Goal: Task Accomplishment & Management: Manage account settings

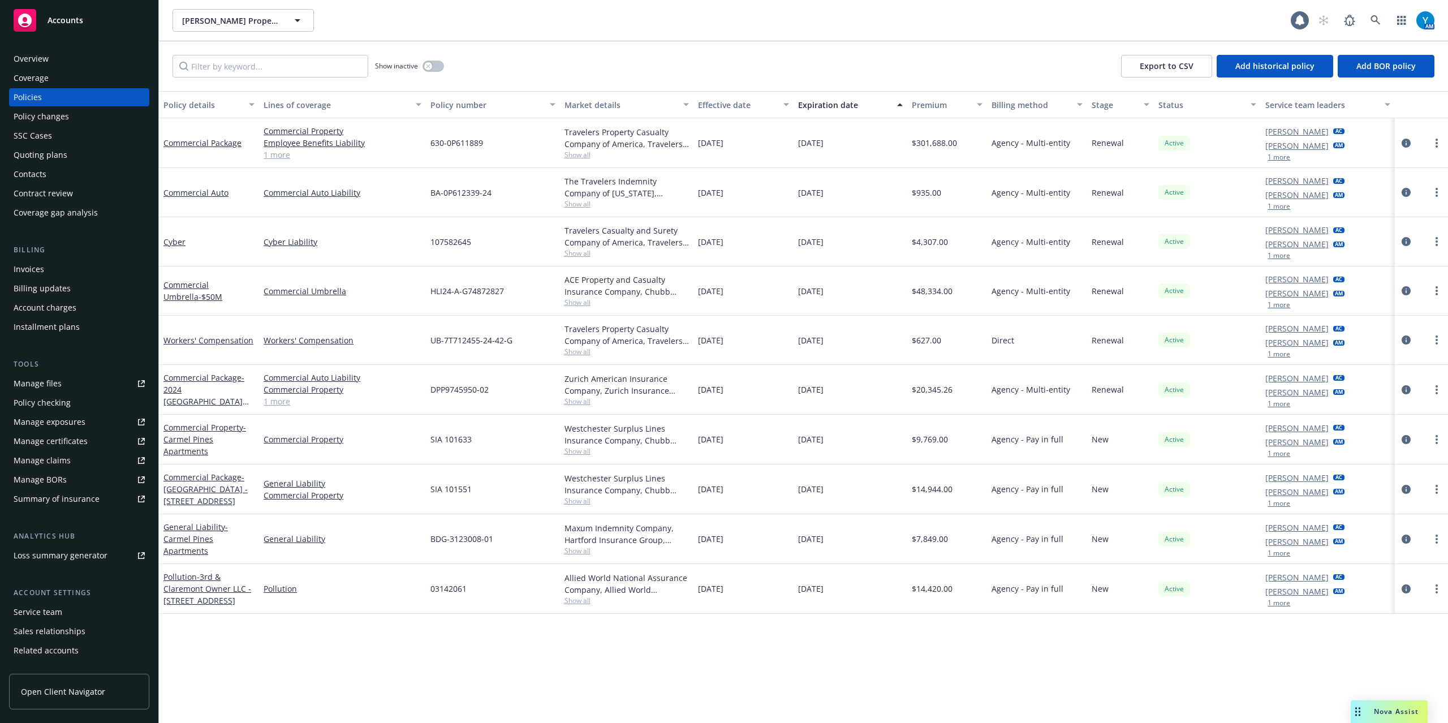
click at [1358, 709] on icon "Drag to move" at bounding box center [1358, 711] width 5 height 9
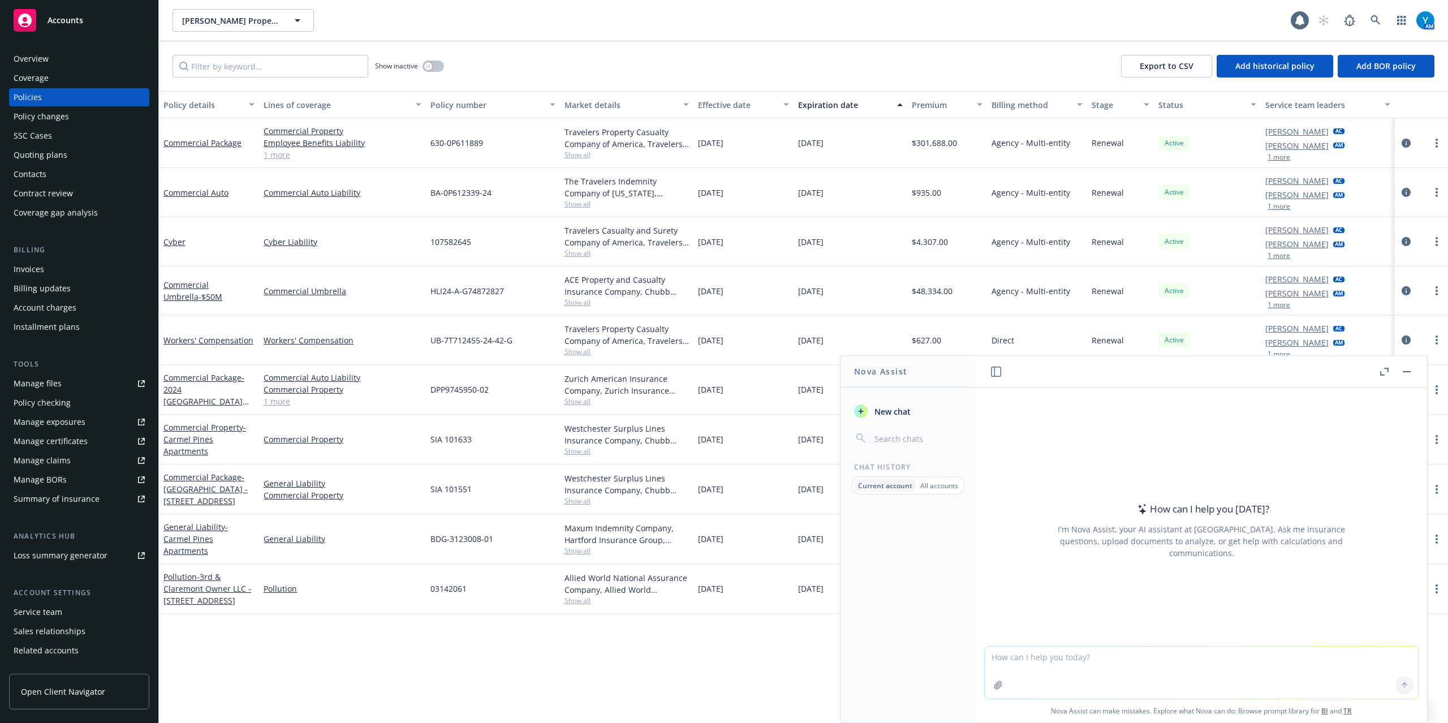
click at [1409, 363] on header at bounding box center [1201, 372] width 451 height 32
click at [1409, 367] on button "button" at bounding box center [1407, 372] width 14 height 14
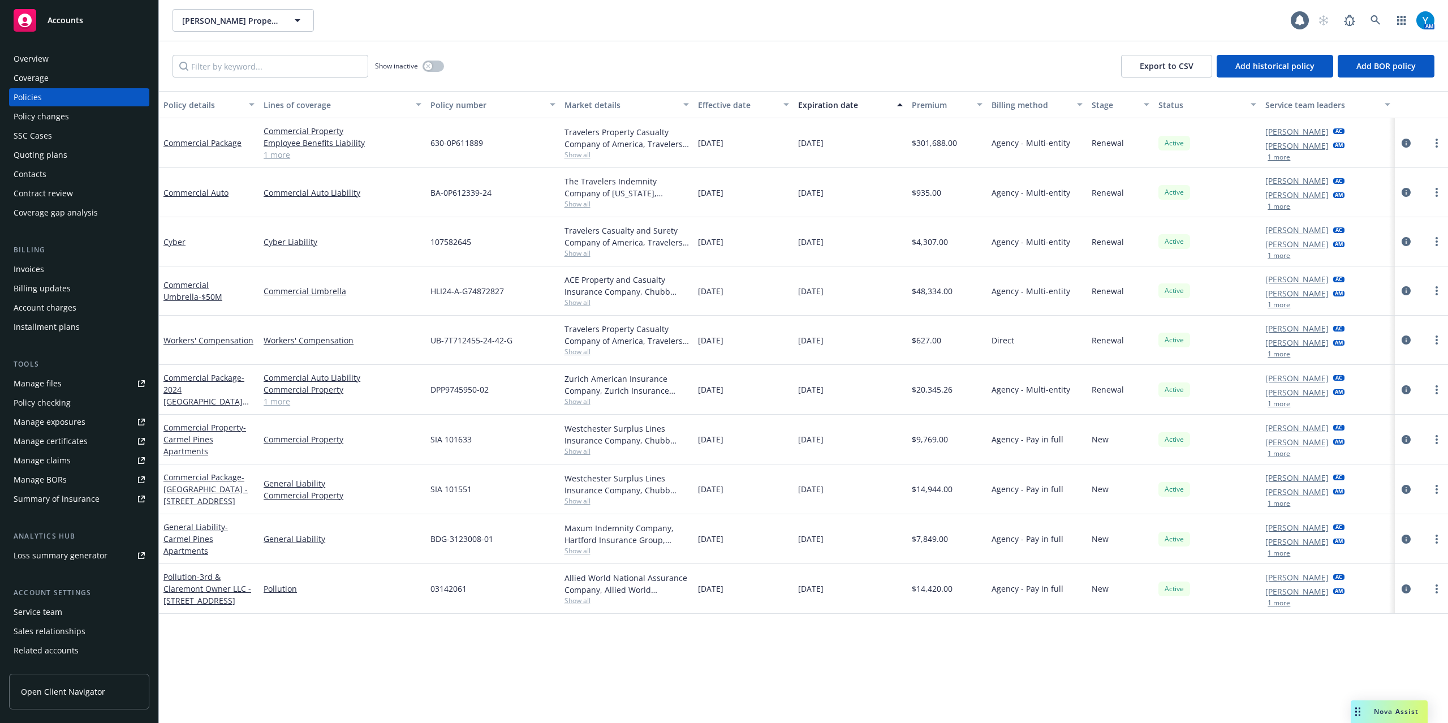
click at [1392, 712] on span "Nova Assist" at bounding box center [1396, 712] width 45 height 10
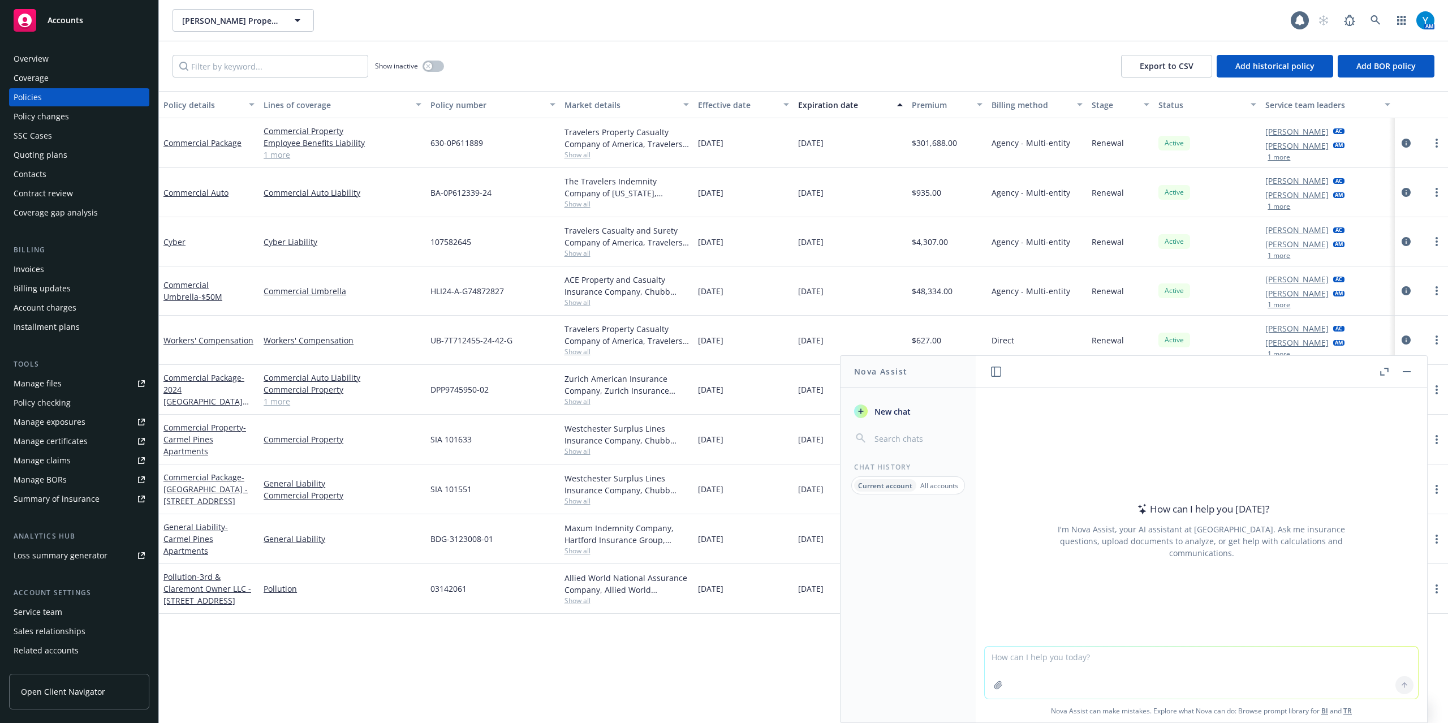
click at [996, 367] on icon "button" at bounding box center [996, 372] width 10 height 10
click at [1383, 373] on icon "button" at bounding box center [1385, 372] width 8 height 8
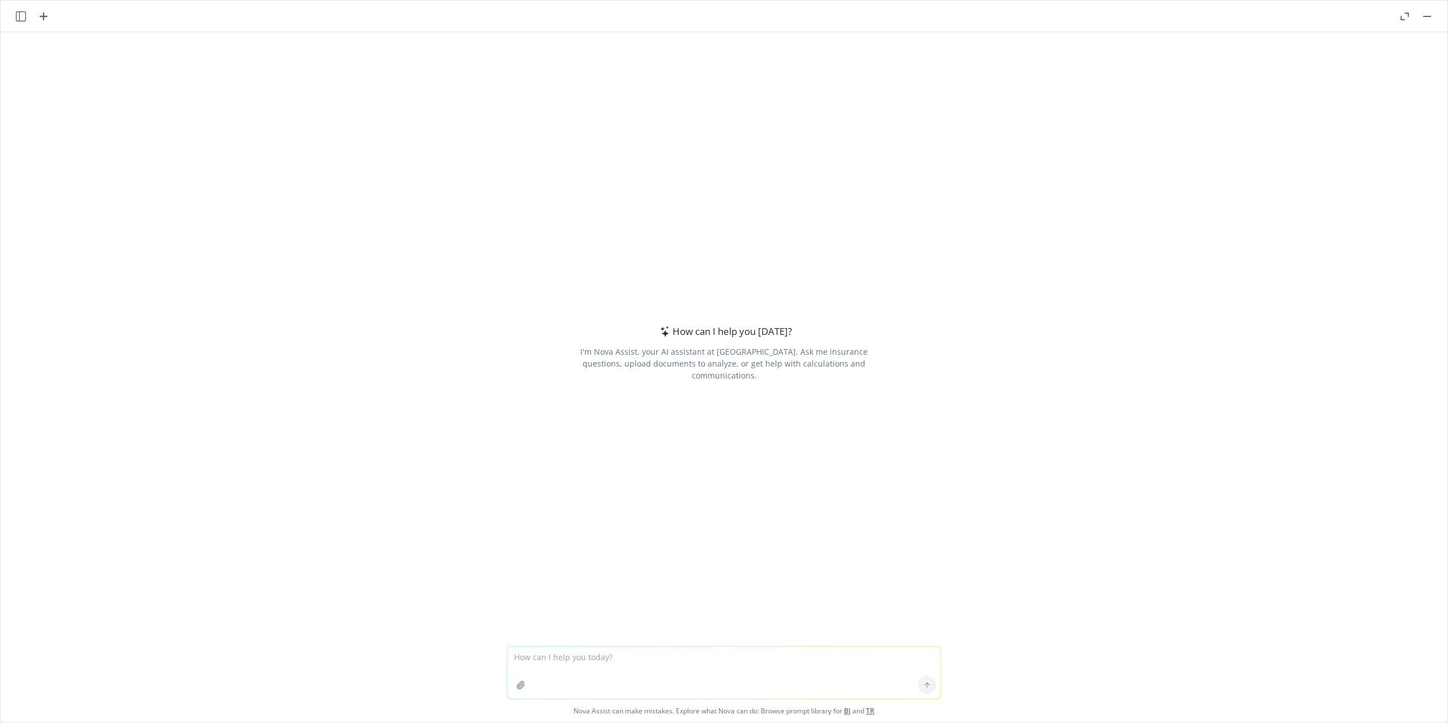
click at [1404, 21] on button "button" at bounding box center [1405, 17] width 14 height 14
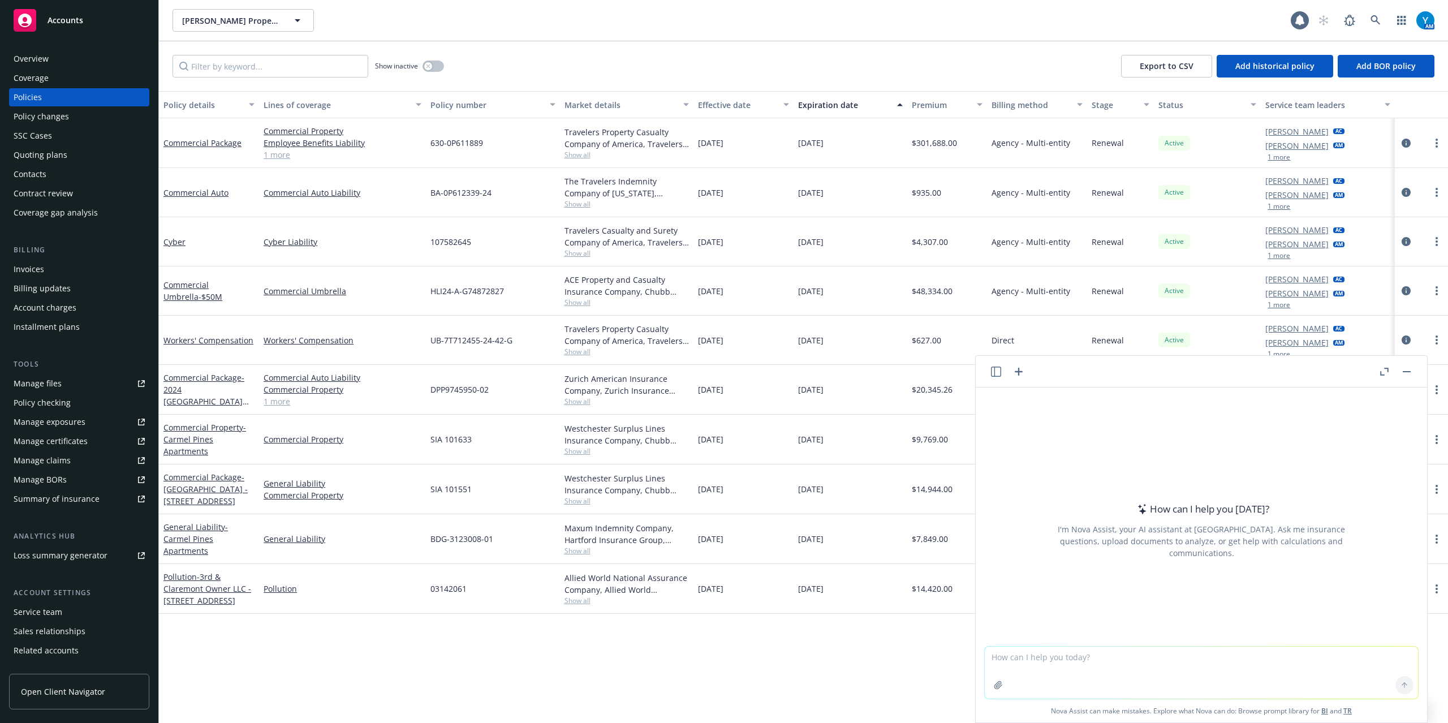
click at [1410, 370] on button "button" at bounding box center [1407, 372] width 14 height 14
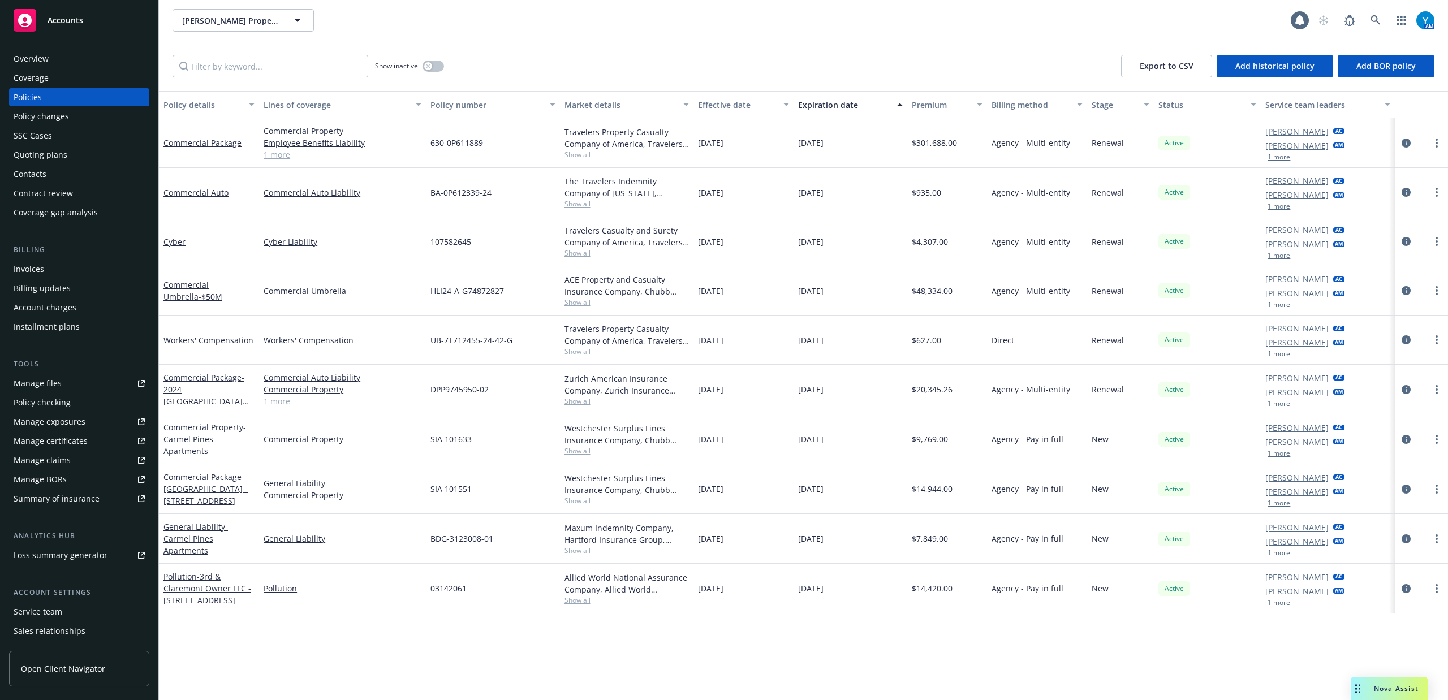
click at [38, 113] on div "Policy changes" at bounding box center [41, 116] width 55 height 18
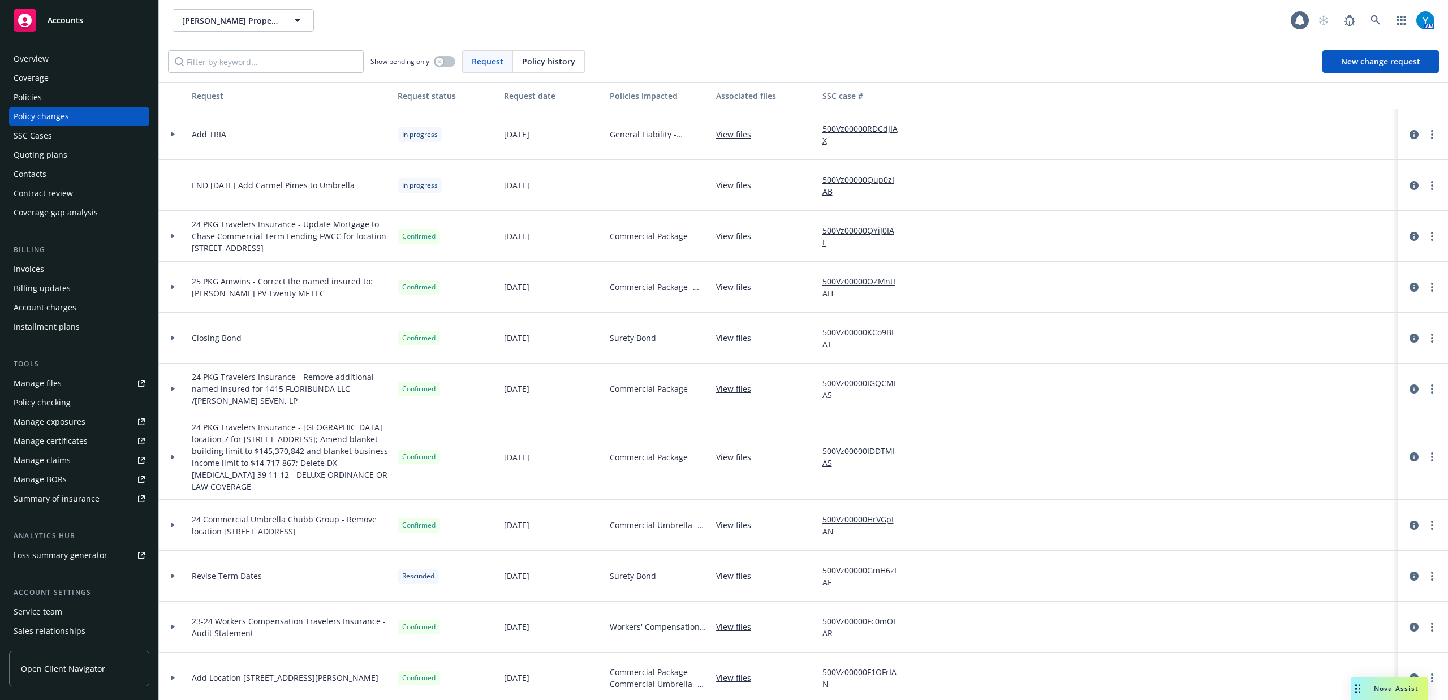
click at [170, 132] on div at bounding box center [173, 134] width 19 height 4
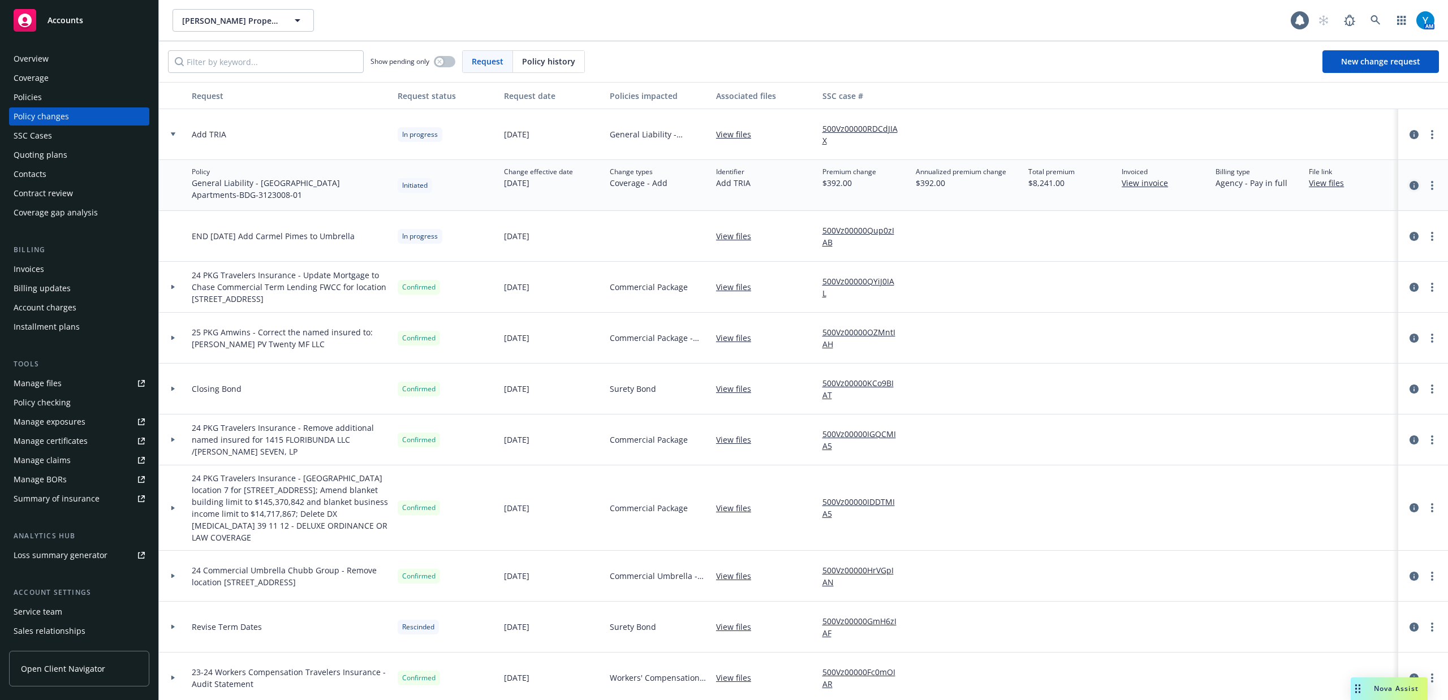
click at [1410, 182] on icon "circleInformation" at bounding box center [1414, 185] width 9 height 9
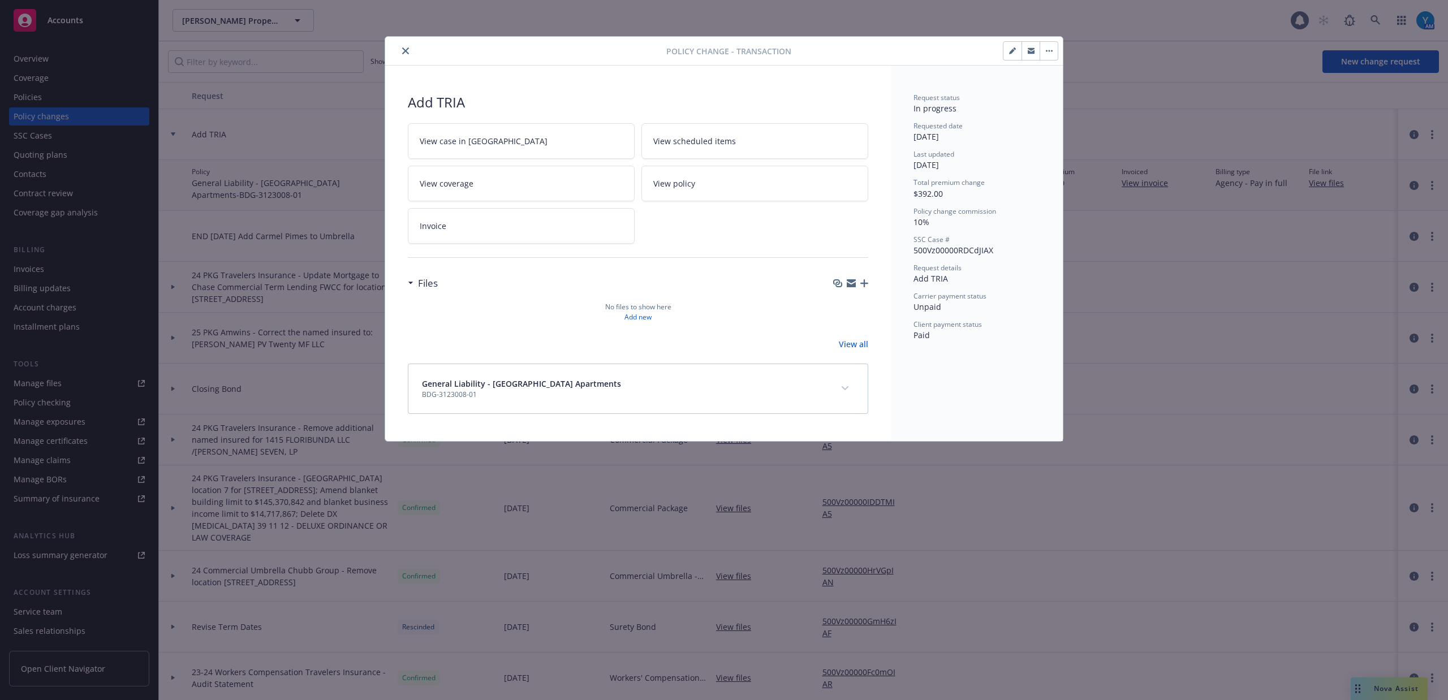
click at [403, 50] on icon "close" at bounding box center [405, 51] width 7 height 7
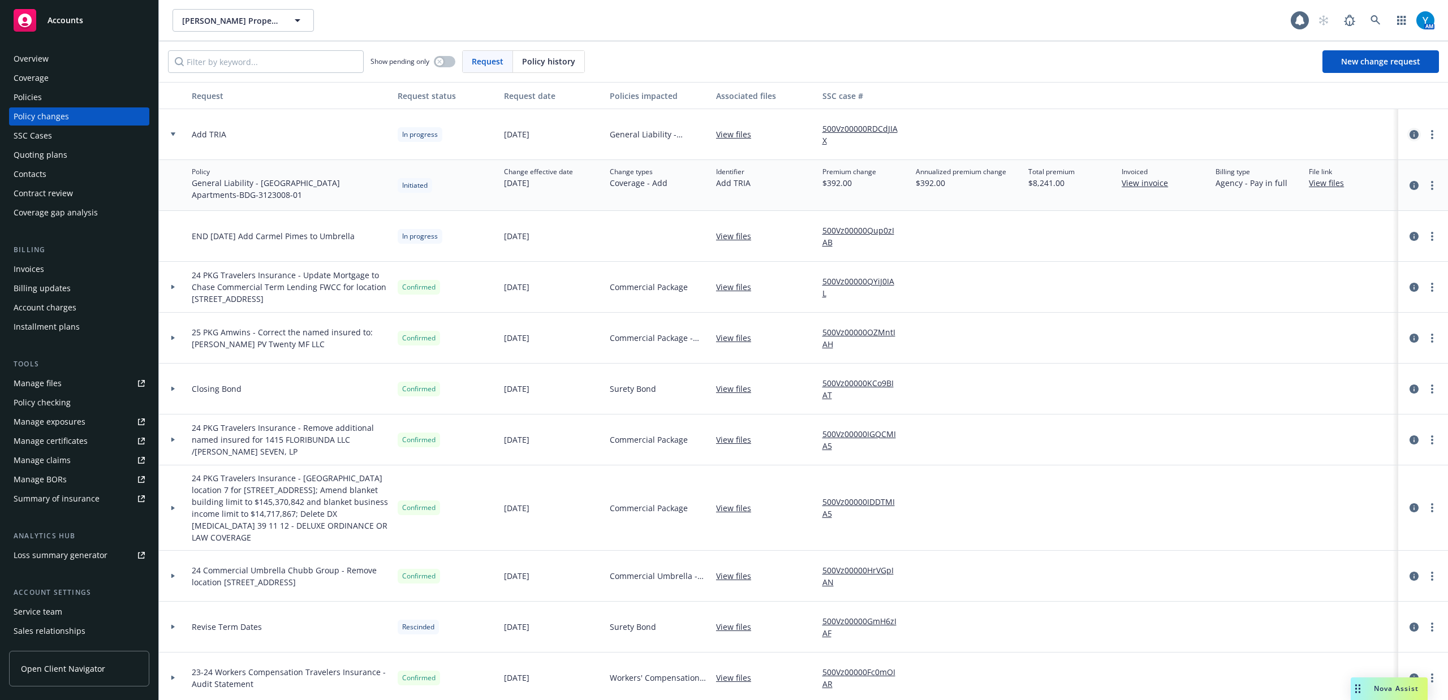
click at [1410, 134] on icon "circleInformation" at bounding box center [1414, 134] width 9 height 9
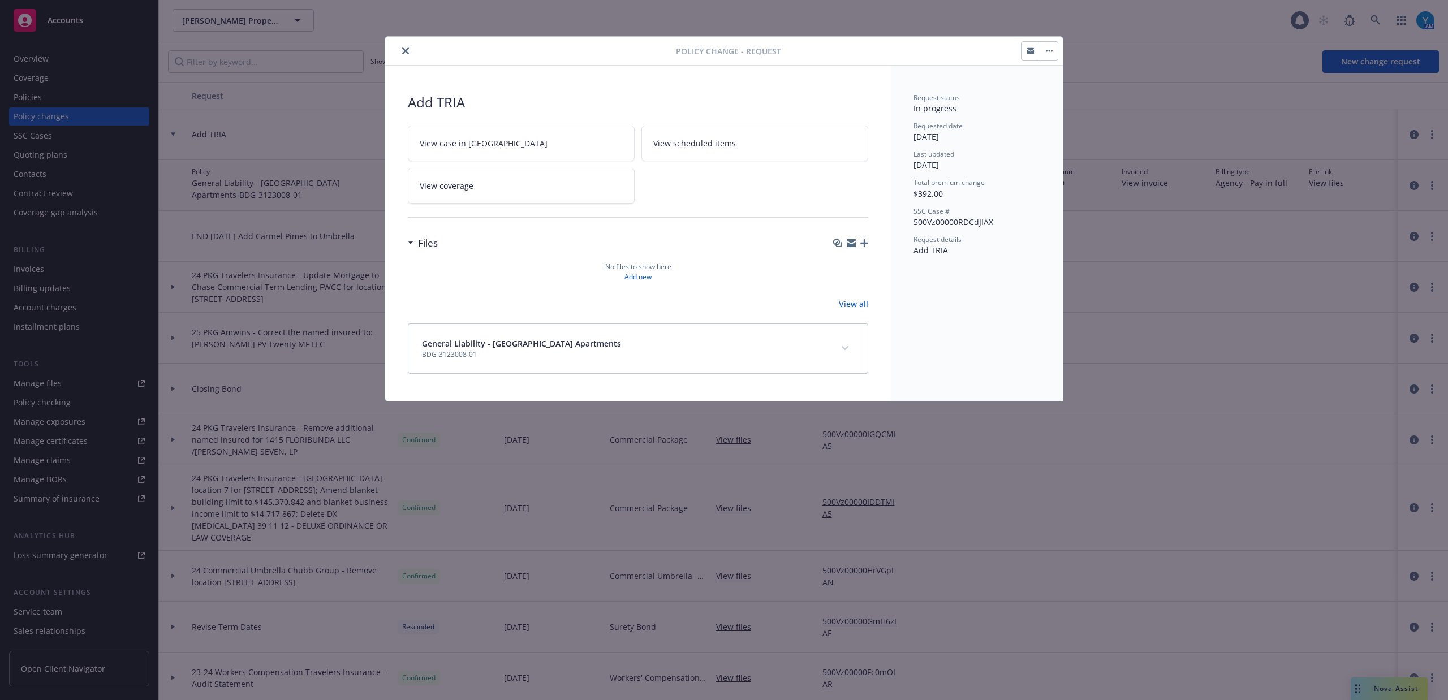
click at [403, 48] on icon "close" at bounding box center [405, 51] width 7 height 7
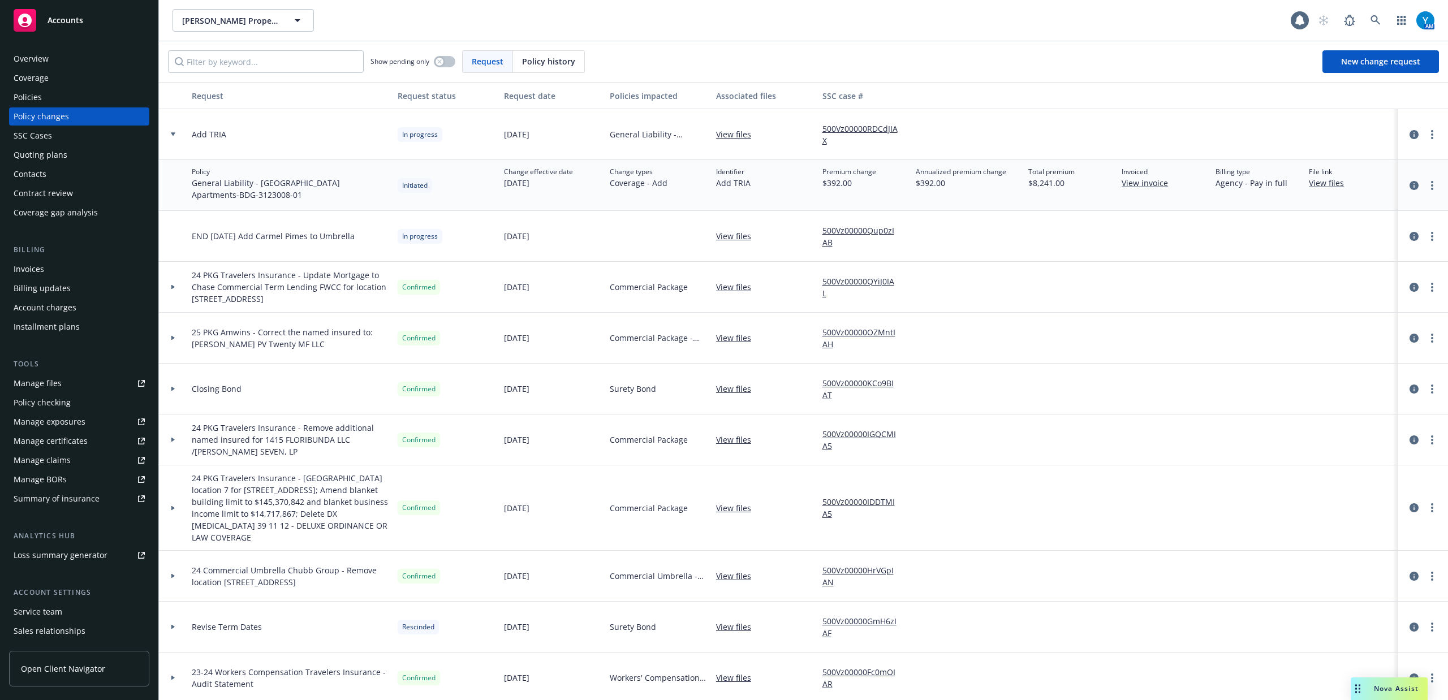
click at [51, 82] on div "Coverage" at bounding box center [79, 78] width 131 height 18
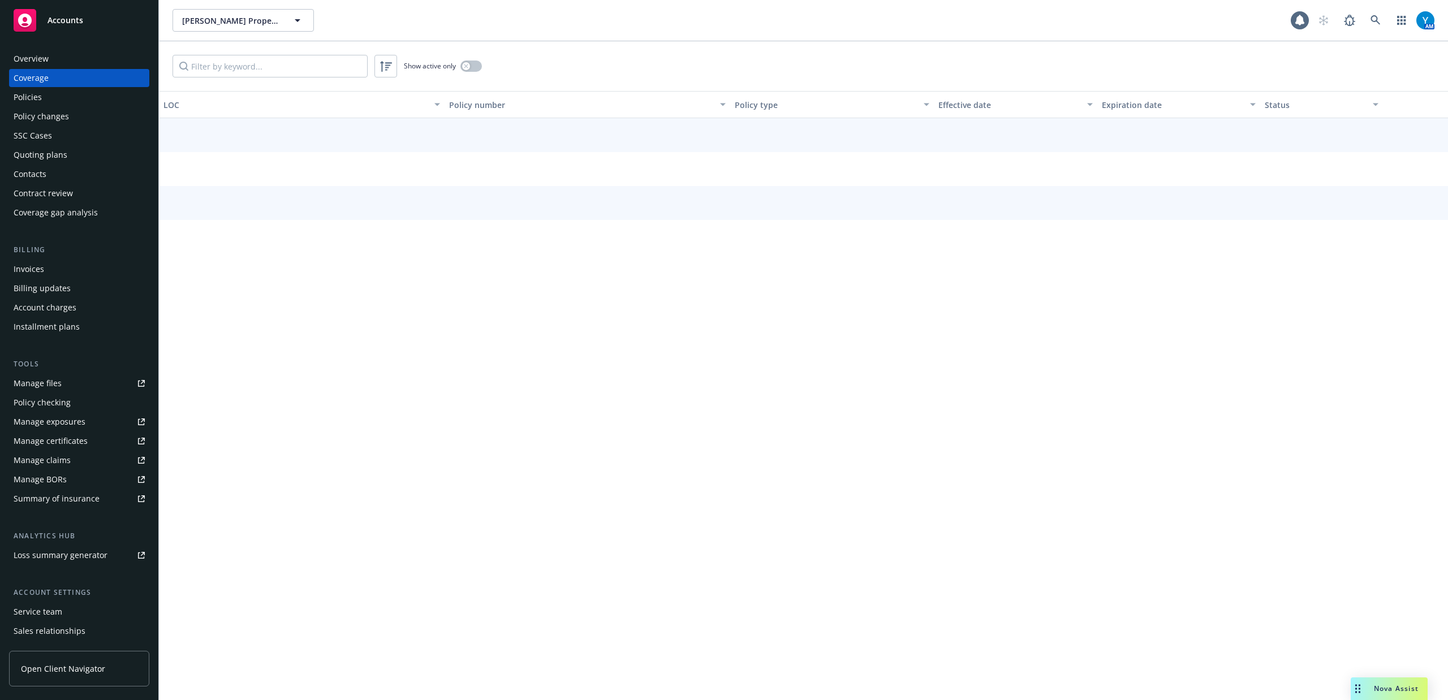
click at [45, 98] on div "Policies" at bounding box center [79, 97] width 131 height 18
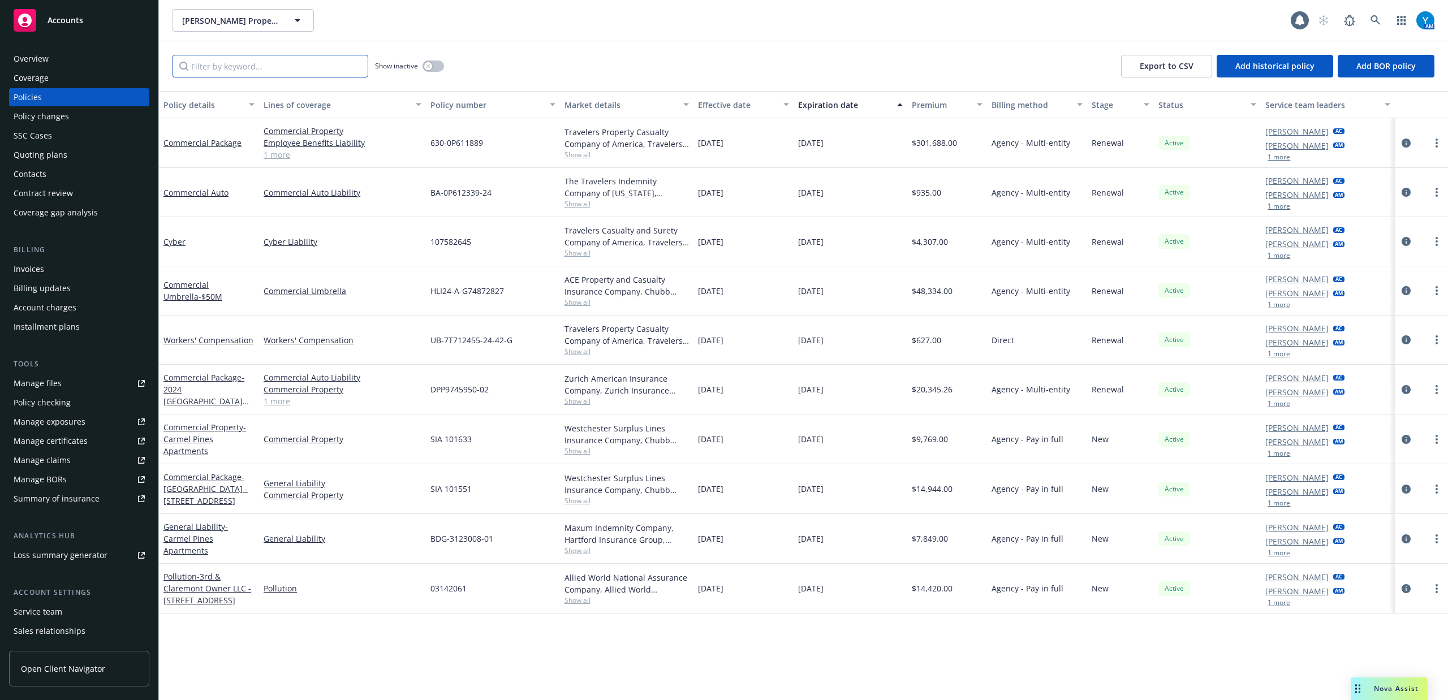
click at [254, 61] on input "Filter by keyword..." at bounding box center [271, 66] width 196 height 23
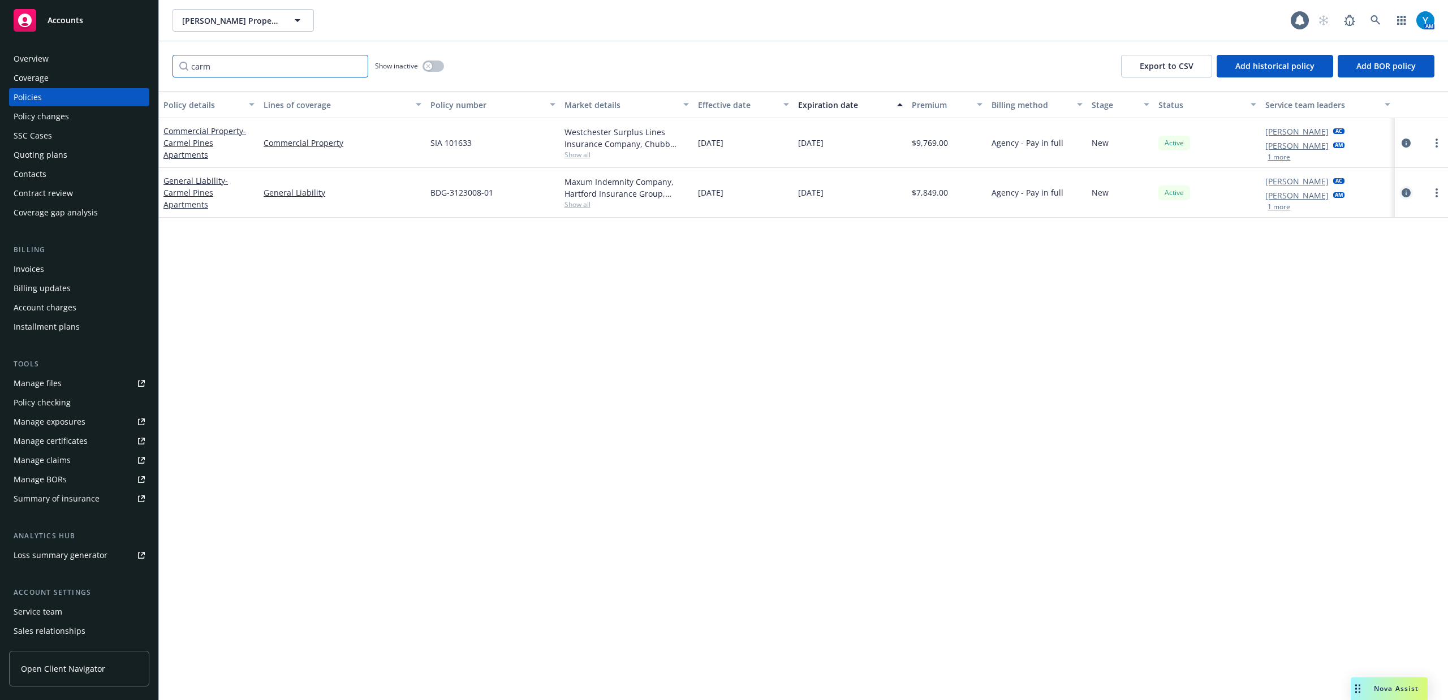
type input "carm"
click at [1409, 193] on icon "circleInformation" at bounding box center [1406, 192] width 9 height 9
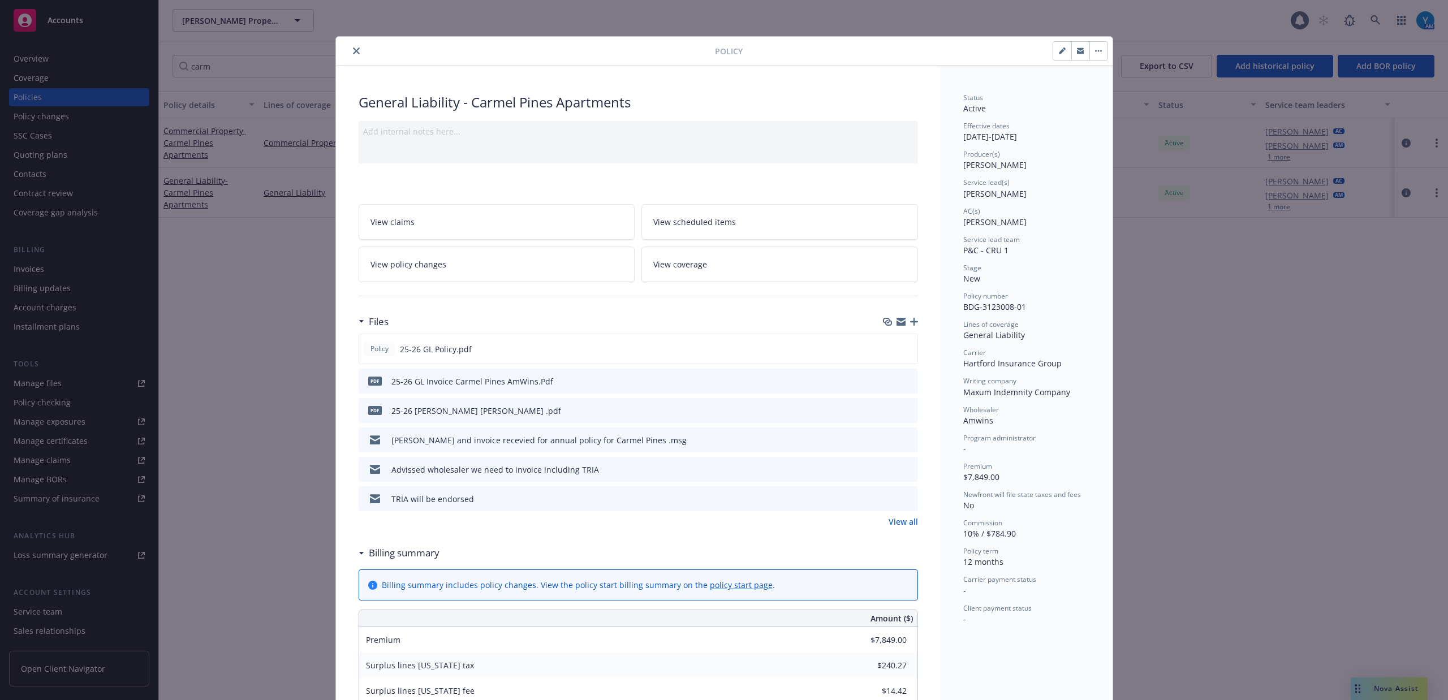
scroll to position [34, 0]
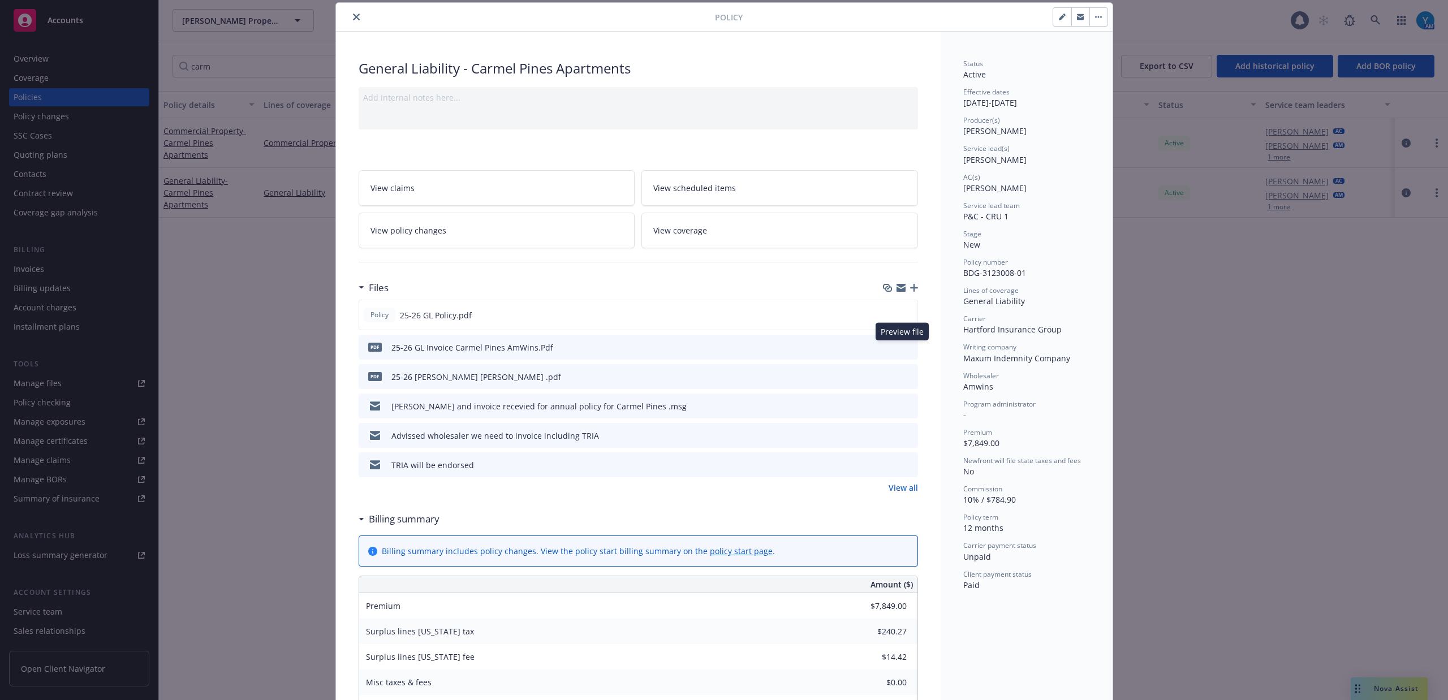
click at [903, 345] on icon "preview file" at bounding box center [907, 347] width 10 height 8
click at [905, 466] on icon "preview file" at bounding box center [907, 465] width 10 height 8
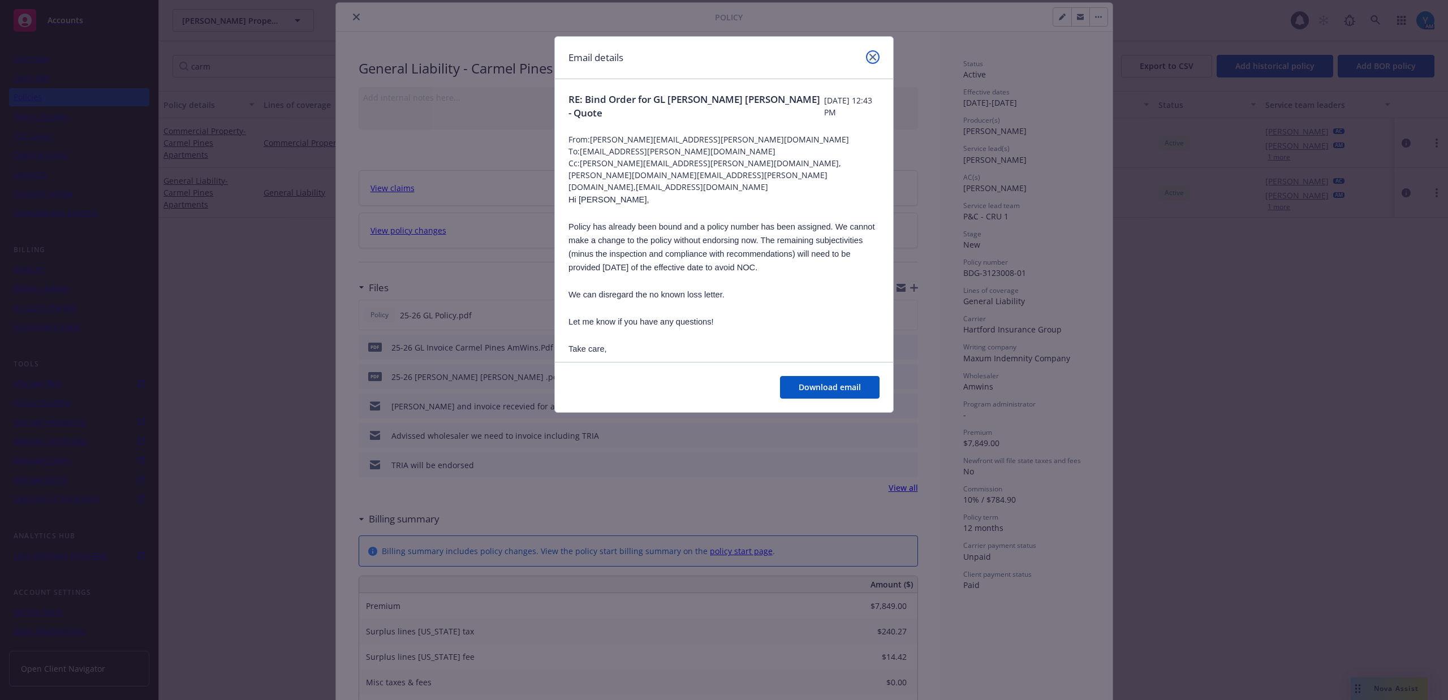
click at [872, 55] on icon "close" at bounding box center [873, 57] width 7 height 7
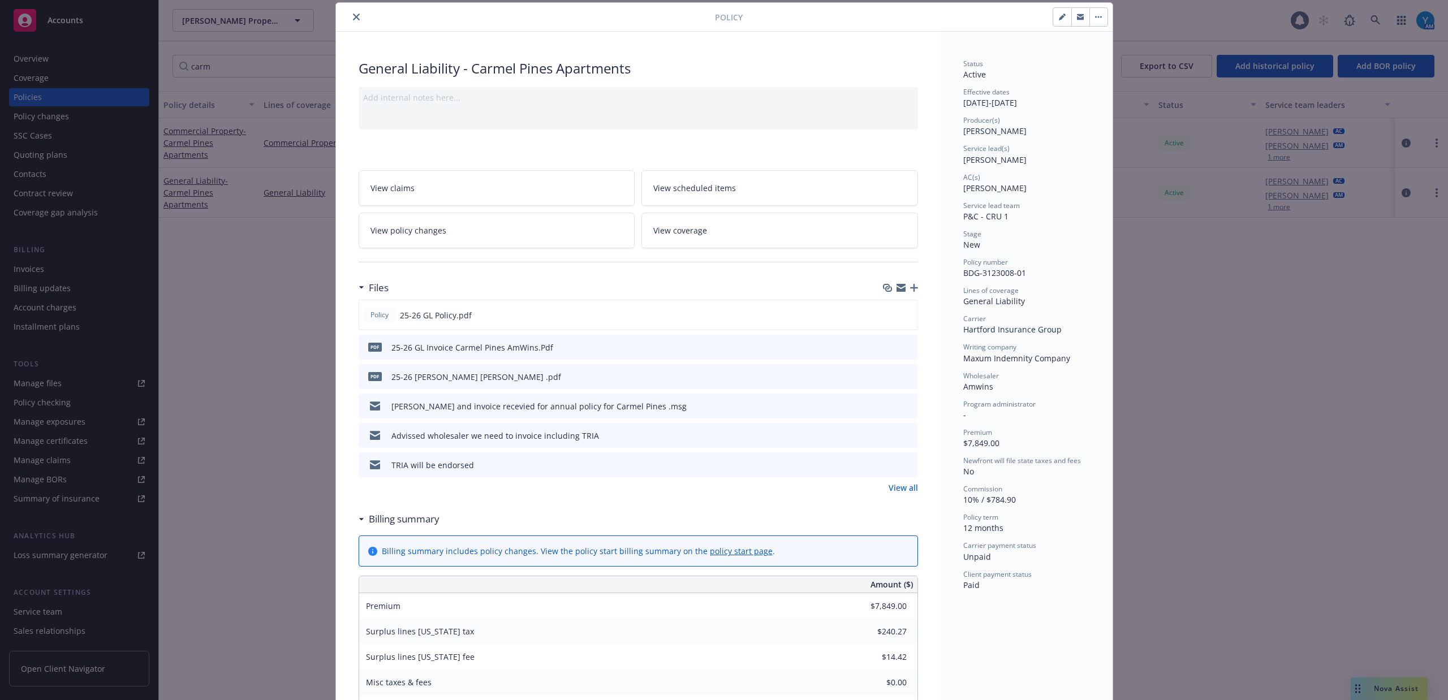
click at [902, 435] on icon "preview file" at bounding box center [907, 435] width 10 height 8
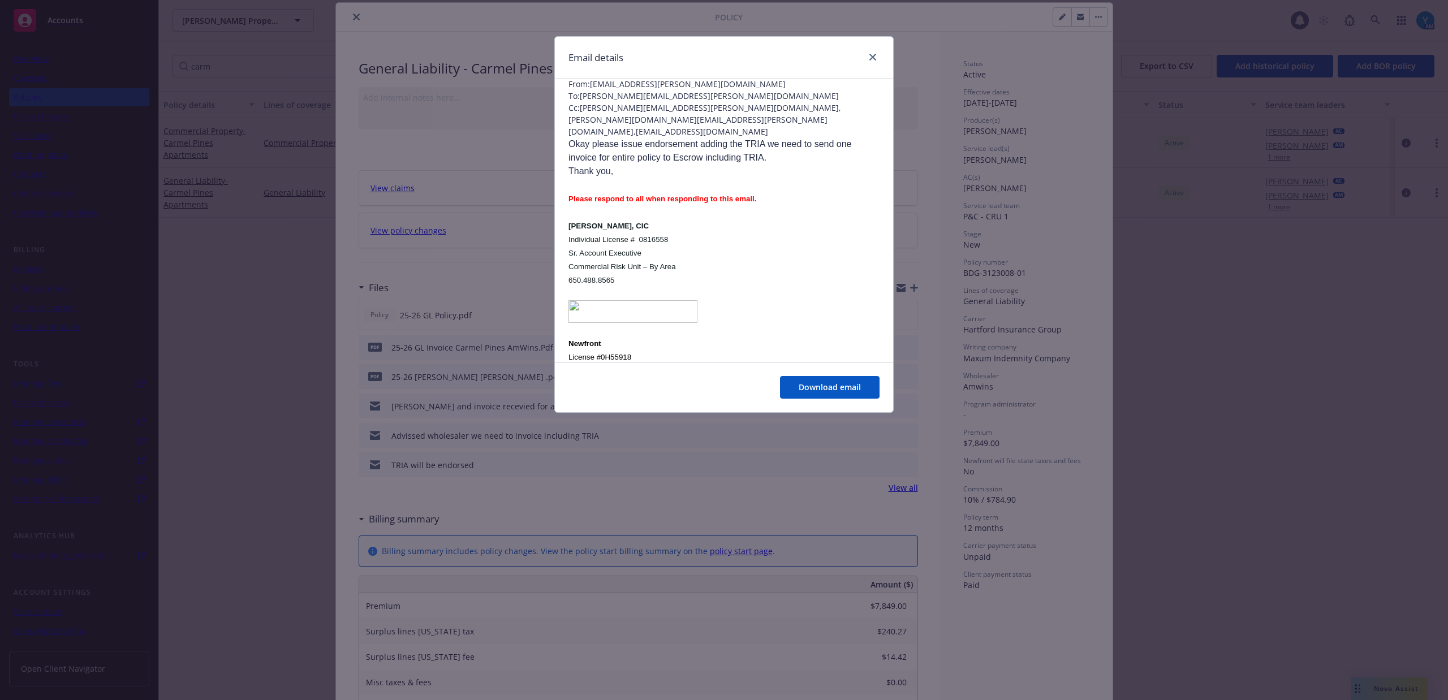
scroll to position [0, 0]
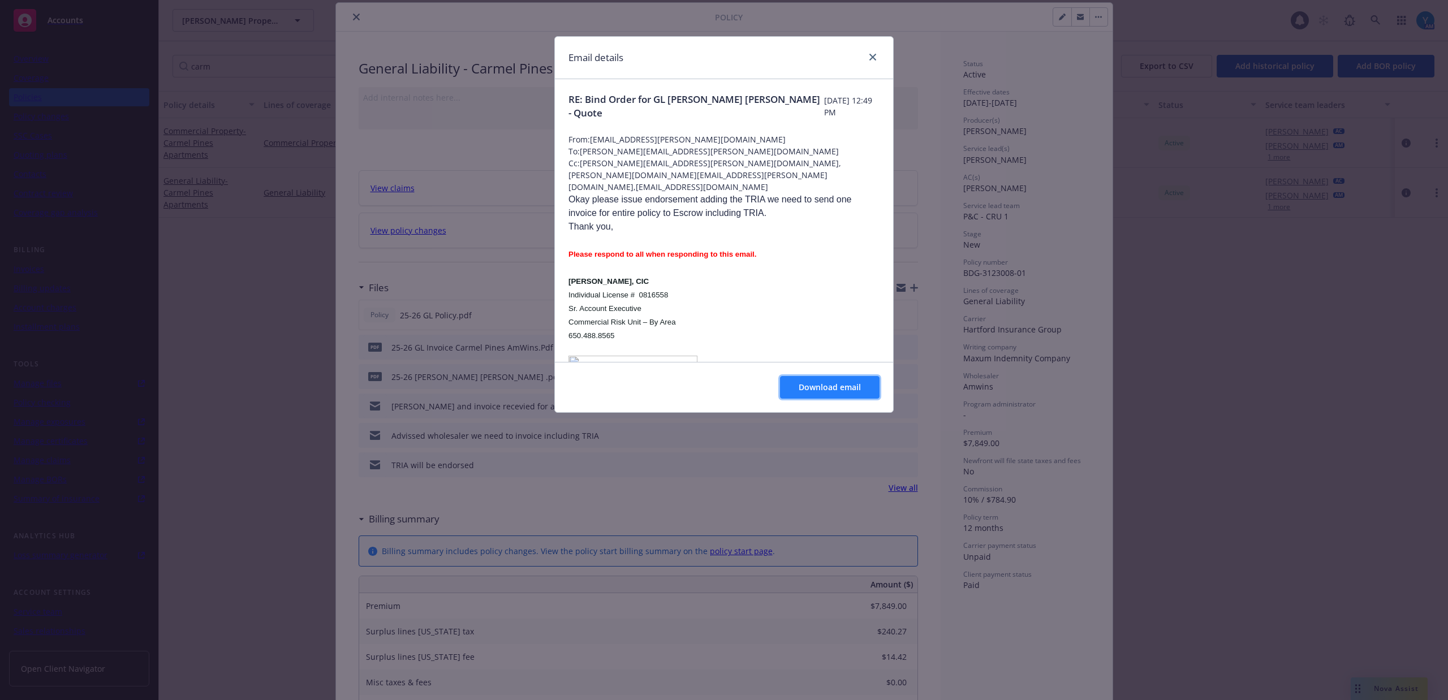
click at [824, 387] on span "Download email" at bounding box center [830, 387] width 62 height 11
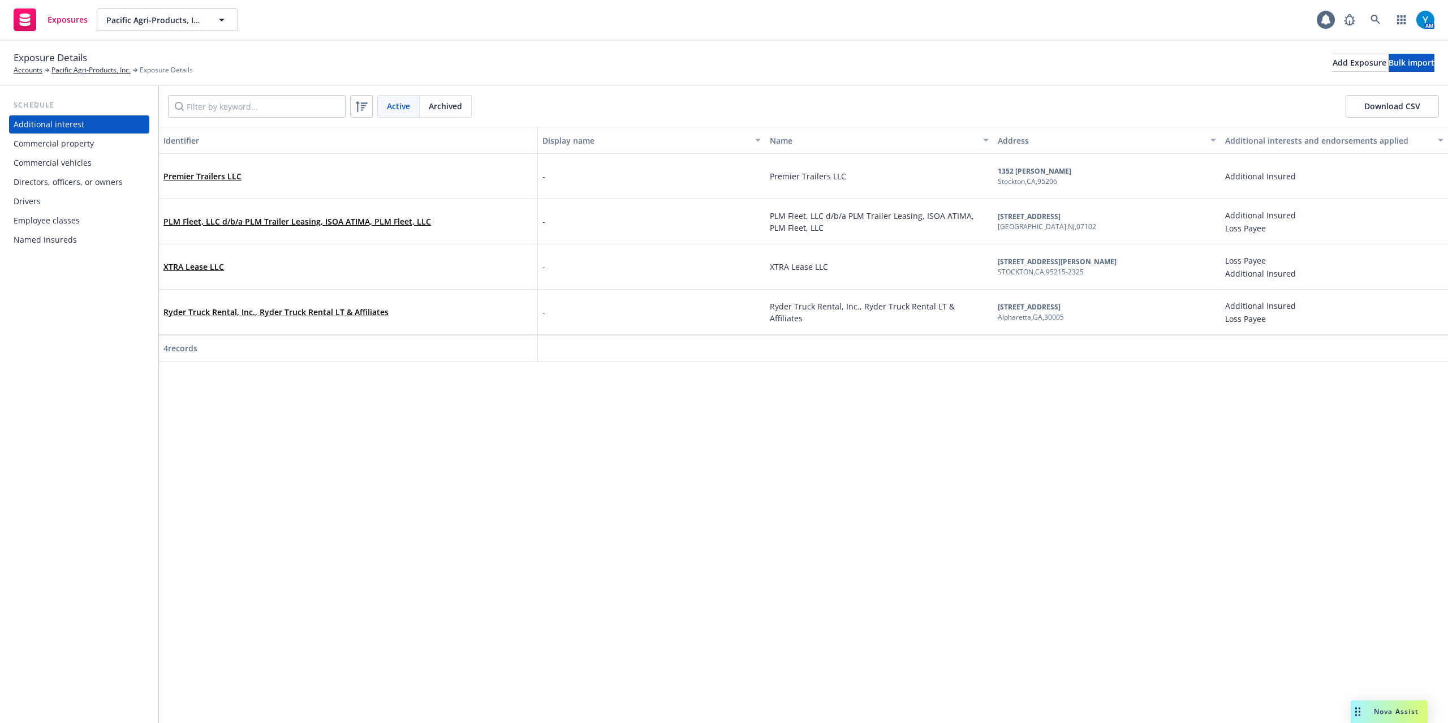
click at [63, 155] on div "Commercial vehicles" at bounding box center [53, 163] width 78 height 18
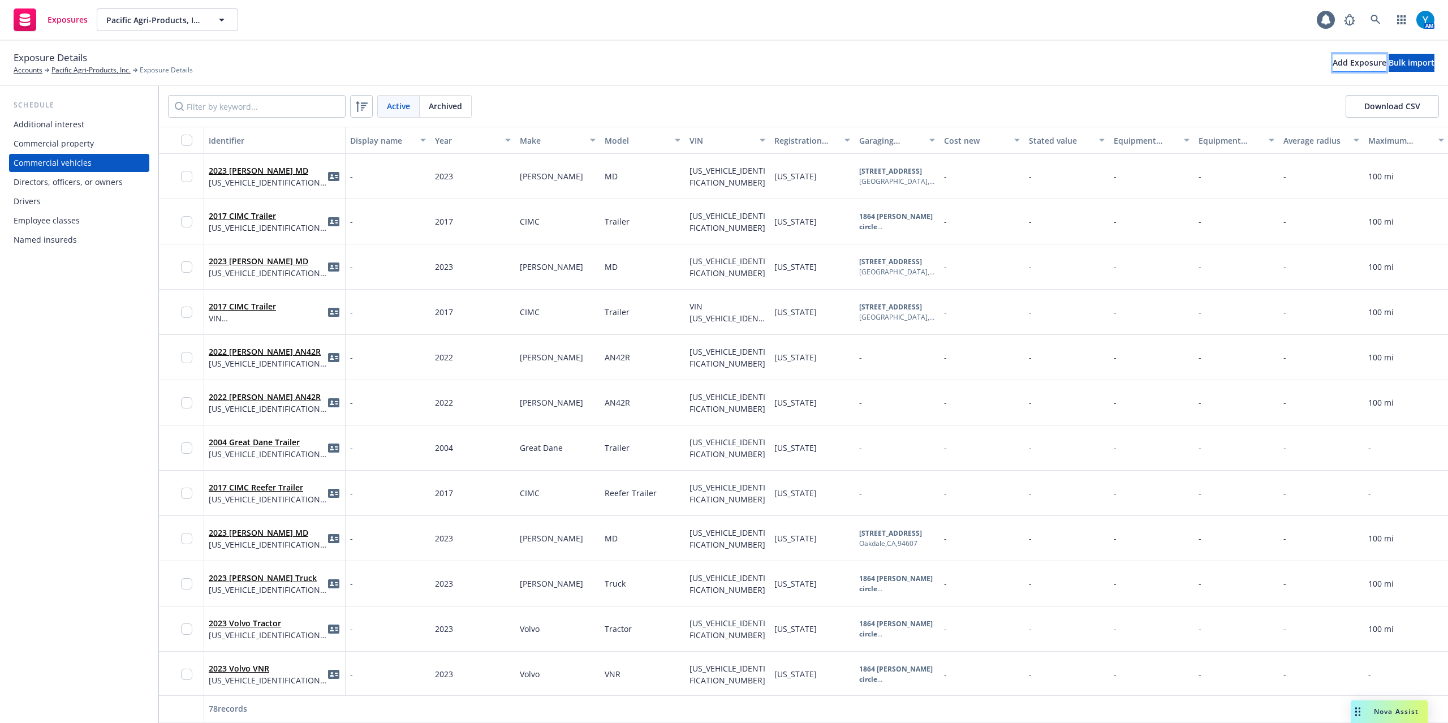
click at [1333, 64] on div "Add Exposure" at bounding box center [1360, 62] width 54 height 17
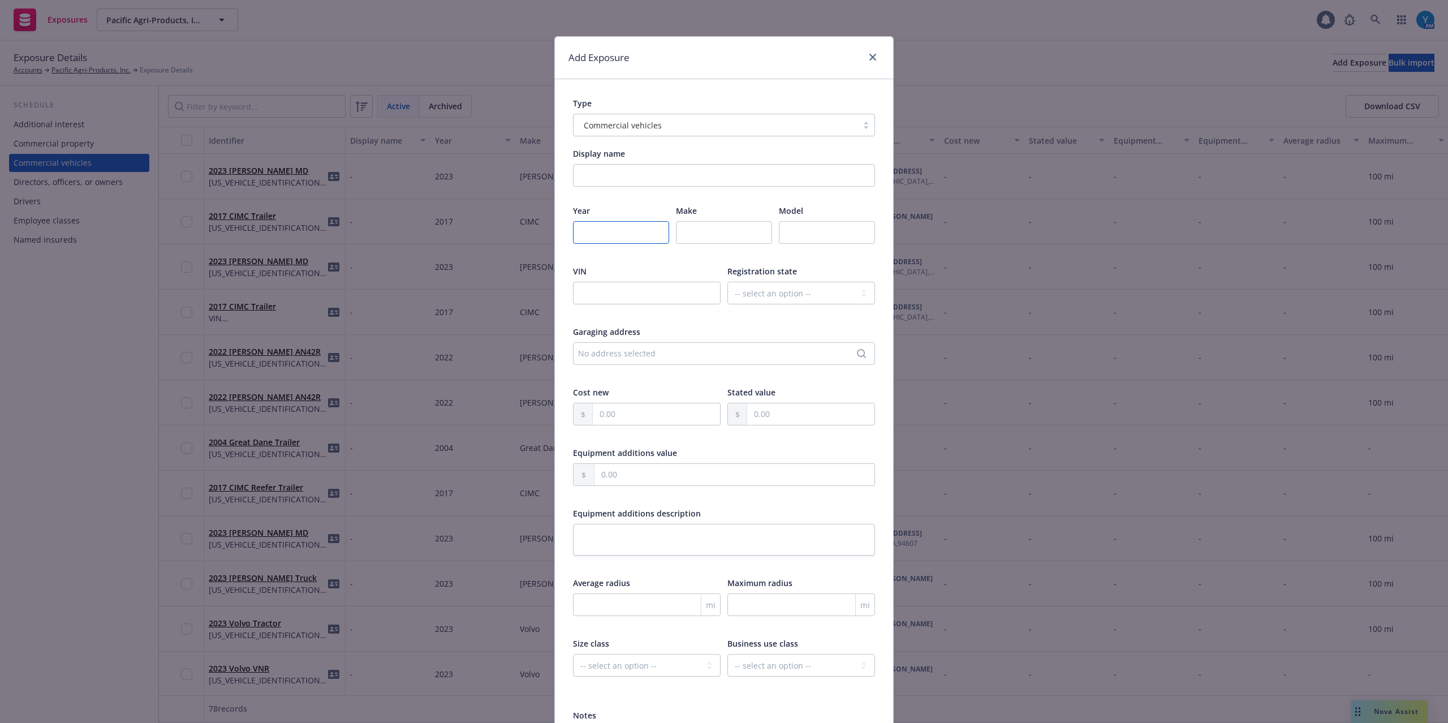
click at [593, 236] on input "number" at bounding box center [621, 232] width 96 height 23
type input "2017"
click at [709, 233] on input "text" at bounding box center [724, 232] width 96 height 23
click at [716, 232] on input "text" at bounding box center [724, 232] width 96 height 23
paste input "CIMC"
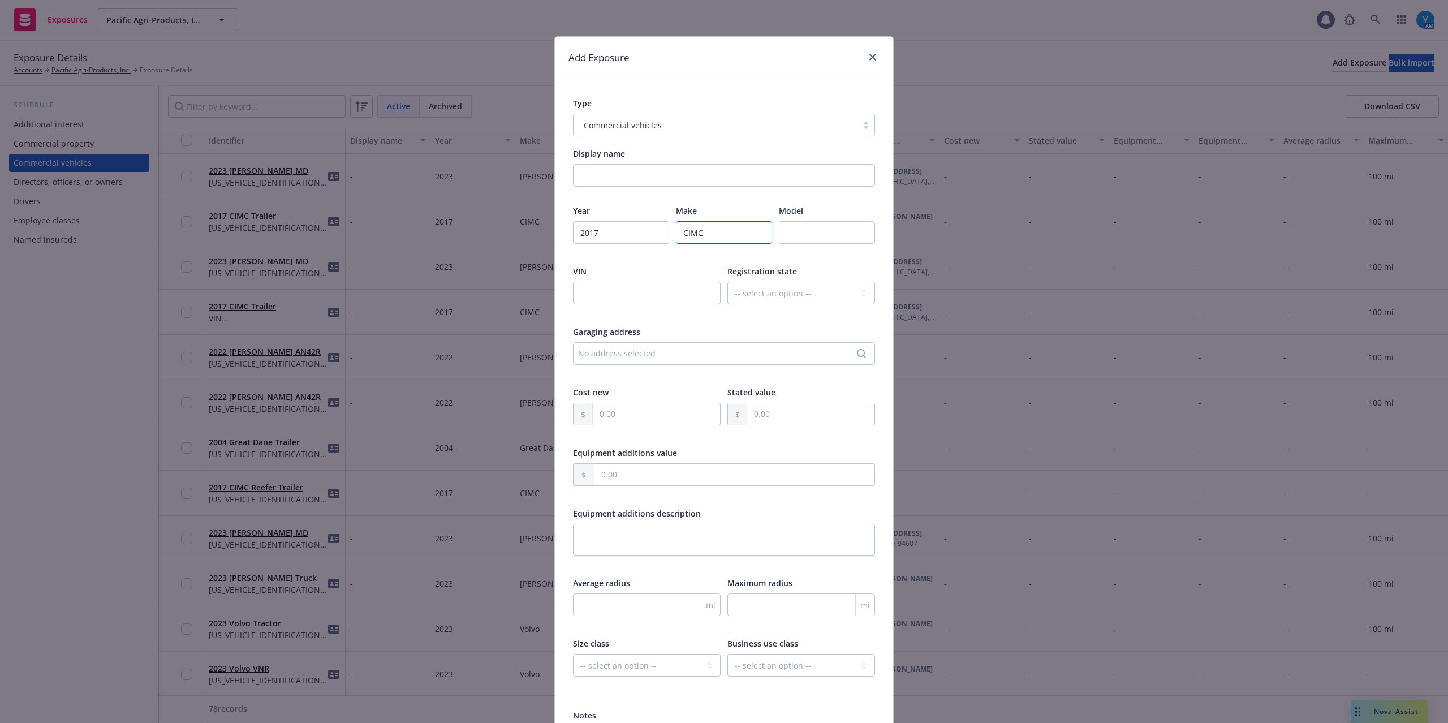
type input "CIMC"
click at [798, 224] on input "text" at bounding box center [827, 232] width 96 height 23
paste input "REEFER TRAILER"
type input "REEFER TRAILER"
click at [607, 299] on input "text" at bounding box center [647, 293] width 148 height 23
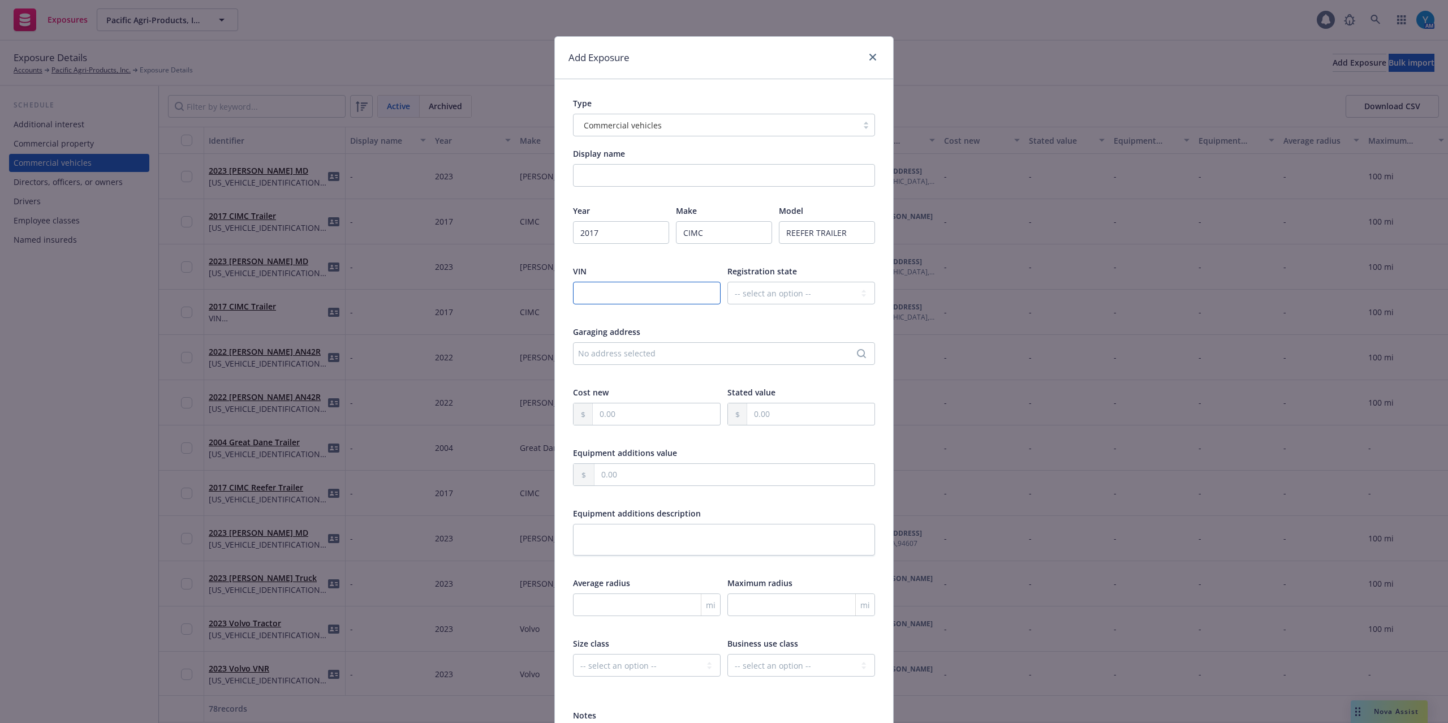
click at [614, 292] on input "text" at bounding box center [647, 293] width 148 height 23
paste input "527SR4823HL011024"
type input "527SR4823HL011024"
click at [797, 293] on select "-- select an option -- Alaska Alabama Arkansas American Samoa Arizona Californi…" at bounding box center [802, 293] width 148 height 23
select select "CA"
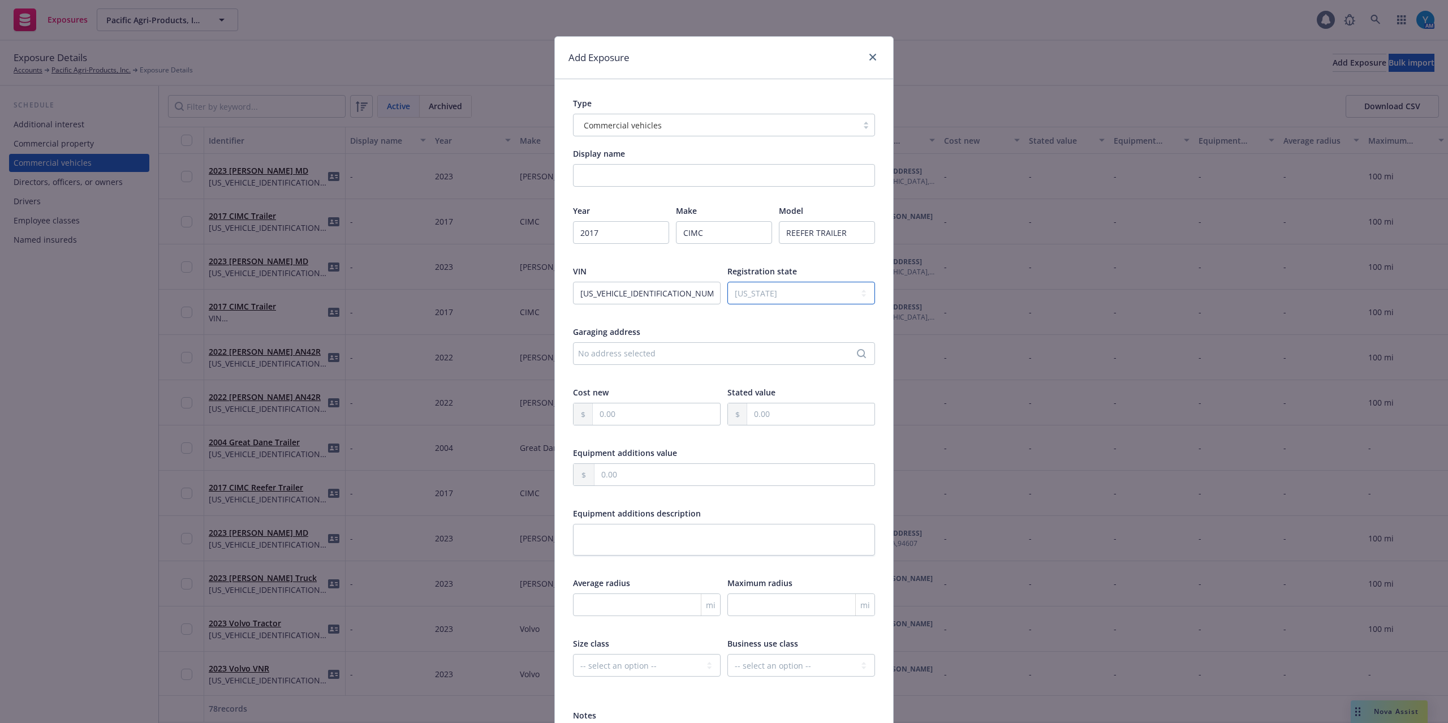
click at [728, 282] on select "-- select an option -- Alaska Alabama Arkansas American Samoa Arizona Californi…" at bounding box center [802, 293] width 148 height 23
click at [601, 354] on div "No address selected" at bounding box center [718, 353] width 281 height 12
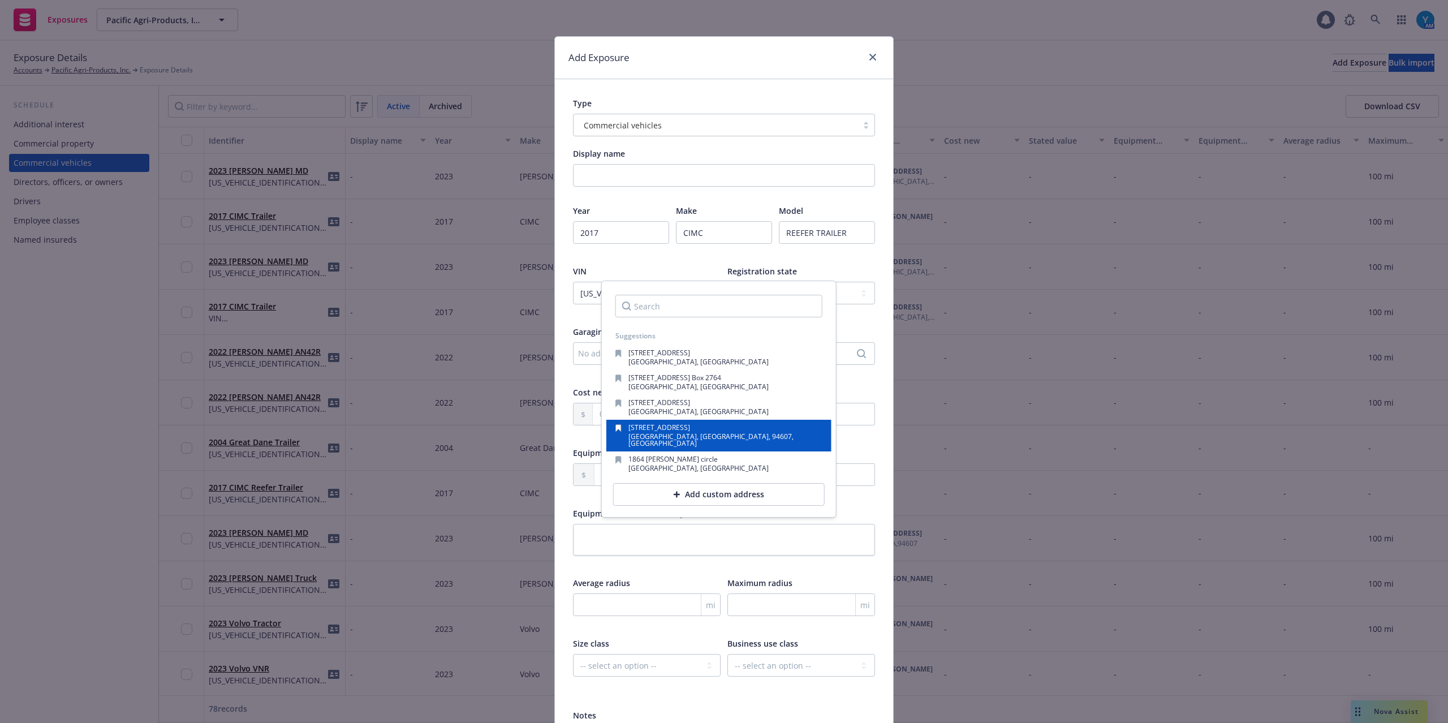
click at [730, 432] on div "150 chestnut st oakland, CA, 94607, USA" at bounding box center [719, 435] width 207 height 23
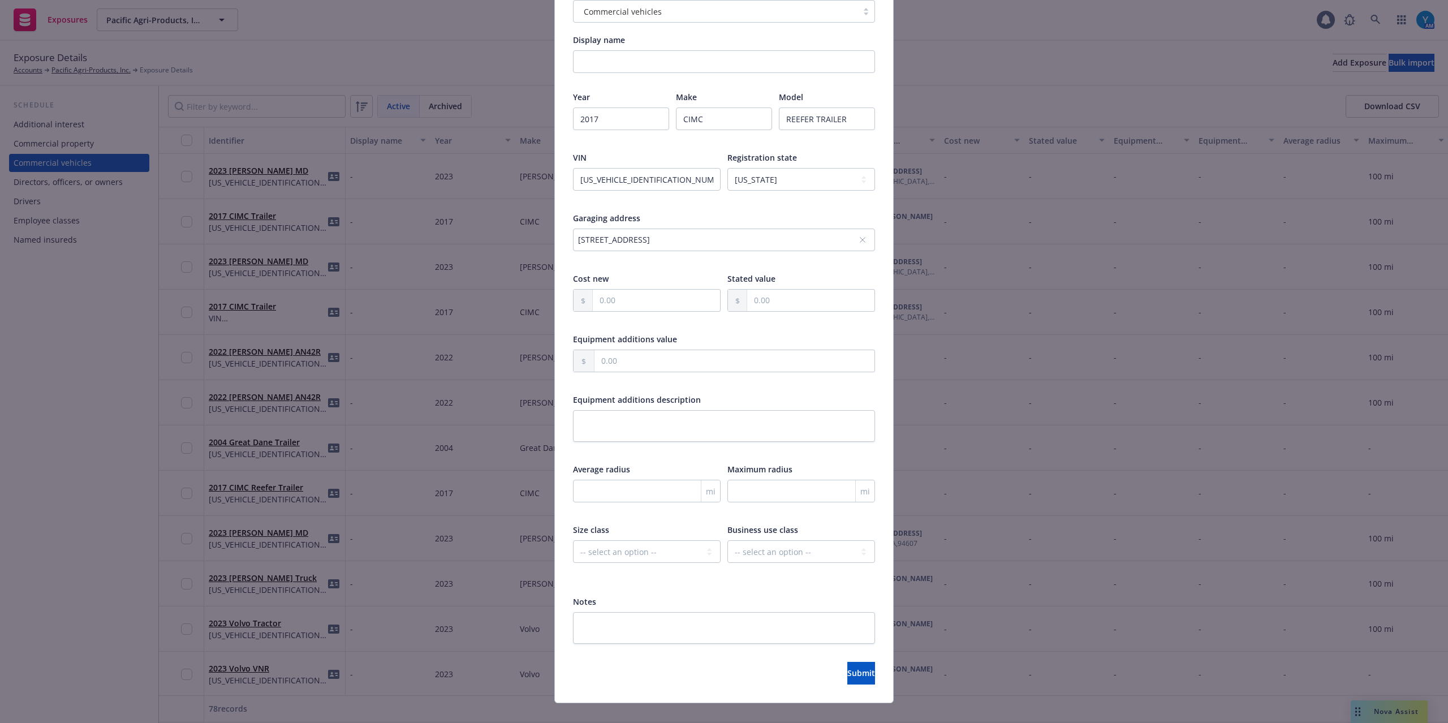
scroll to position [131, 0]
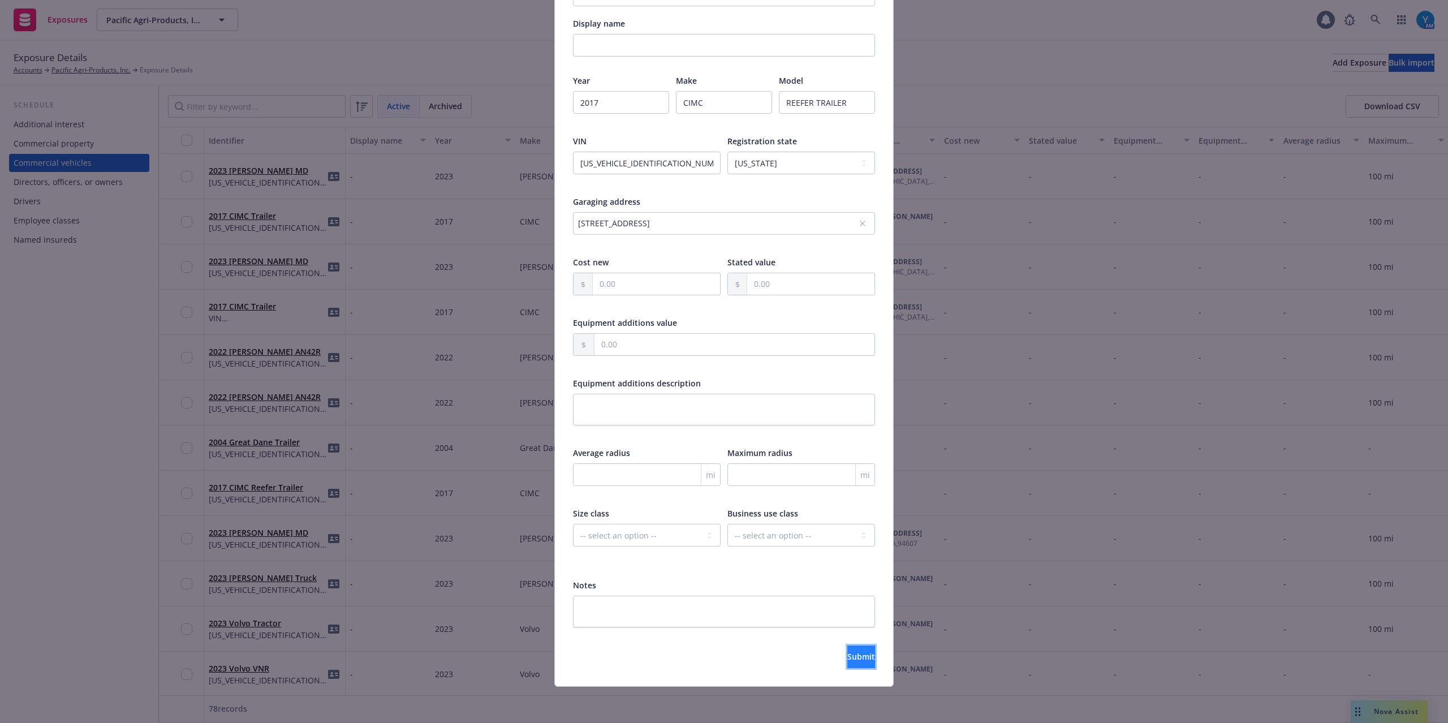
click at [848, 654] on span "Submit" at bounding box center [862, 656] width 28 height 11
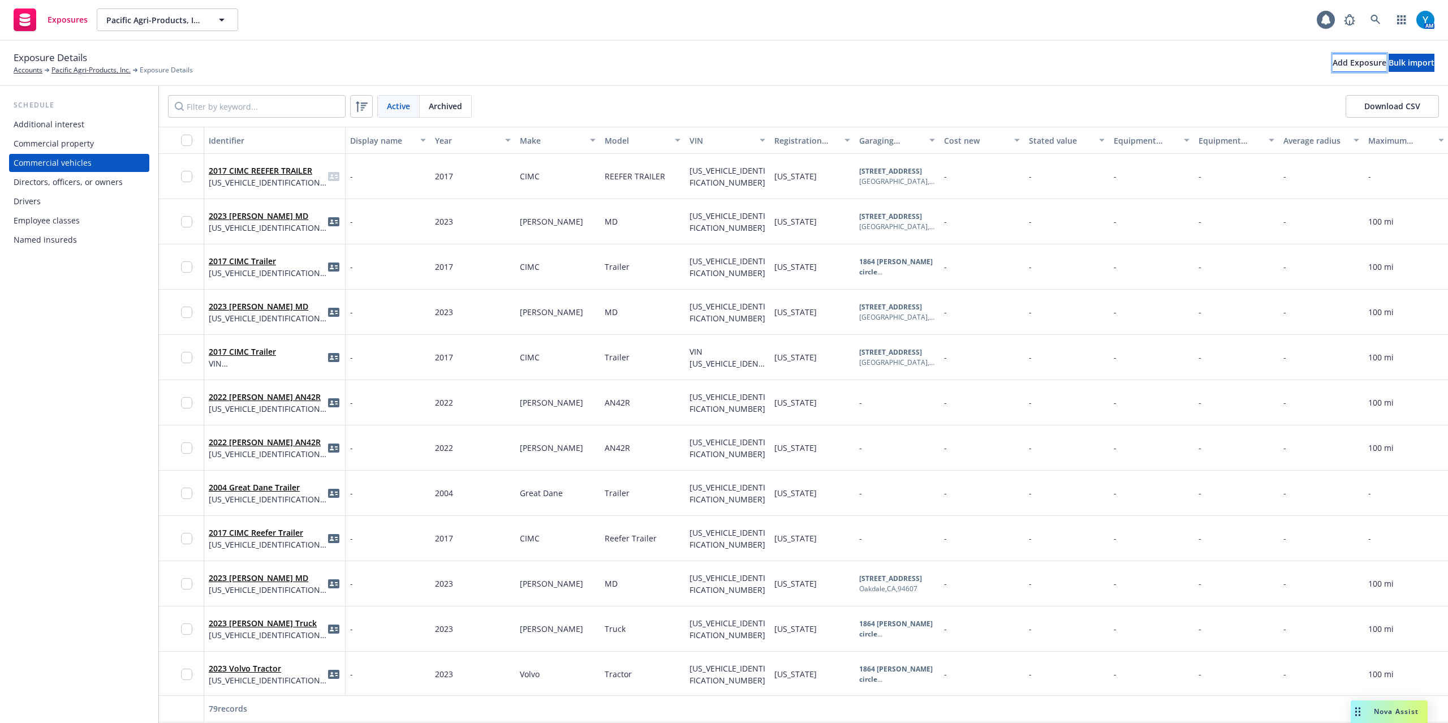
click at [1333, 64] on div "Add Exposure" at bounding box center [1360, 62] width 54 height 17
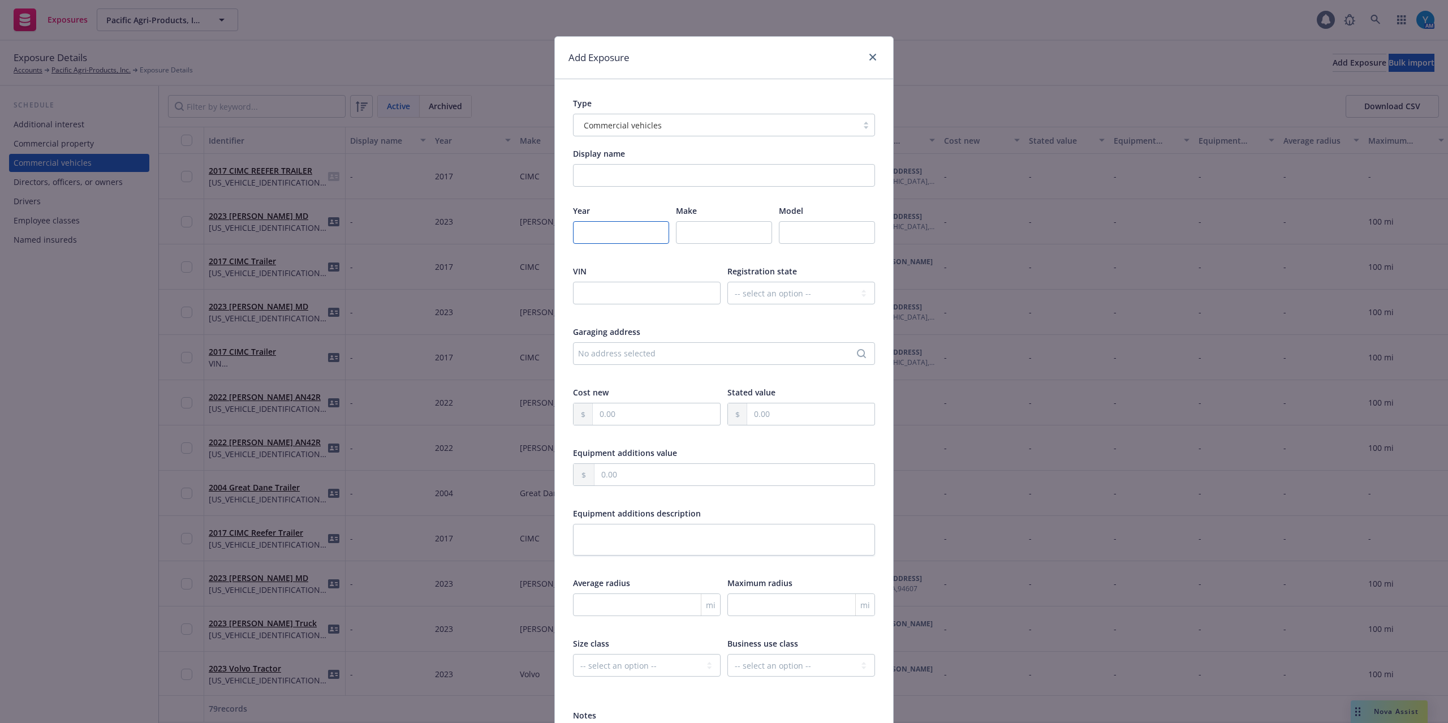
click at [580, 240] on input "number" at bounding box center [621, 232] width 96 height 23
type input "2017"
click at [698, 231] on input "text" at bounding box center [724, 232] width 96 height 23
paste input "CIMC"
type input "CIMC"
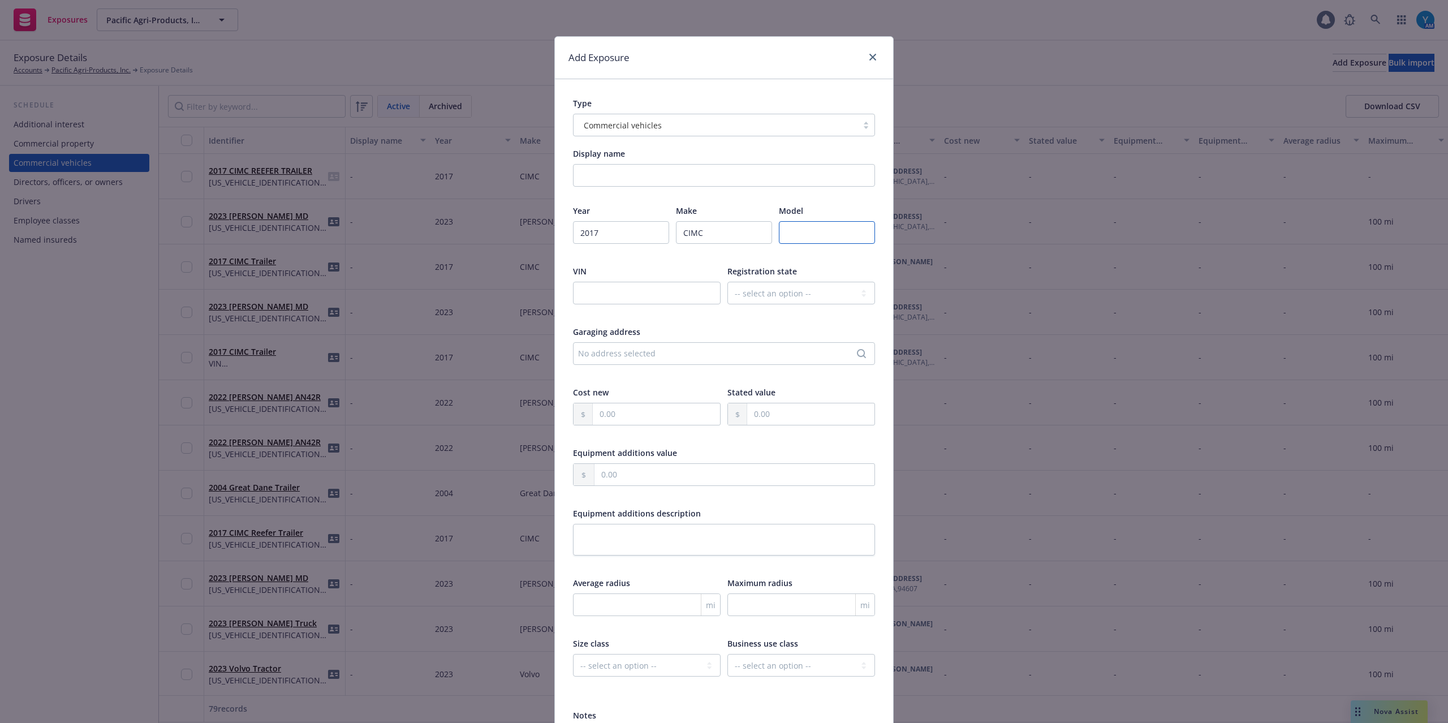
click at [810, 226] on input "text" at bounding box center [827, 232] width 96 height 23
paste input "REEFER TRAILER"
type input "REEFER TRAILER"
click at [638, 298] on input "text" at bounding box center [647, 293] width 148 height 23
paste input "527SR4825HL011039"
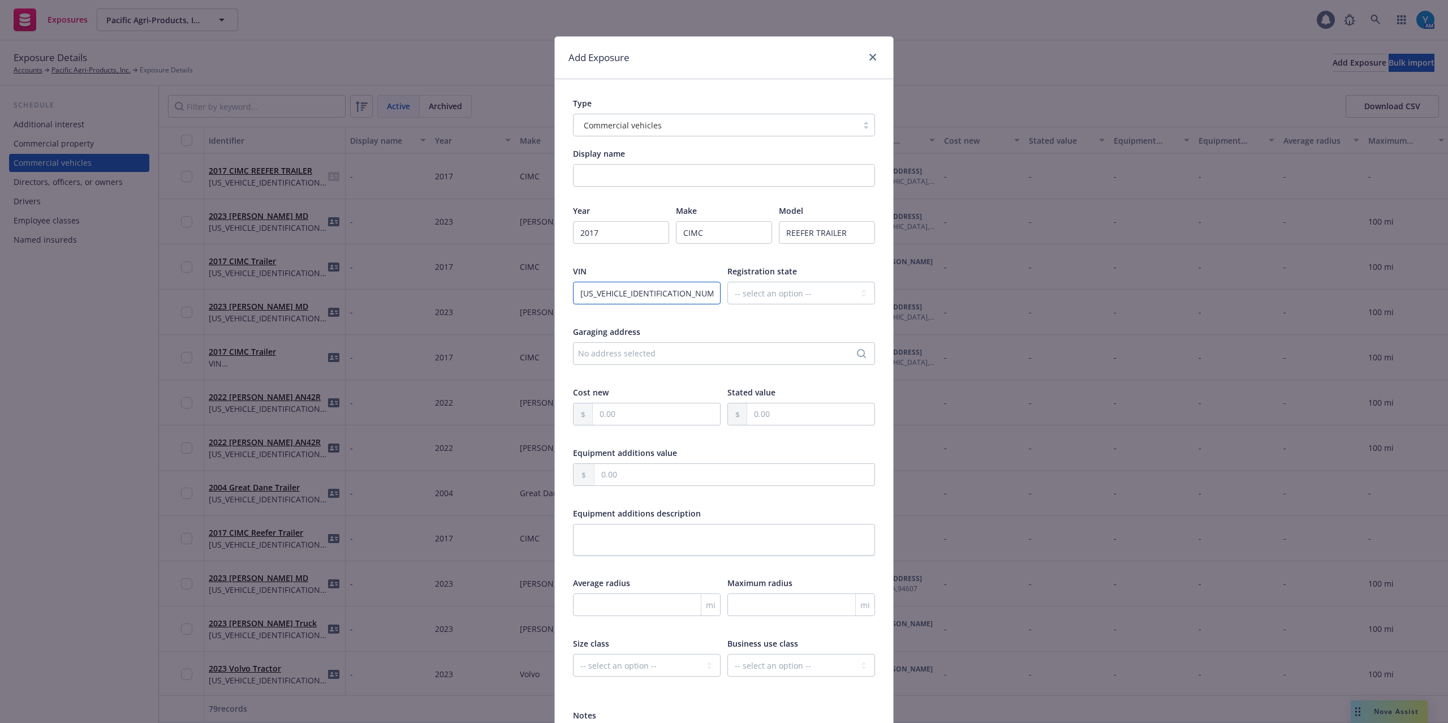
type input "527SR4825HL011039"
click at [782, 300] on select "-- select an option -- Alaska Alabama Arkansas American Samoa Arizona Californi…" at bounding box center [802, 293] width 148 height 23
select select "CA"
click at [728, 282] on select "-- select an option -- Alaska Alabama Arkansas American Samoa Arizona Californi…" at bounding box center [802, 293] width 148 height 23
click at [663, 347] on div "No address selected" at bounding box center [724, 353] width 302 height 23
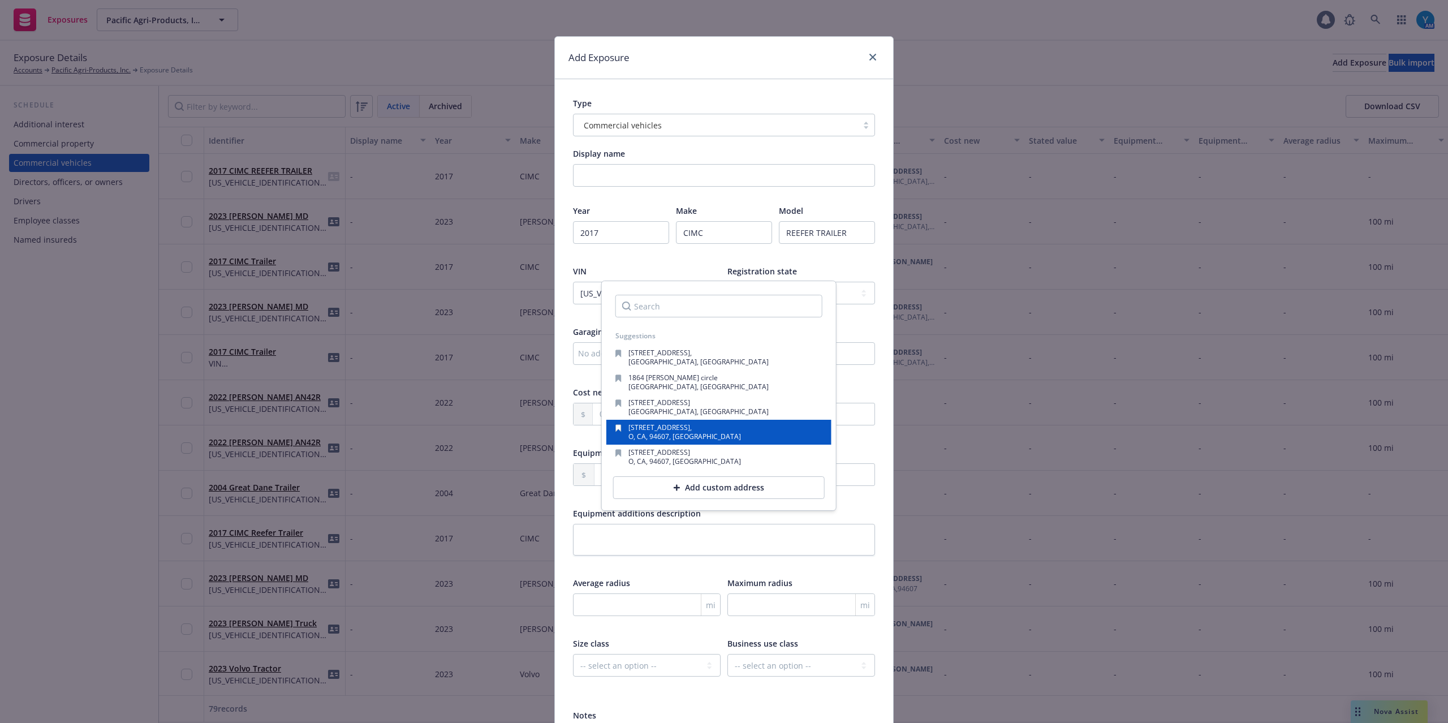
click at [691, 436] on div "O, CA, 94607, USA" at bounding box center [685, 436] width 113 height 7
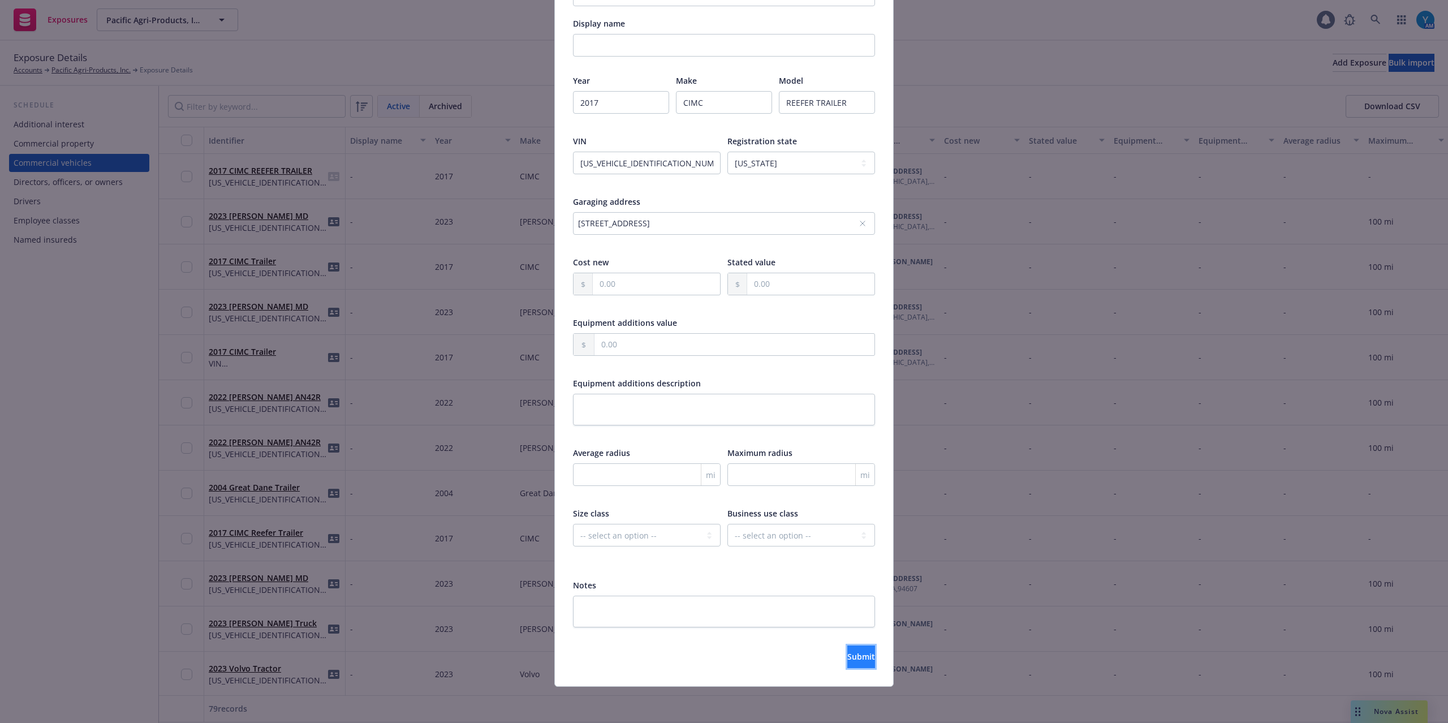
click at [848, 652] on span "Submit" at bounding box center [862, 656] width 28 height 11
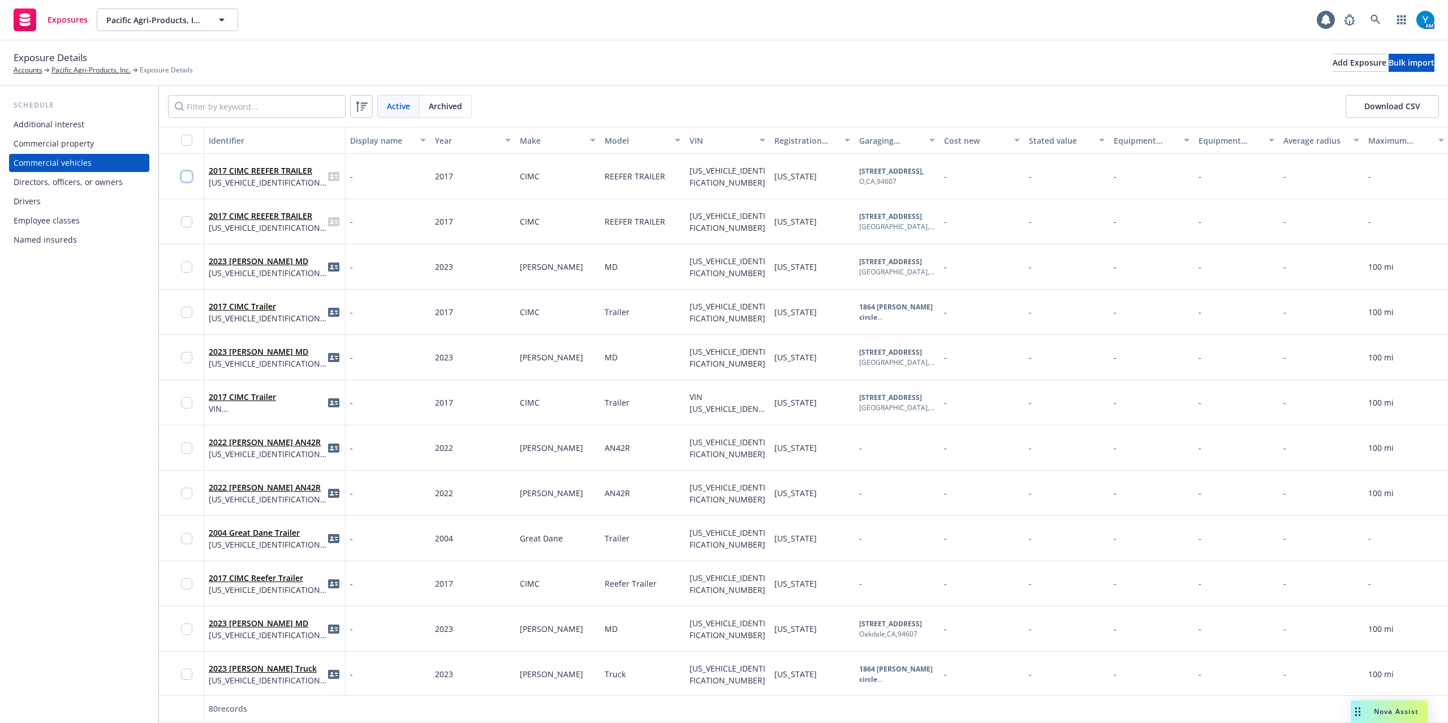
click at [184, 175] on input "checkbox" at bounding box center [186, 176] width 11 height 11
click at [184, 225] on input "checkbox" at bounding box center [186, 221] width 11 height 11
click at [788, 700] on span "Generate Auto ID cards" at bounding box center [782, 697] width 90 height 11
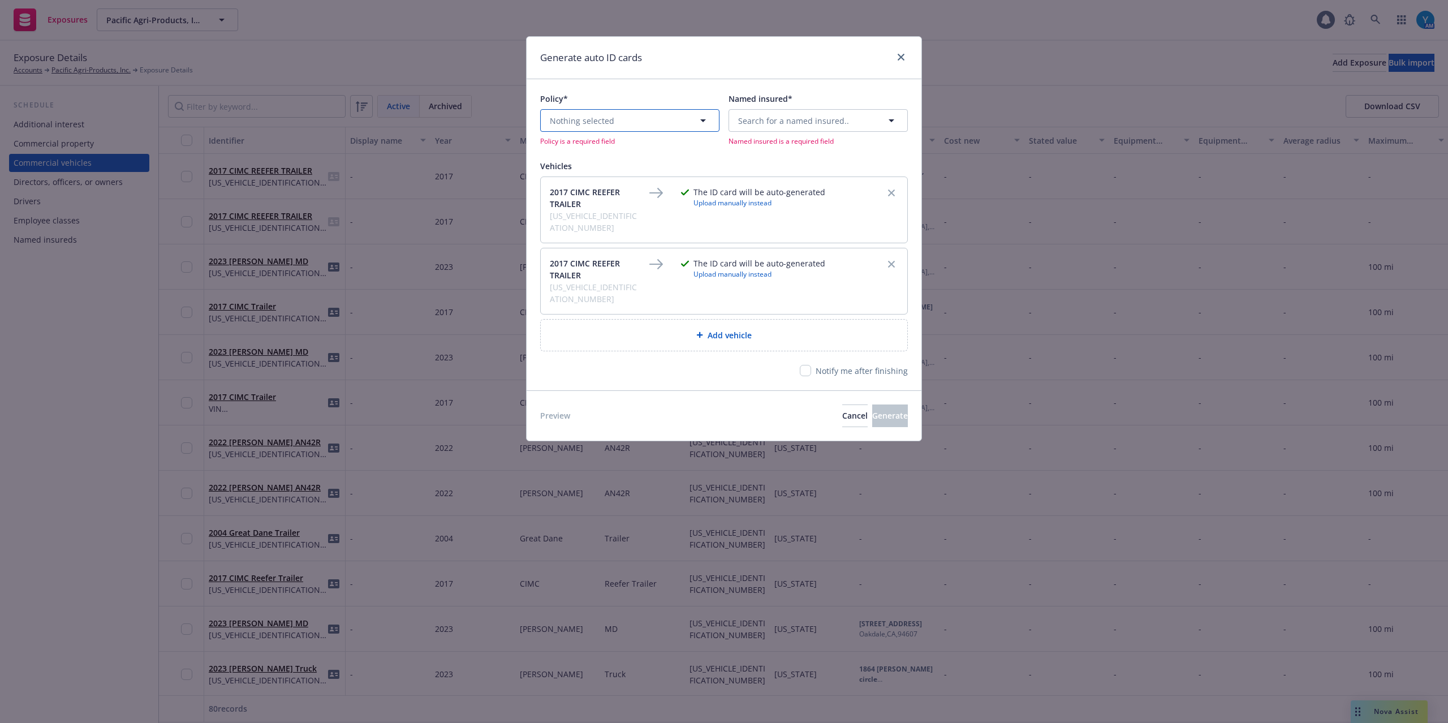
click at [607, 122] on span "Nothing selected" at bounding box center [582, 121] width 64 height 12
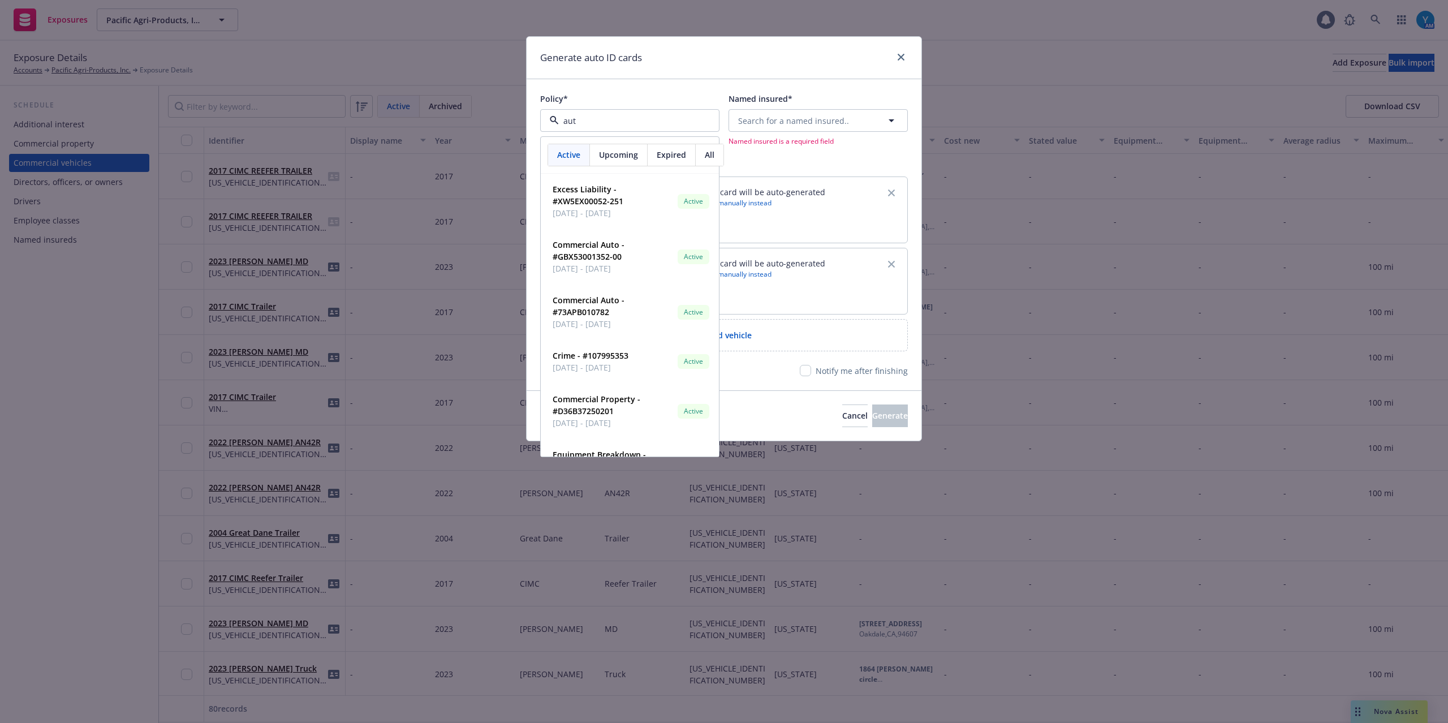
type input "auto"
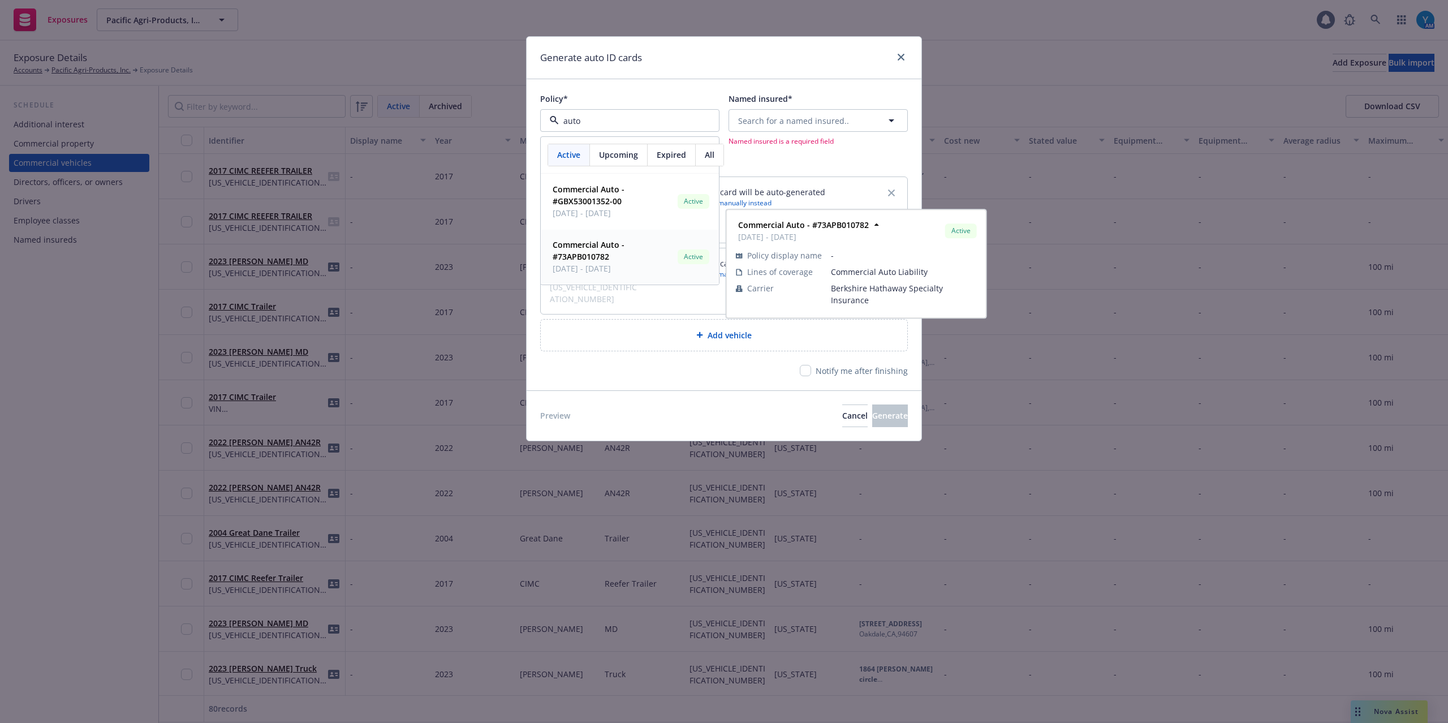
click at [617, 251] on span "Commercial Auto - #73APB010782" at bounding box center [613, 251] width 121 height 24
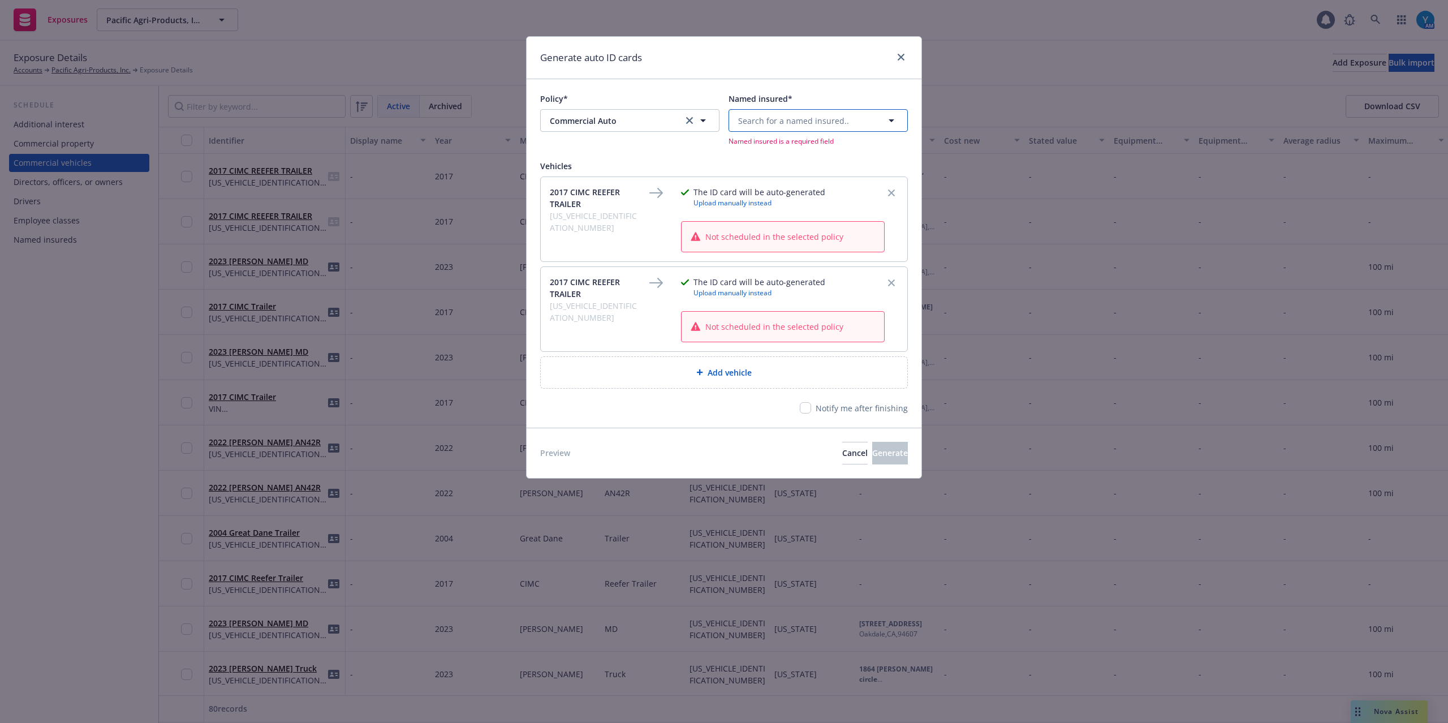
click at [799, 123] on span "Search for a named insured.." at bounding box center [793, 121] width 111 height 12
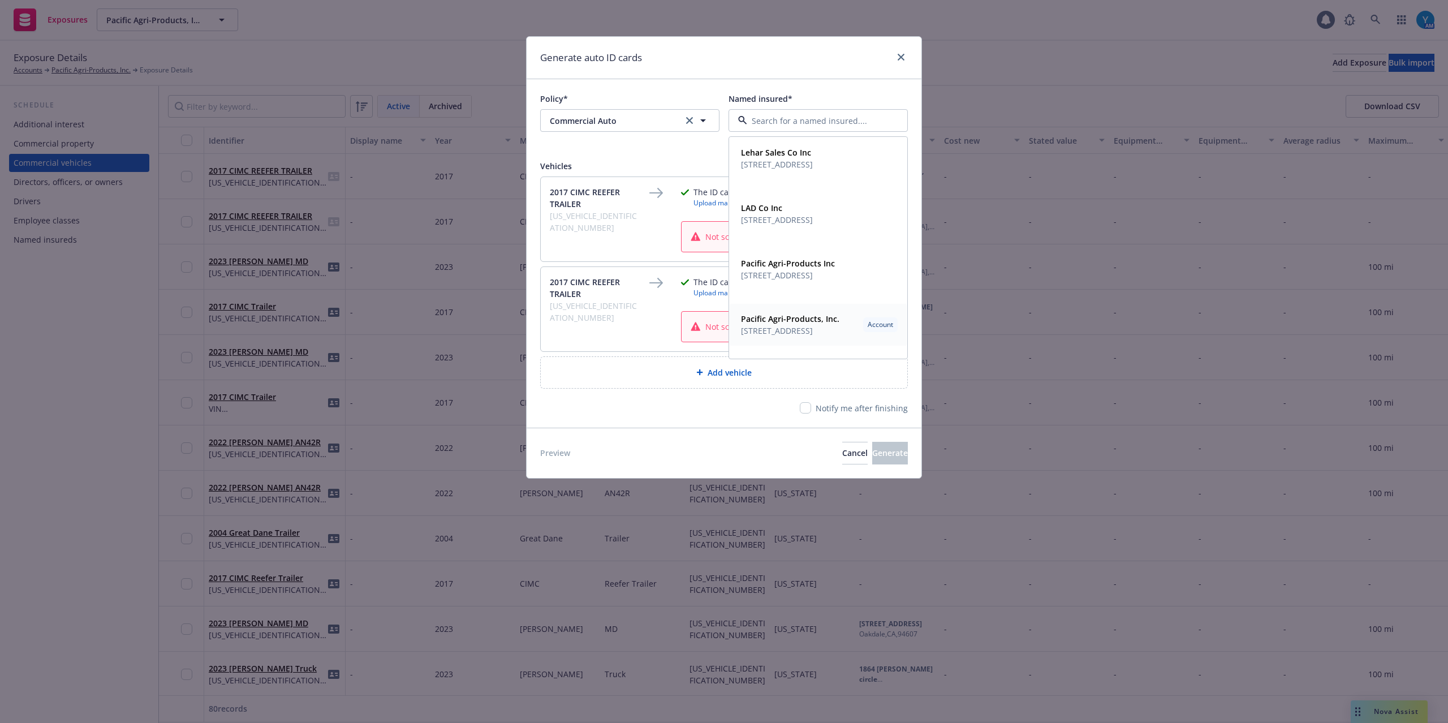
click at [840, 337] on span "477 Forbes Boulevard South San Francisco, CA 94080" at bounding box center [790, 331] width 98 height 12
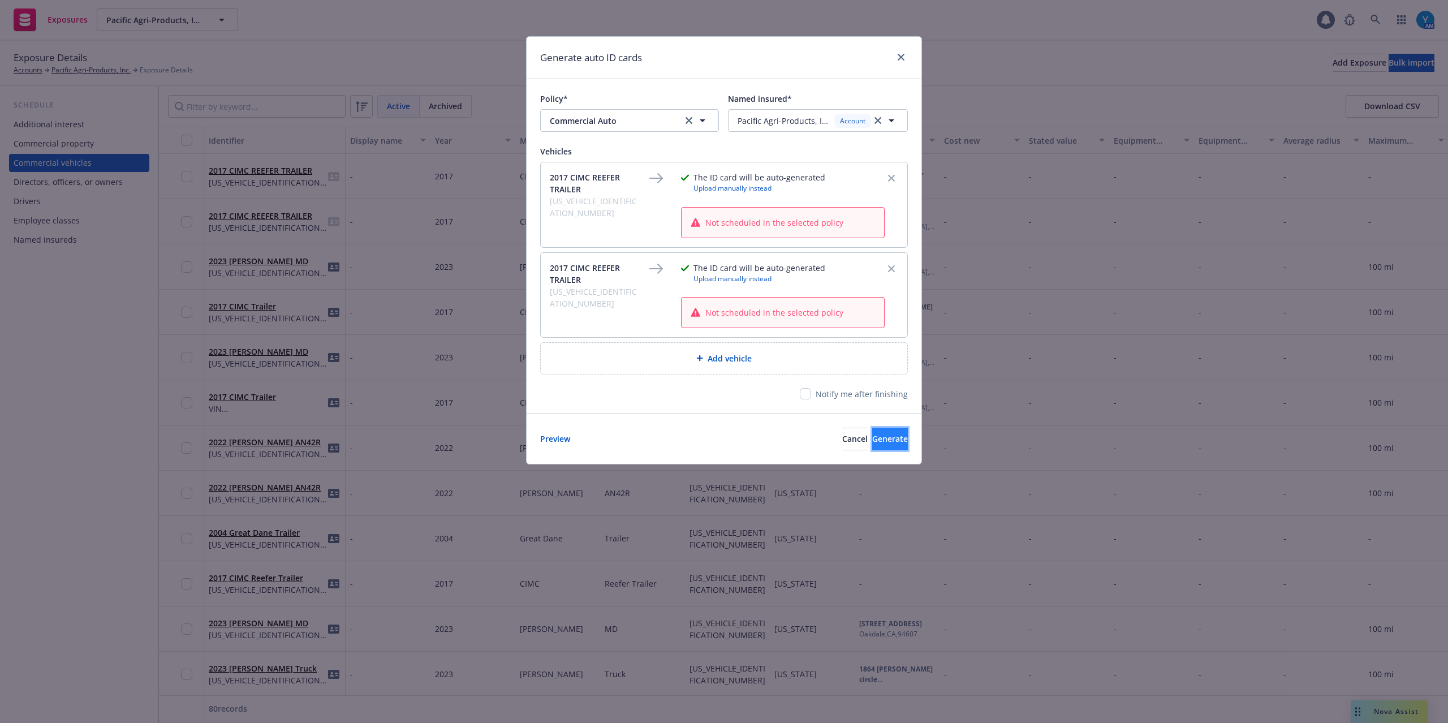
click at [872, 438] on span "Generate" at bounding box center [890, 438] width 36 height 11
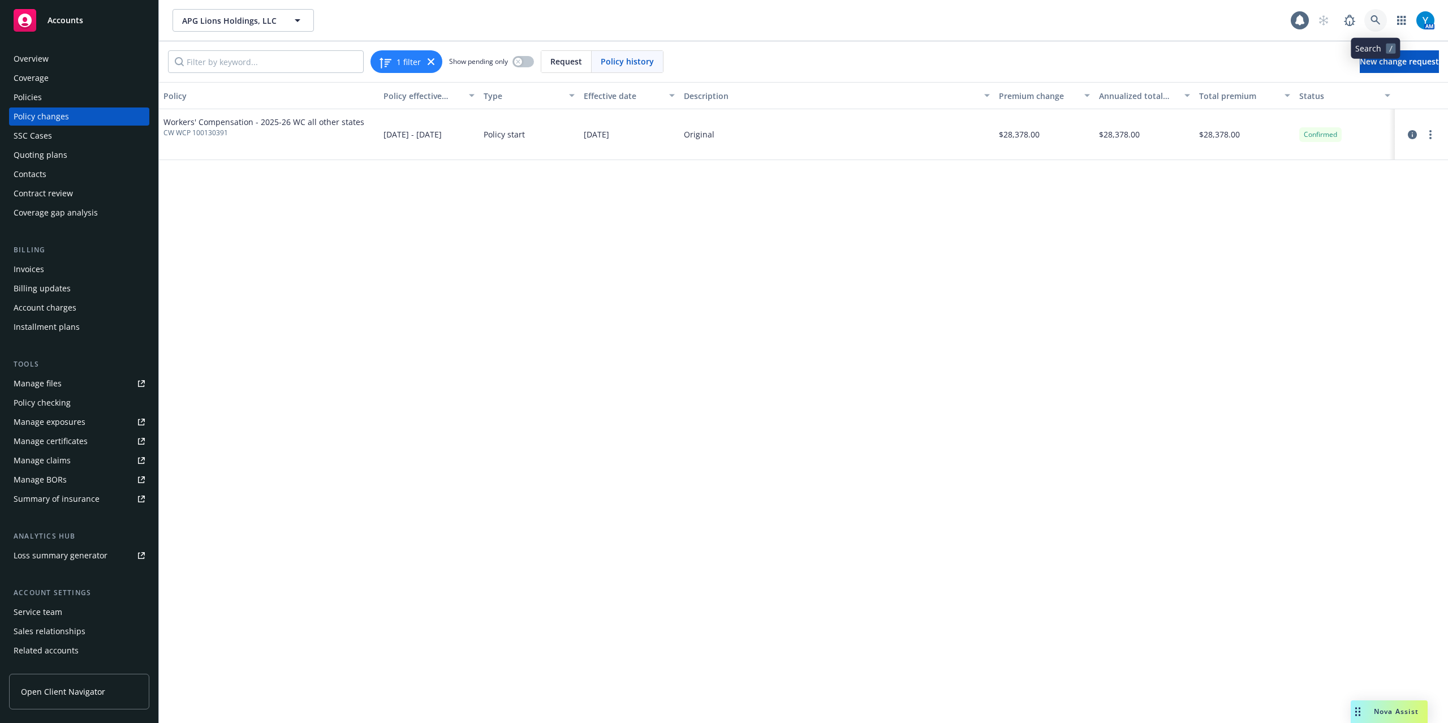
click at [1377, 14] on link at bounding box center [1376, 20] width 23 height 23
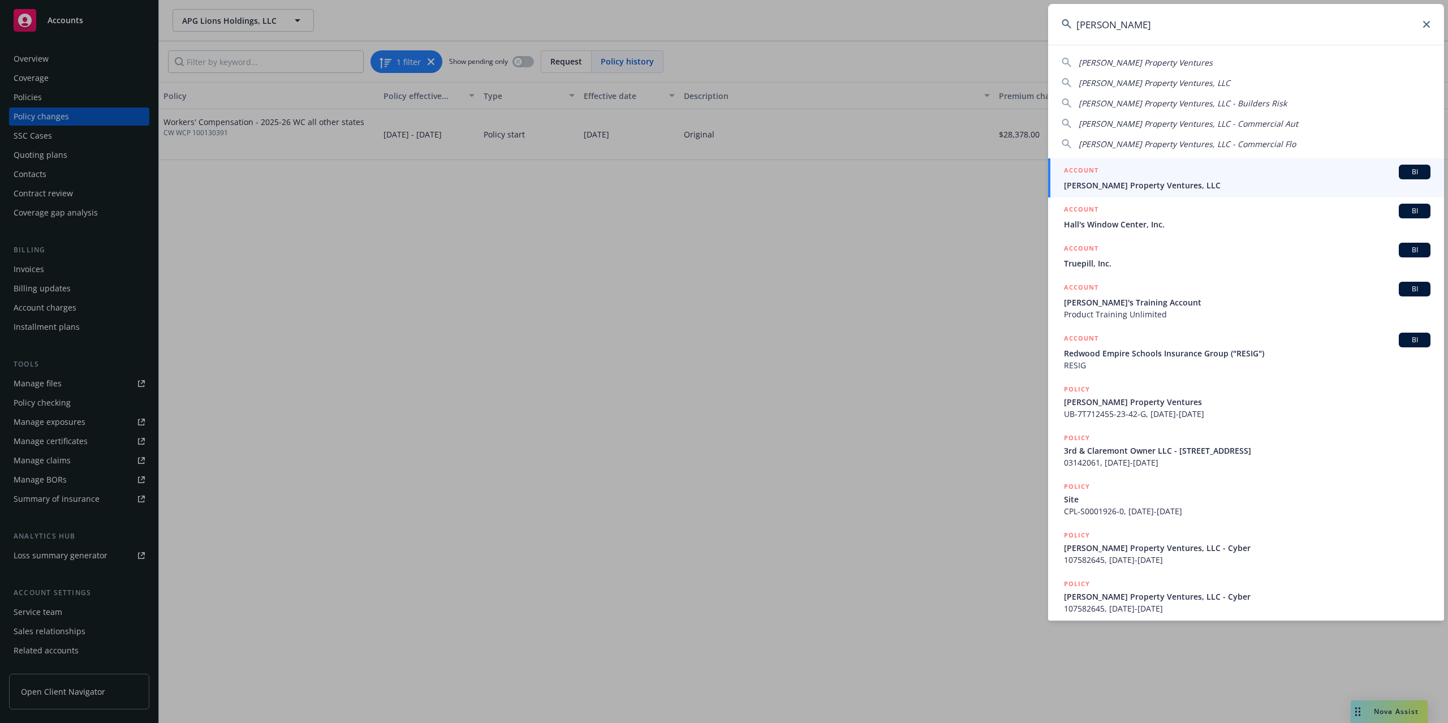
type input "[PERSON_NAME]"
click at [1172, 173] on div "ACCOUNT BI" at bounding box center [1247, 172] width 367 height 15
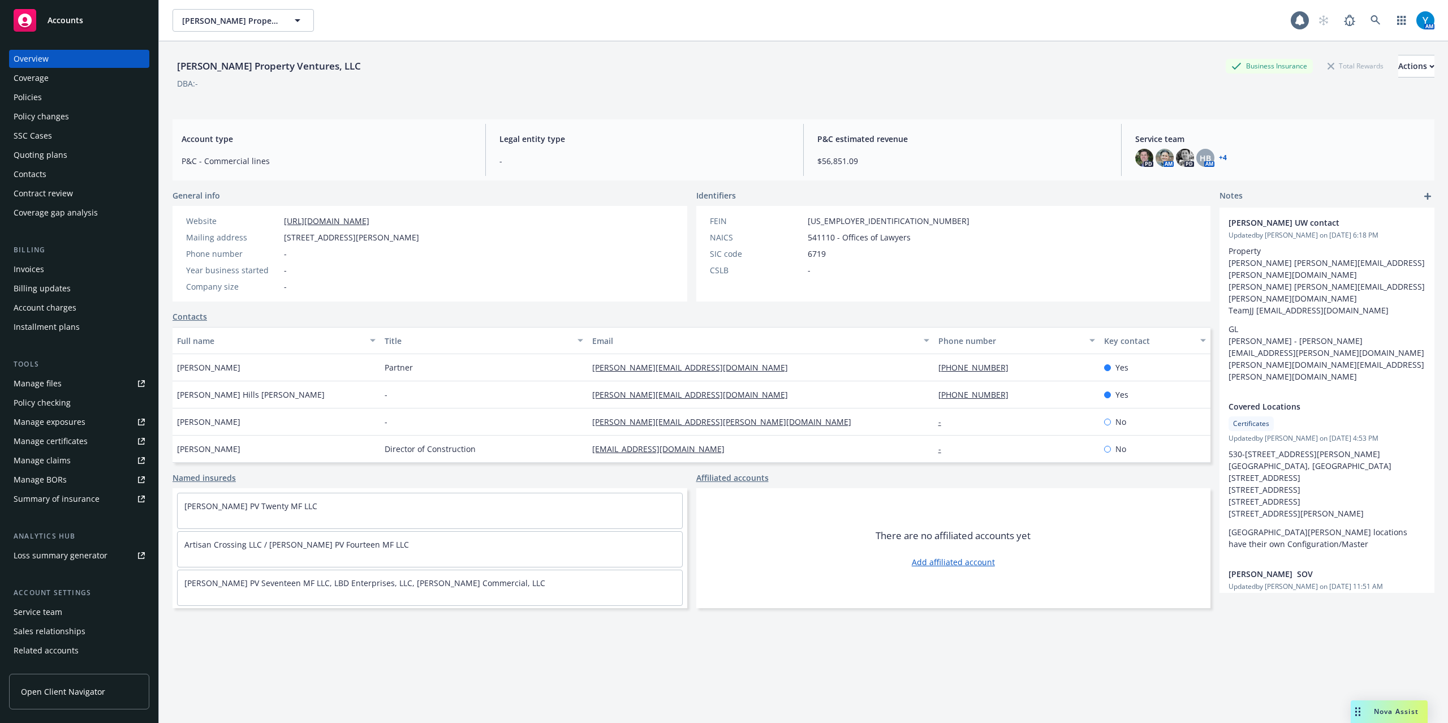
click at [29, 93] on div "Policies" at bounding box center [28, 97] width 28 height 18
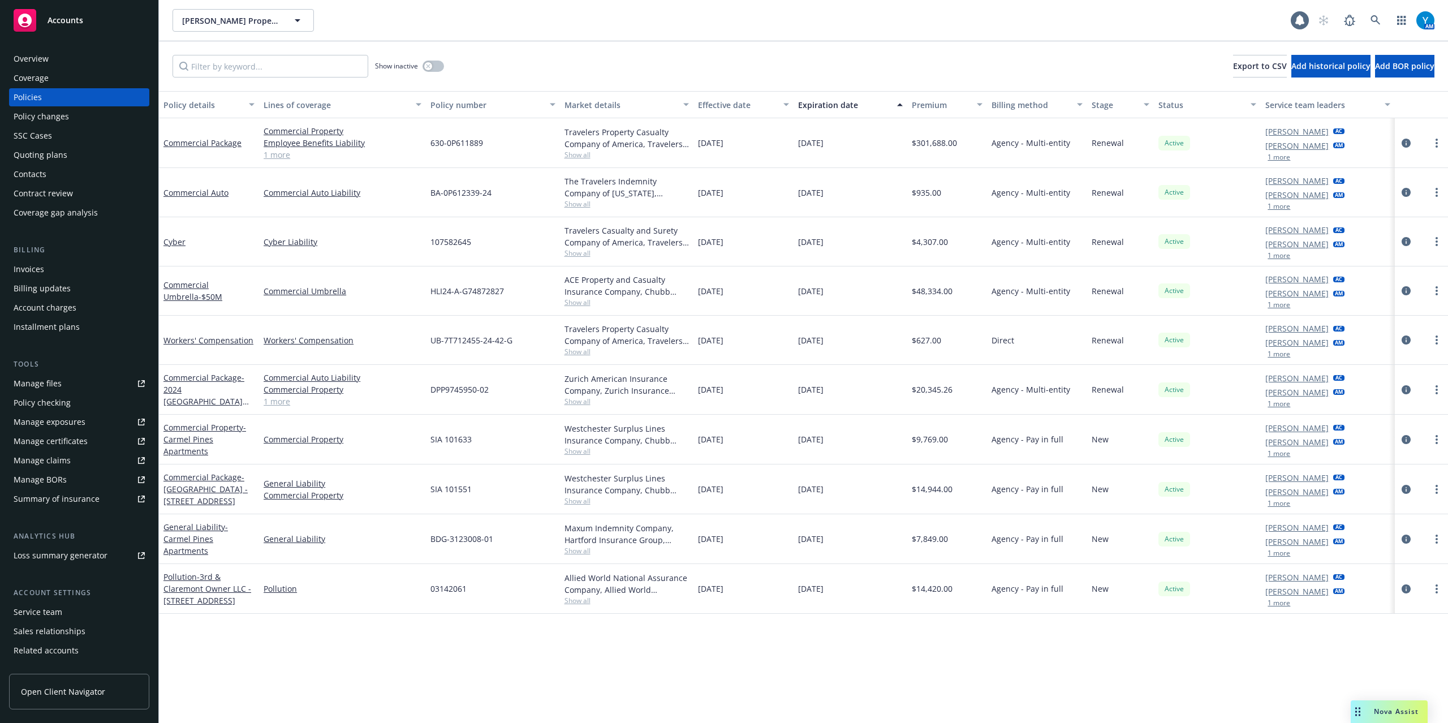
click at [48, 124] on div "Policy changes" at bounding box center [41, 116] width 55 height 18
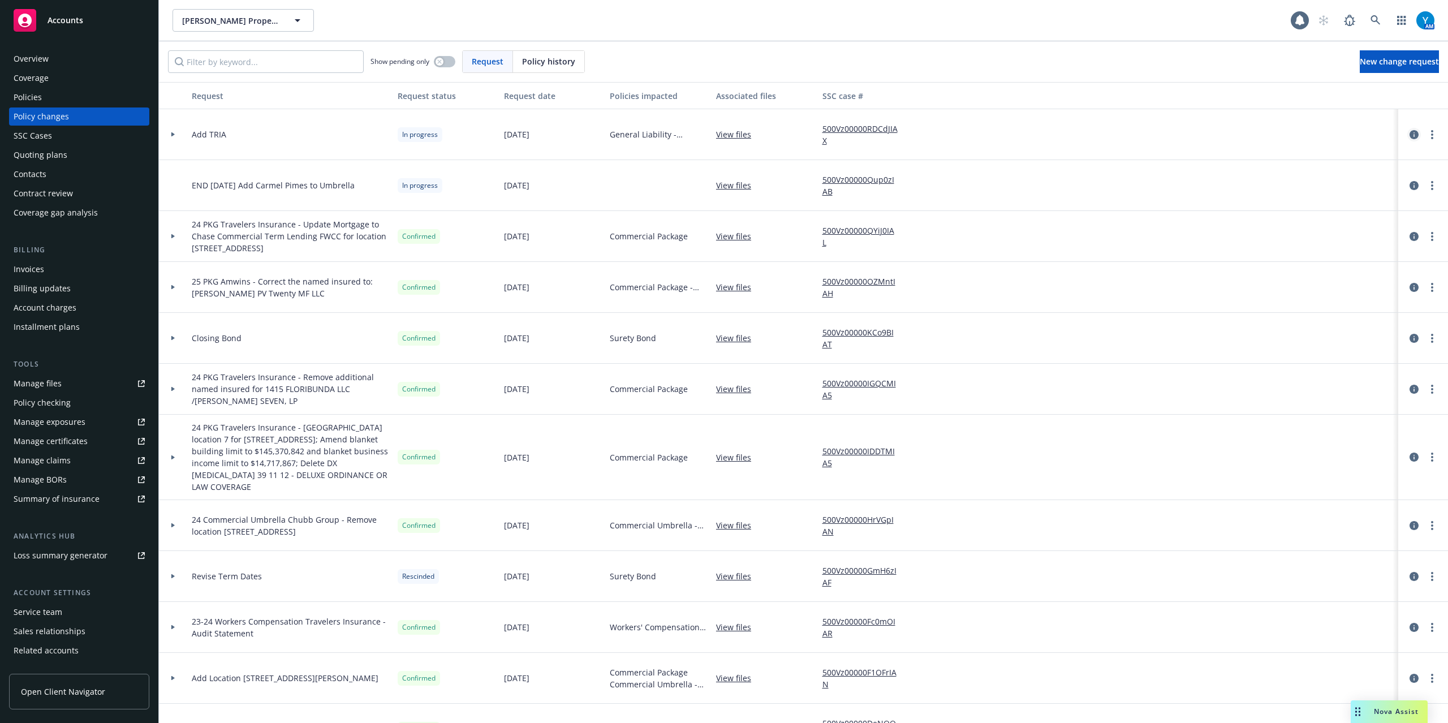
click at [1410, 134] on icon "circleInformation" at bounding box center [1414, 134] width 9 height 9
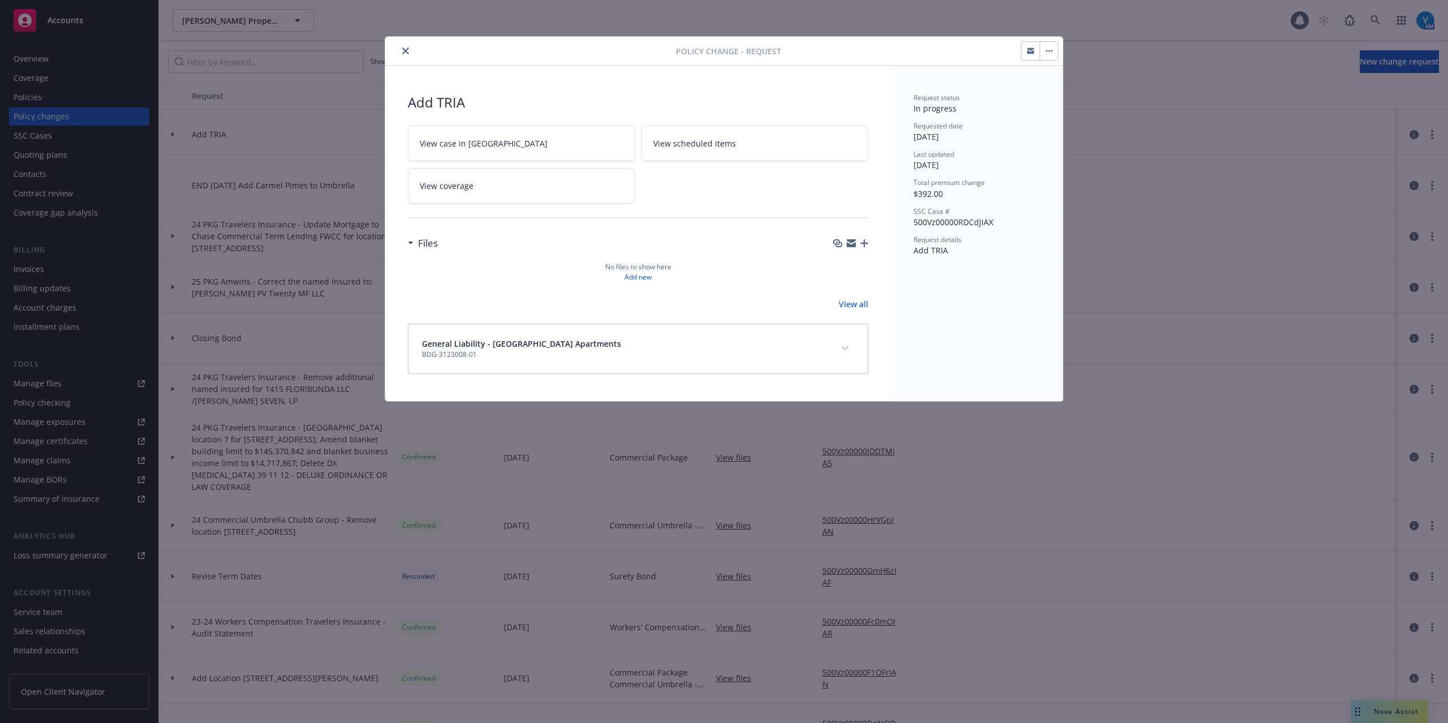
click at [408, 51] on icon "close" at bounding box center [405, 51] width 7 height 7
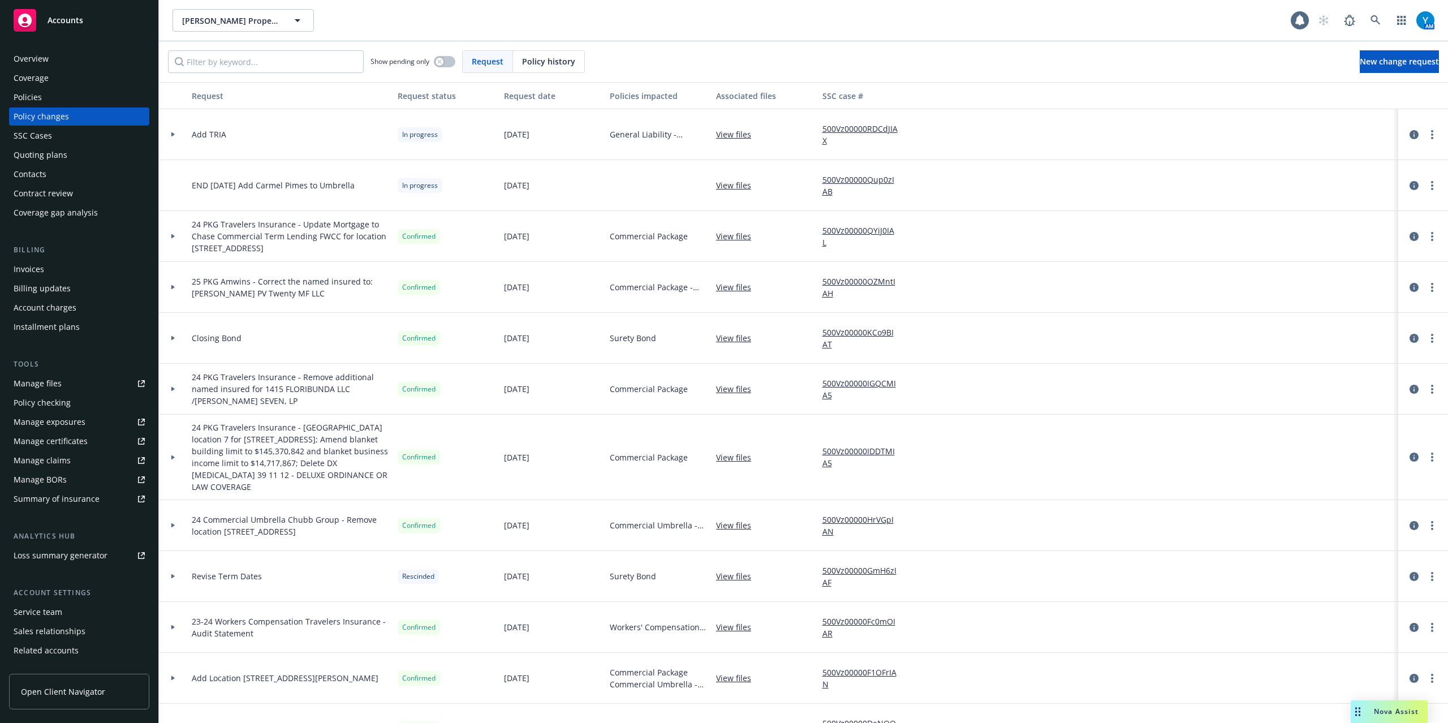
click at [168, 132] on div at bounding box center [173, 134] width 19 height 4
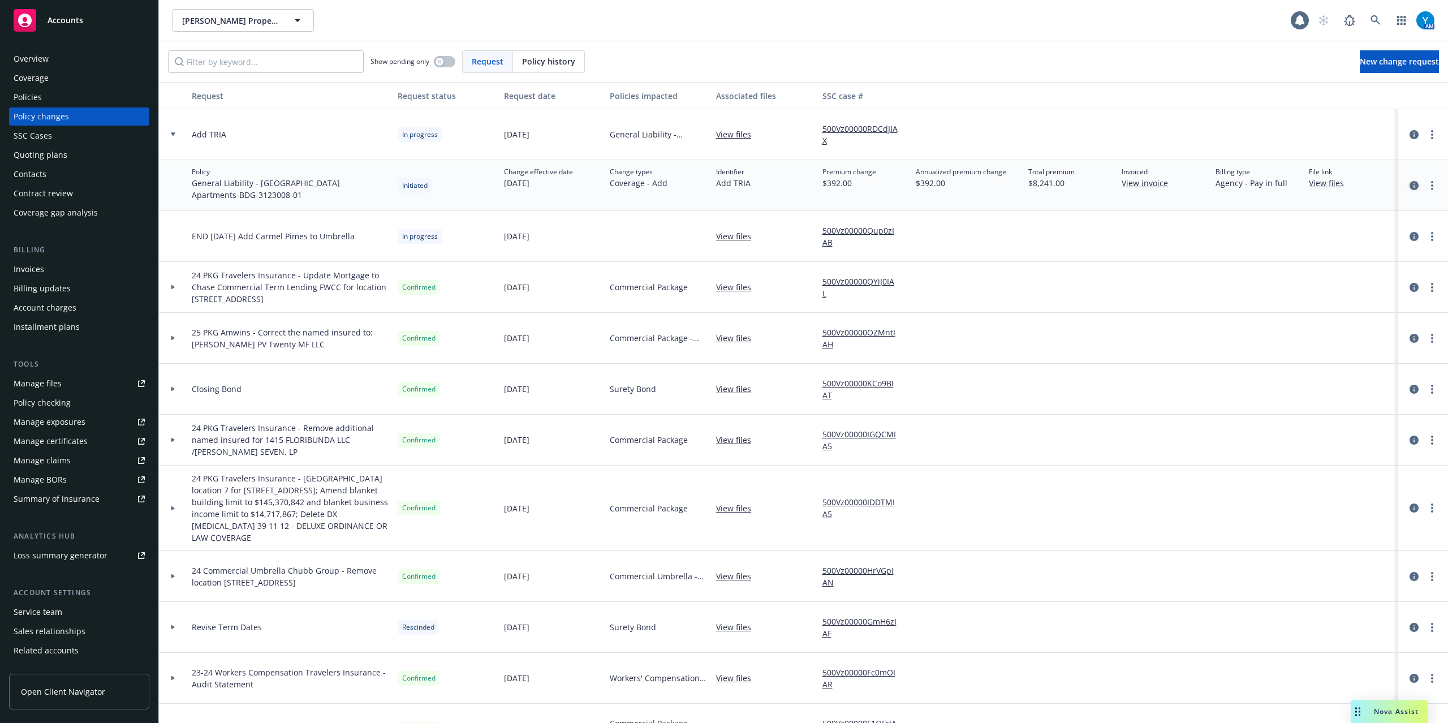
click at [1410, 184] on icon "circleInformation" at bounding box center [1414, 185] width 9 height 9
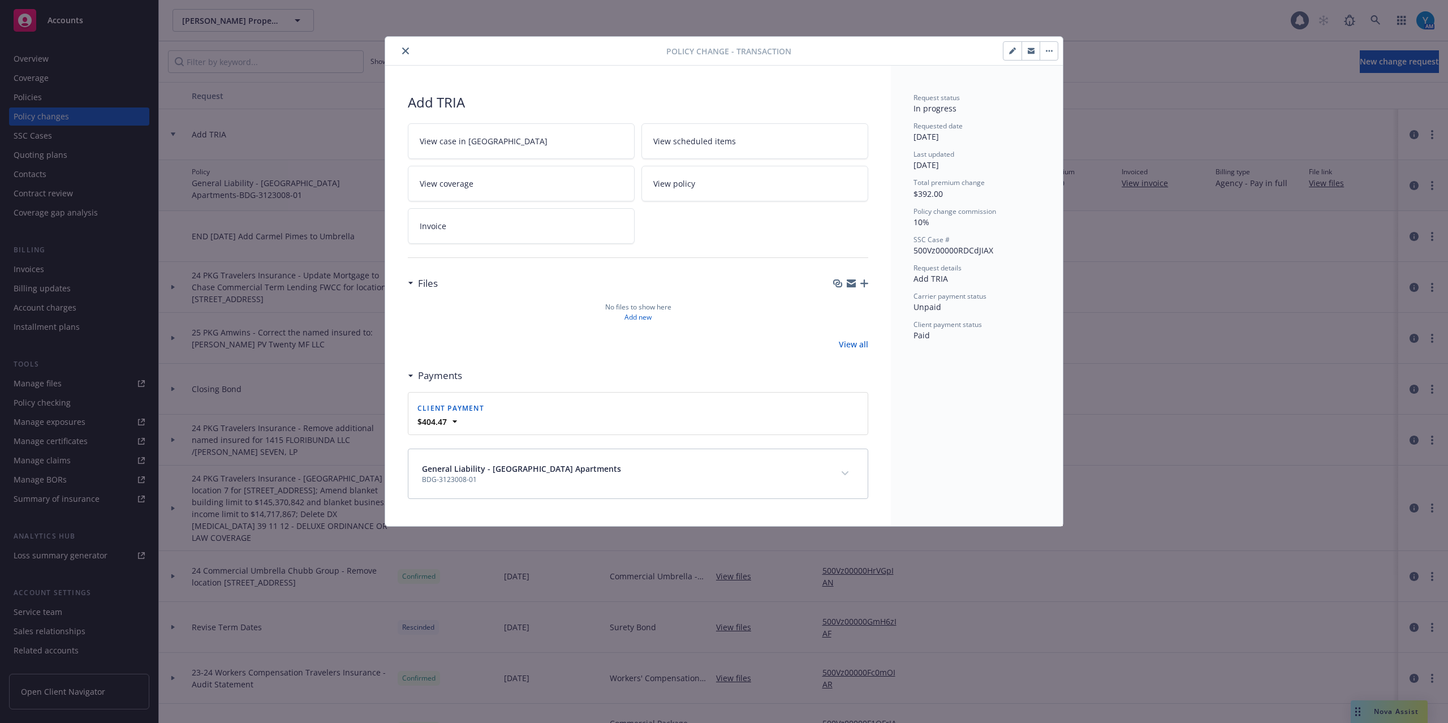
click at [865, 283] on icon "button" at bounding box center [865, 283] width 8 height 8
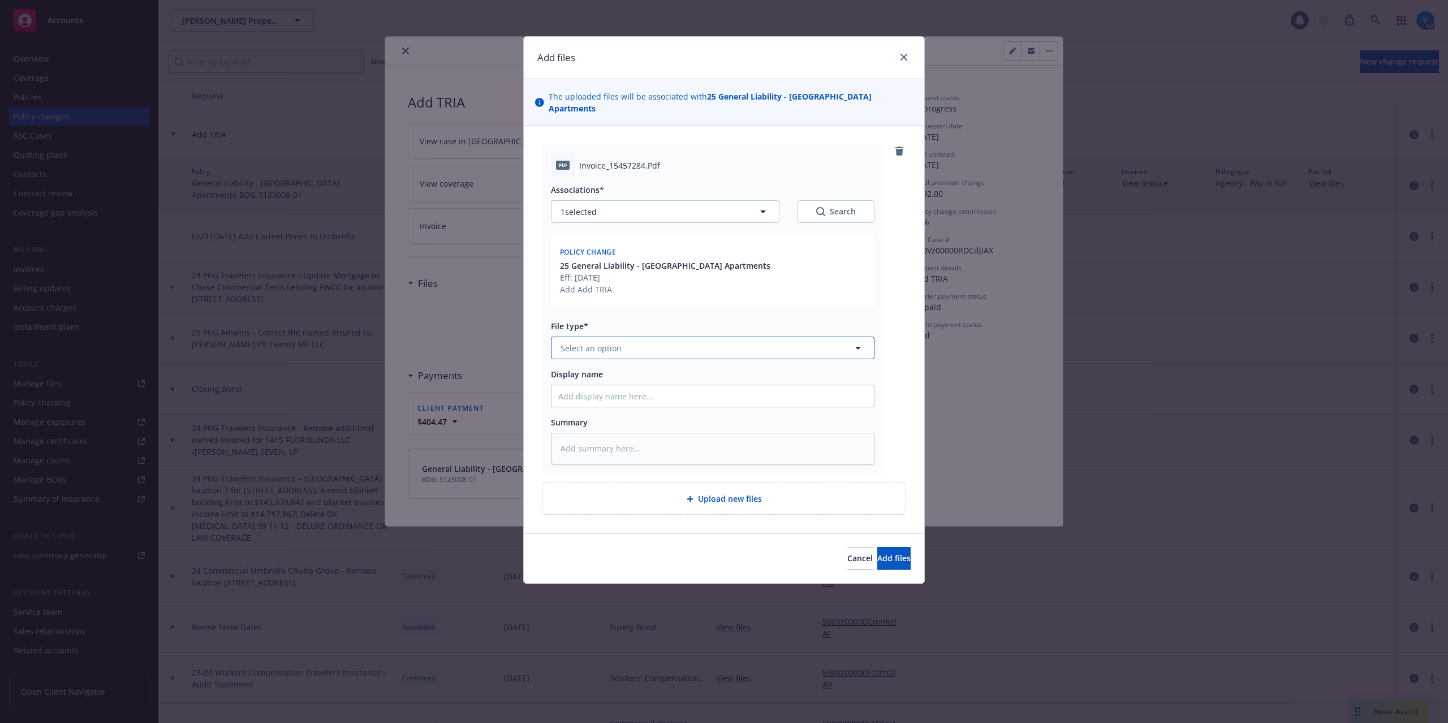
click at [632, 337] on button "Select an option" at bounding box center [713, 348] width 324 height 23
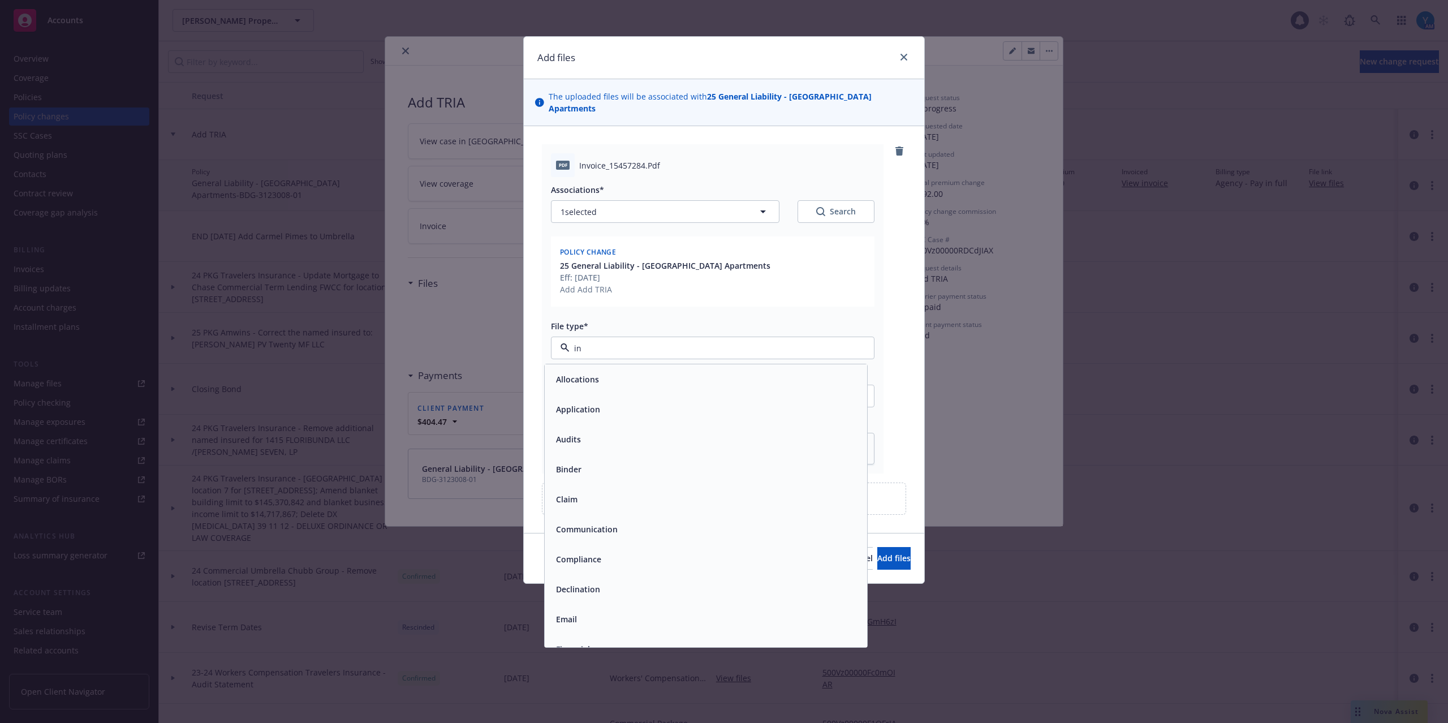
type input "inv"
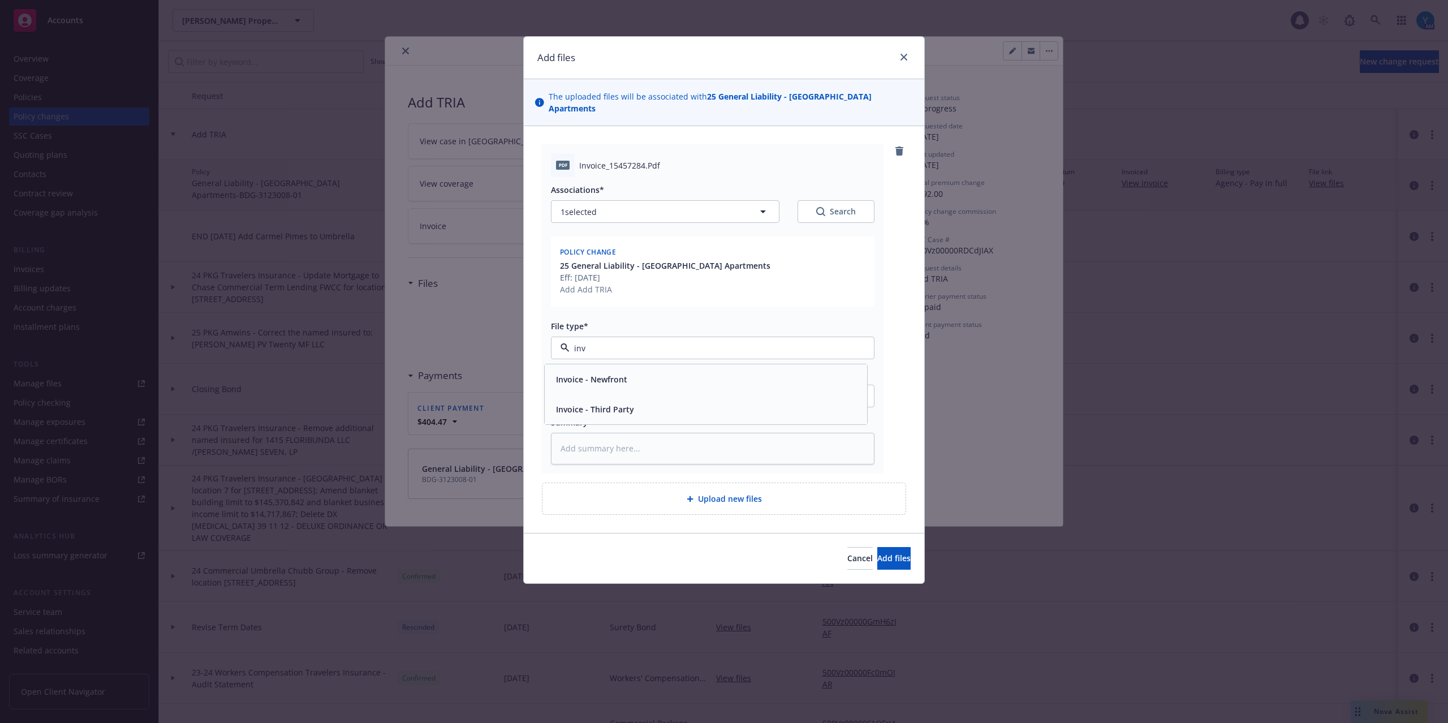
click at [639, 402] on div "Invoice - Third Party" at bounding box center [706, 409] width 309 height 16
type textarea "x"
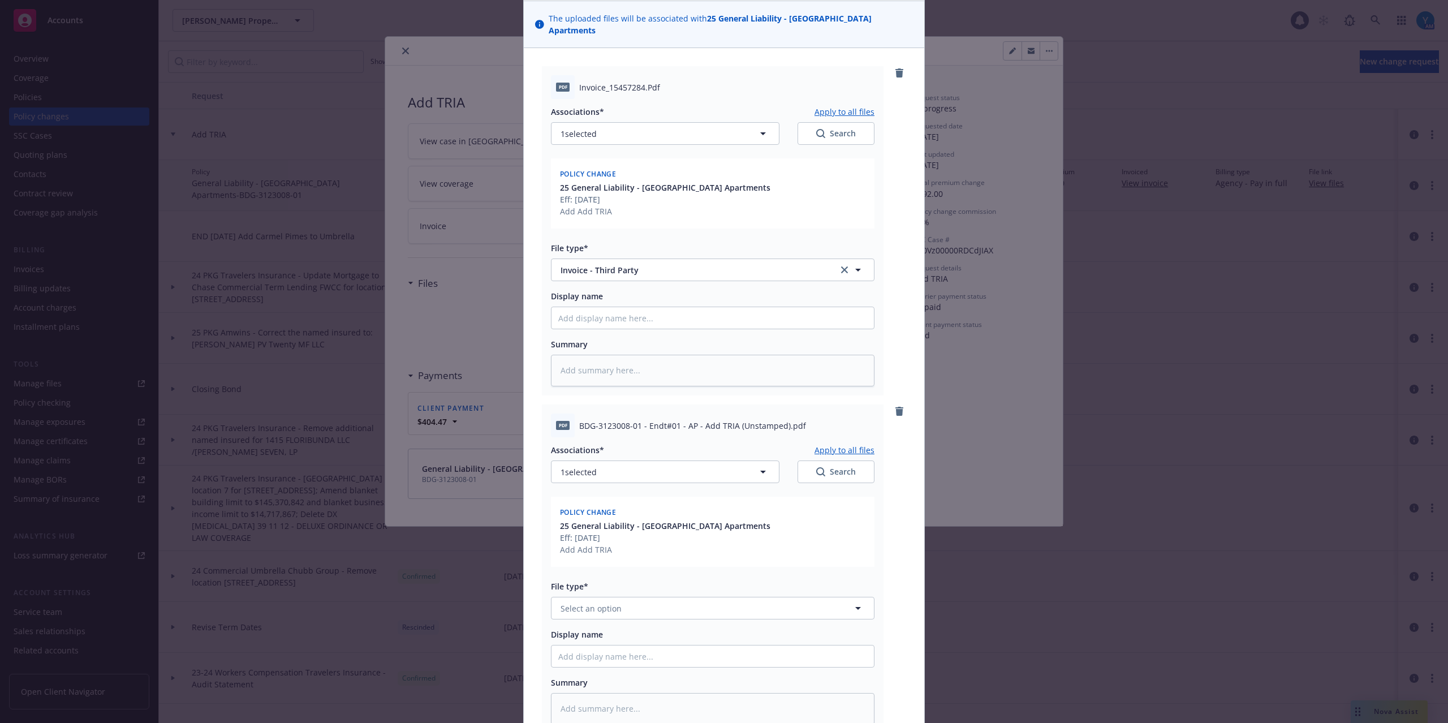
scroll to position [224, 0]
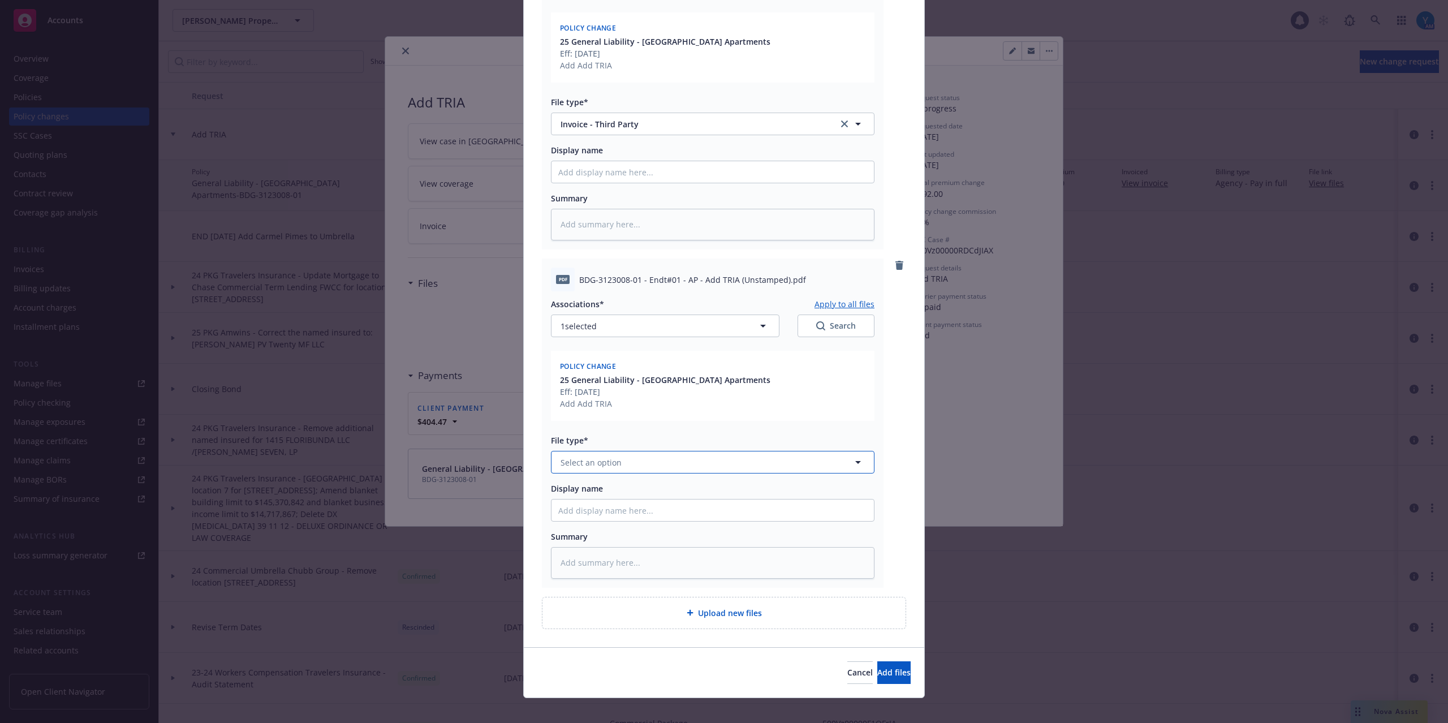
click at [607, 462] on button "Select an option" at bounding box center [713, 462] width 324 height 23
type input "endors"
click at [634, 485] on div "Endorsement" at bounding box center [712, 493] width 309 height 16
type textarea "x"
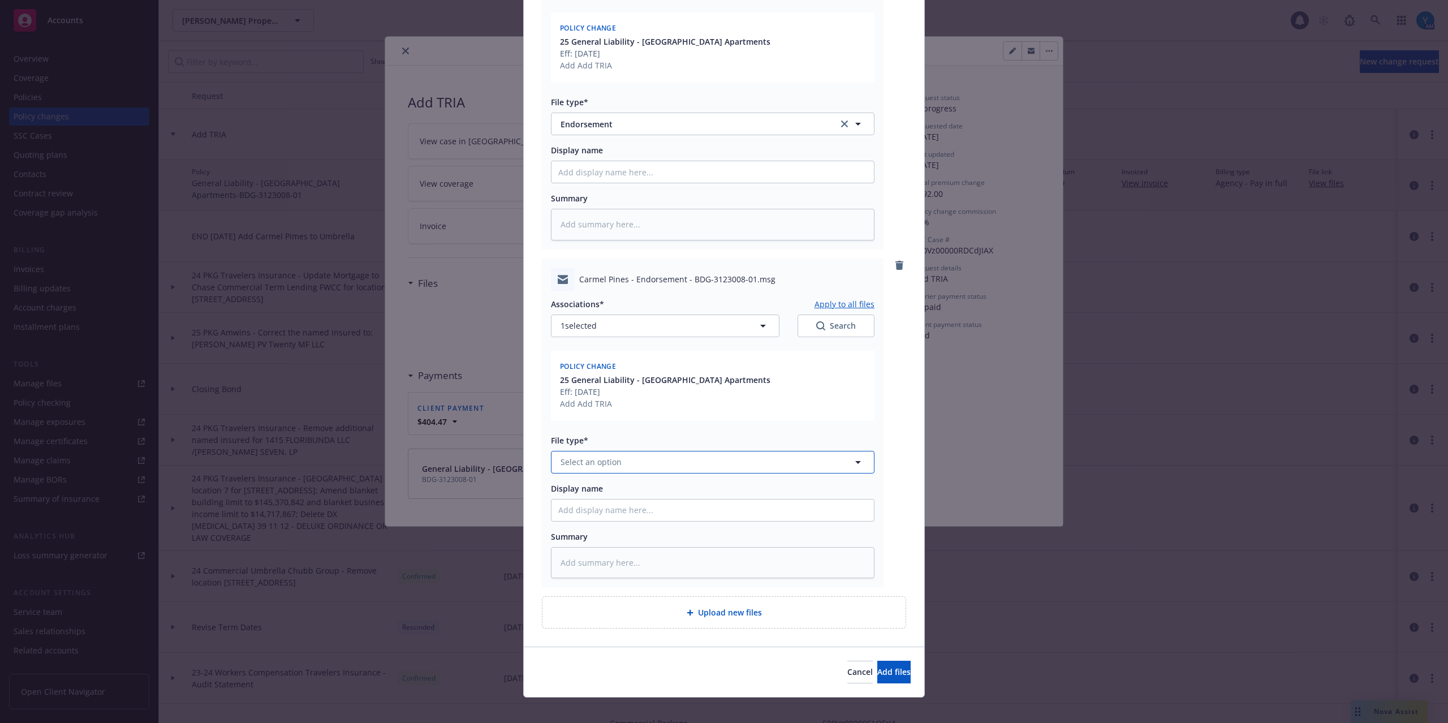
click at [617, 451] on button "Select an option" at bounding box center [713, 462] width 324 height 23
type input "email"
click at [628, 485] on div "Email" at bounding box center [712, 493] width 309 height 16
click at [632, 500] on input "Display name" at bounding box center [713, 510] width 322 height 21
type textarea "x"
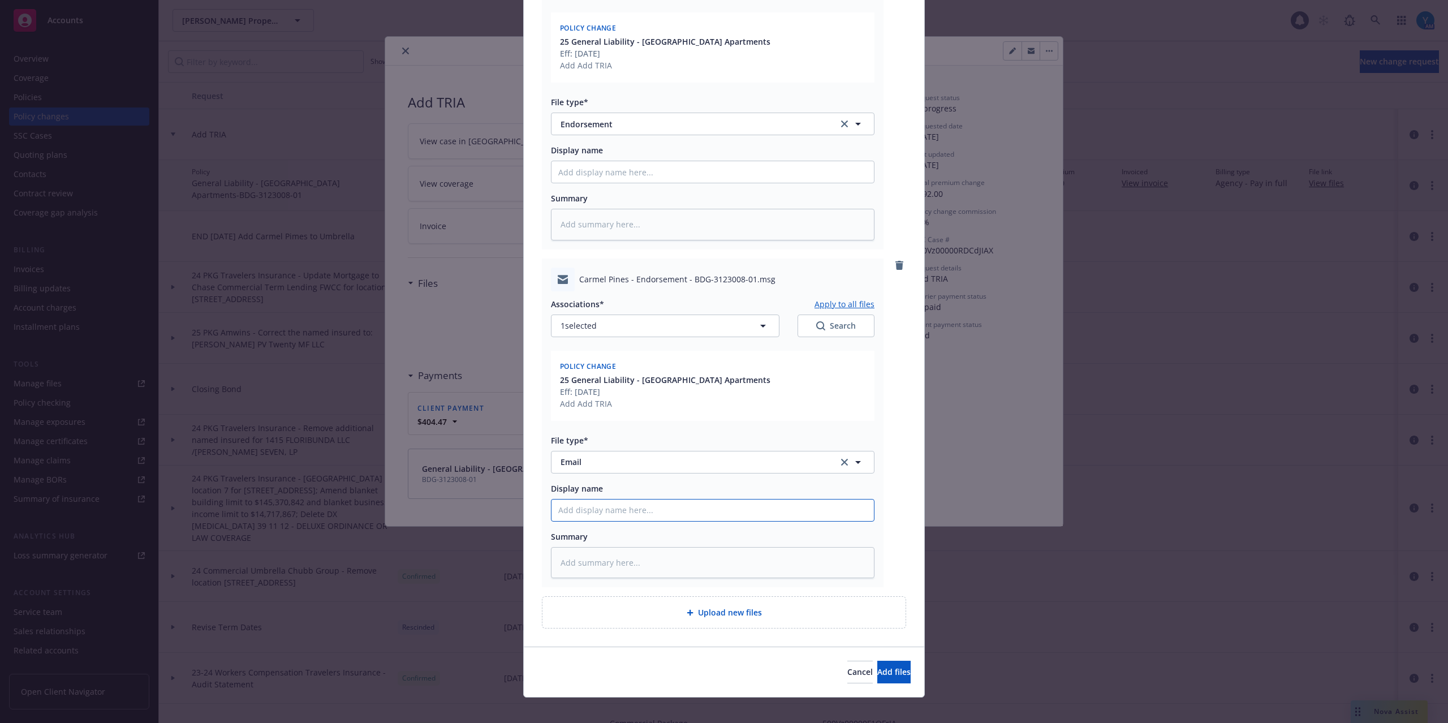
type input "F"
type textarea "x"
type input "Fr"
type textarea "x"
type input "Fro"
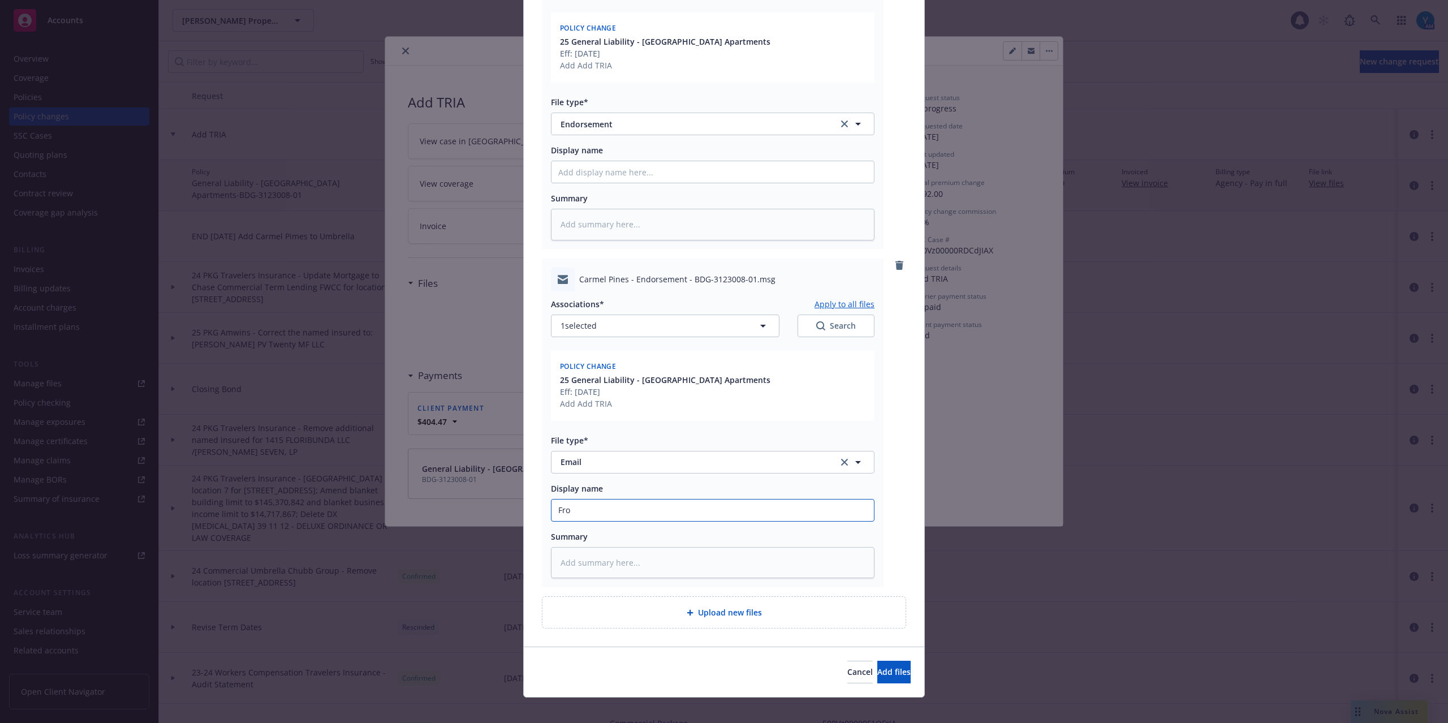
type textarea "x"
type input "From"
type textarea "x"
type input "From"
type textarea "x"
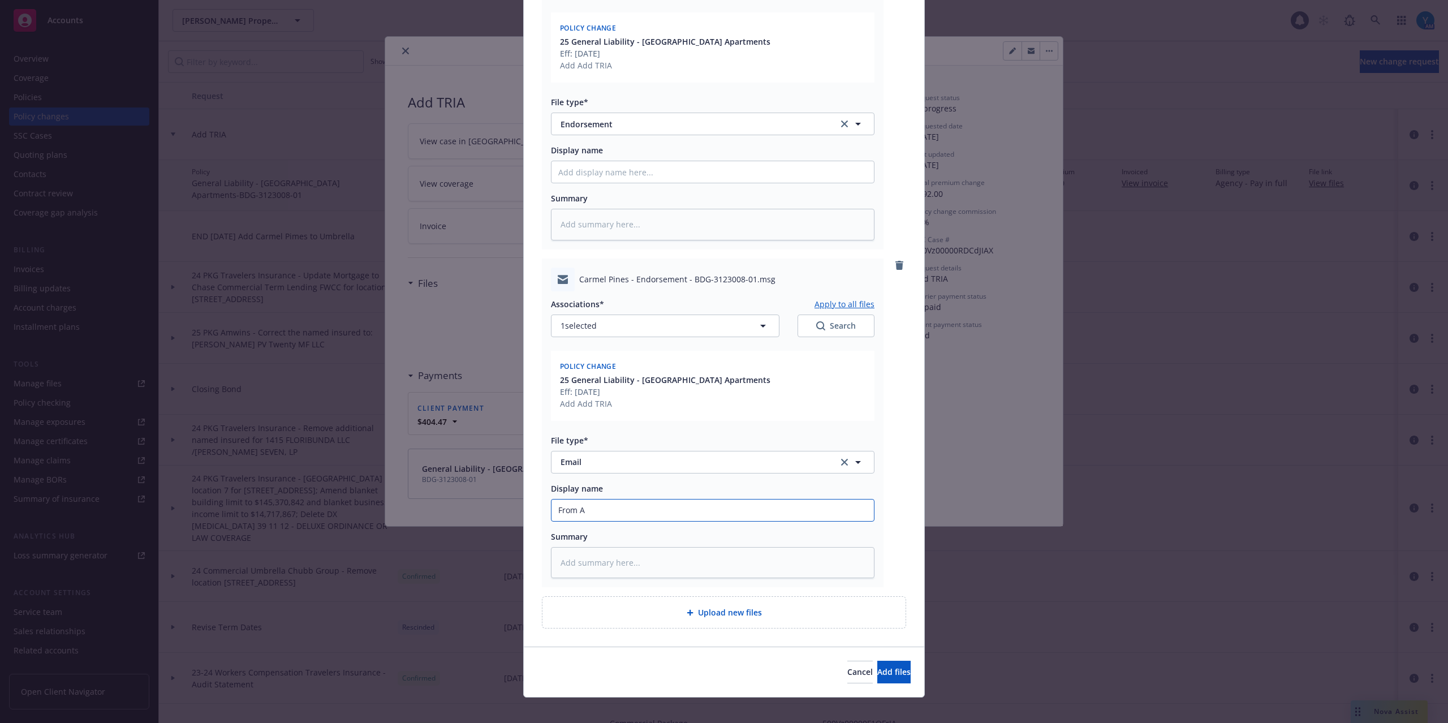
type input "From Am"
type textarea "x"
type input "From AmWi"
type textarea "x"
type input "From AmWin"
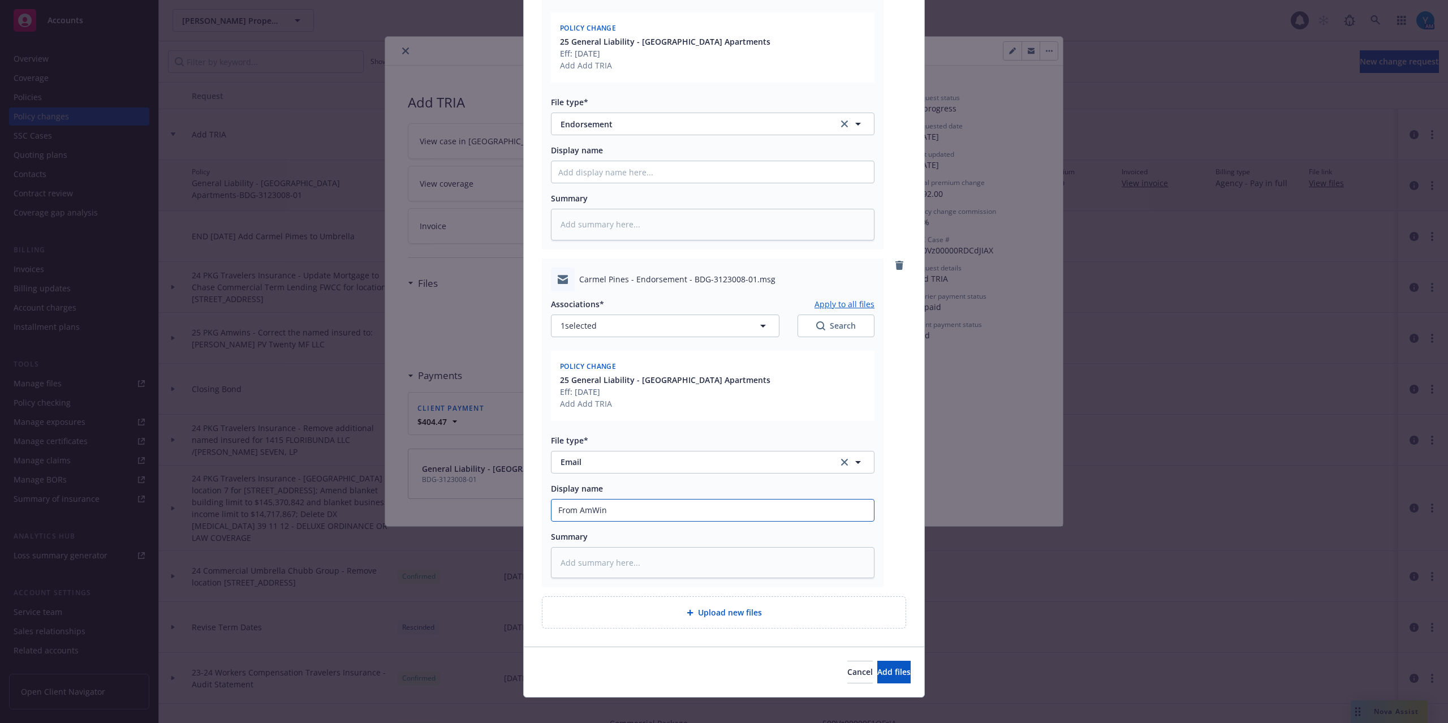
type textarea "x"
type input "From AmWins"
type textarea "x"
type input "From AmWinsL"
type textarea "x"
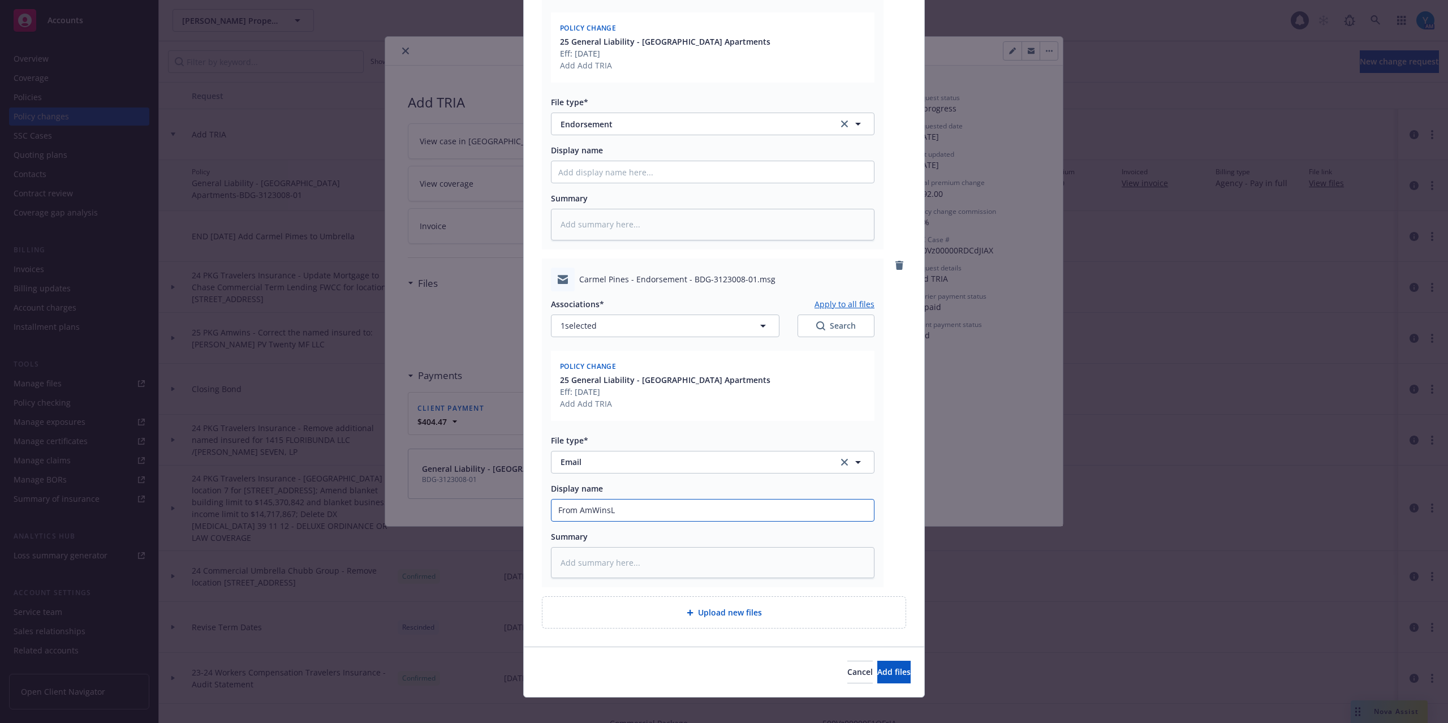
type input "From AmWinsL"
type textarea "x"
type input "From AmWinsL"
type textarea "x"
type input "From AmWins"
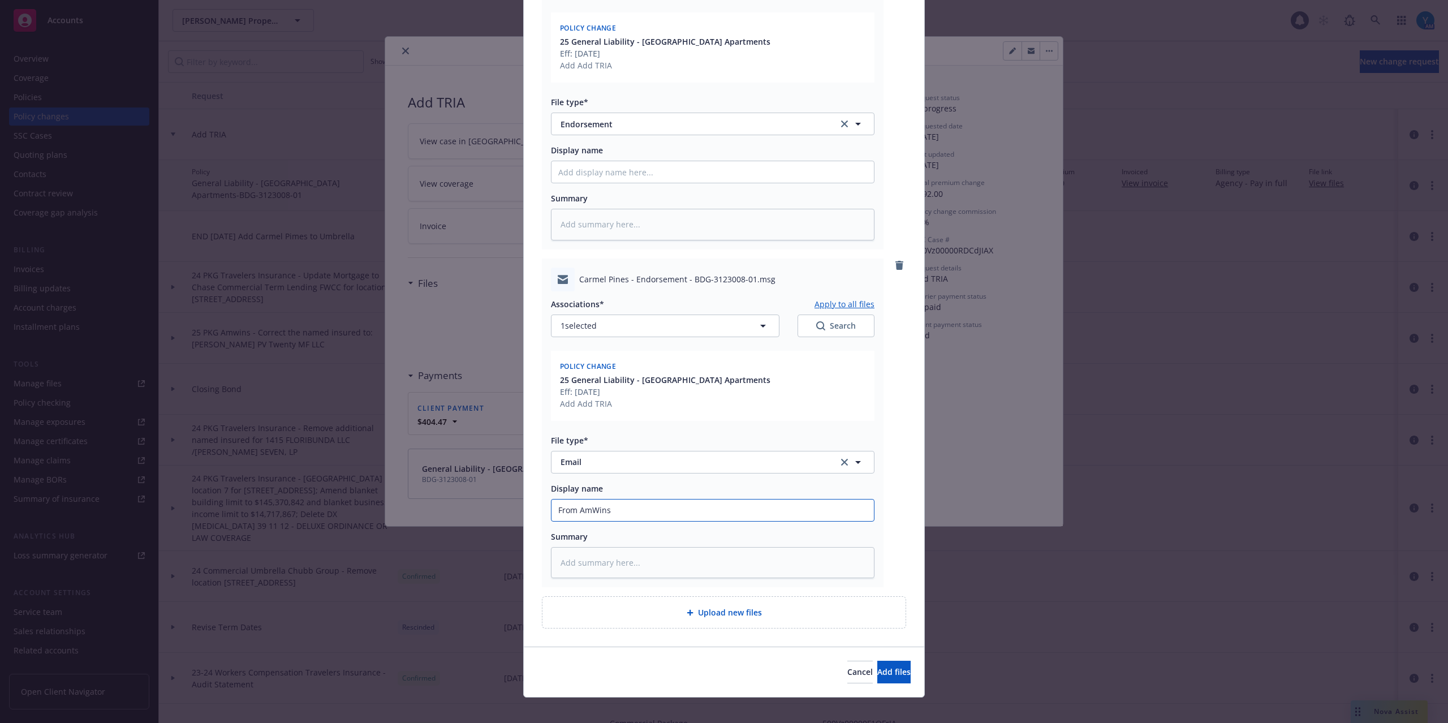
type textarea "x"
type input "From AmWinsL"
type textarea "x"
type input "From AmWins"
type textarea "x"
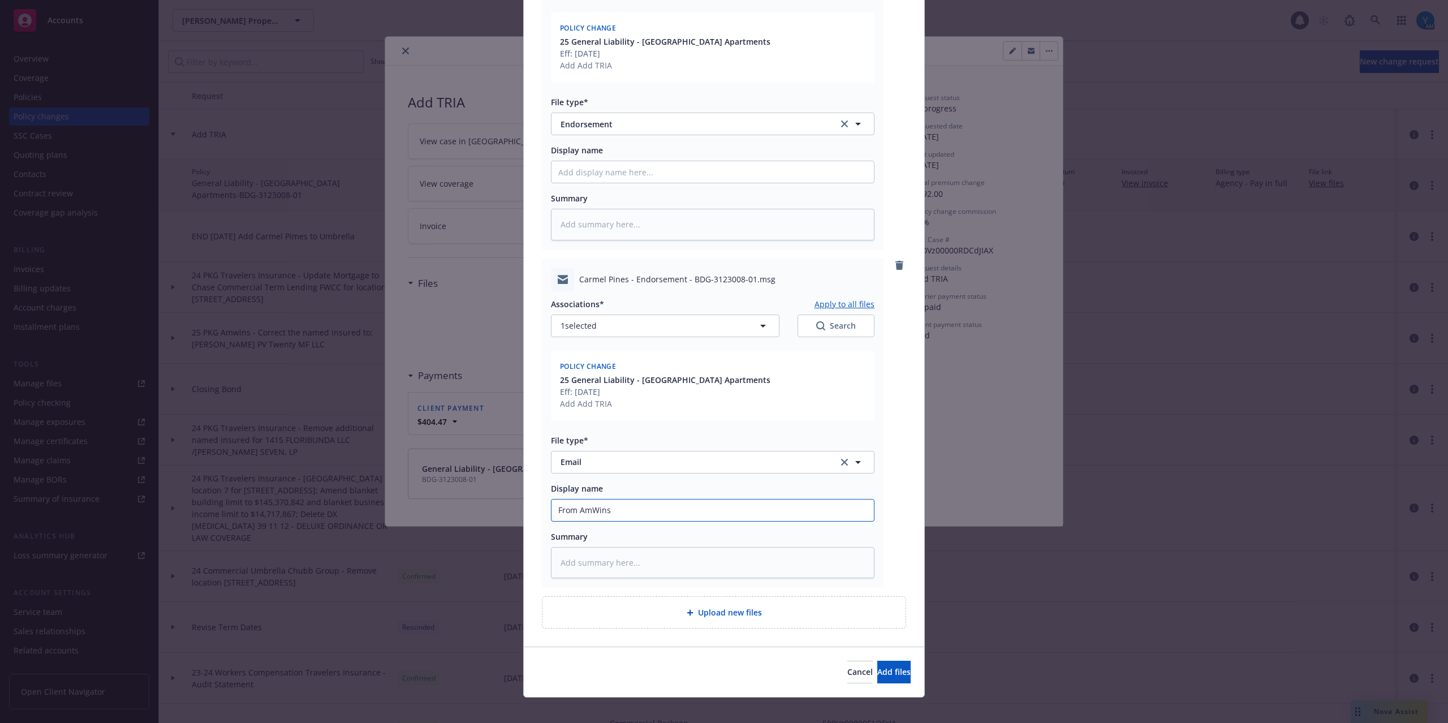
type input "From AmWinsL"
type textarea "x"
type input "From AmWinsL"
type textarea "x"
type input "From AmWins"
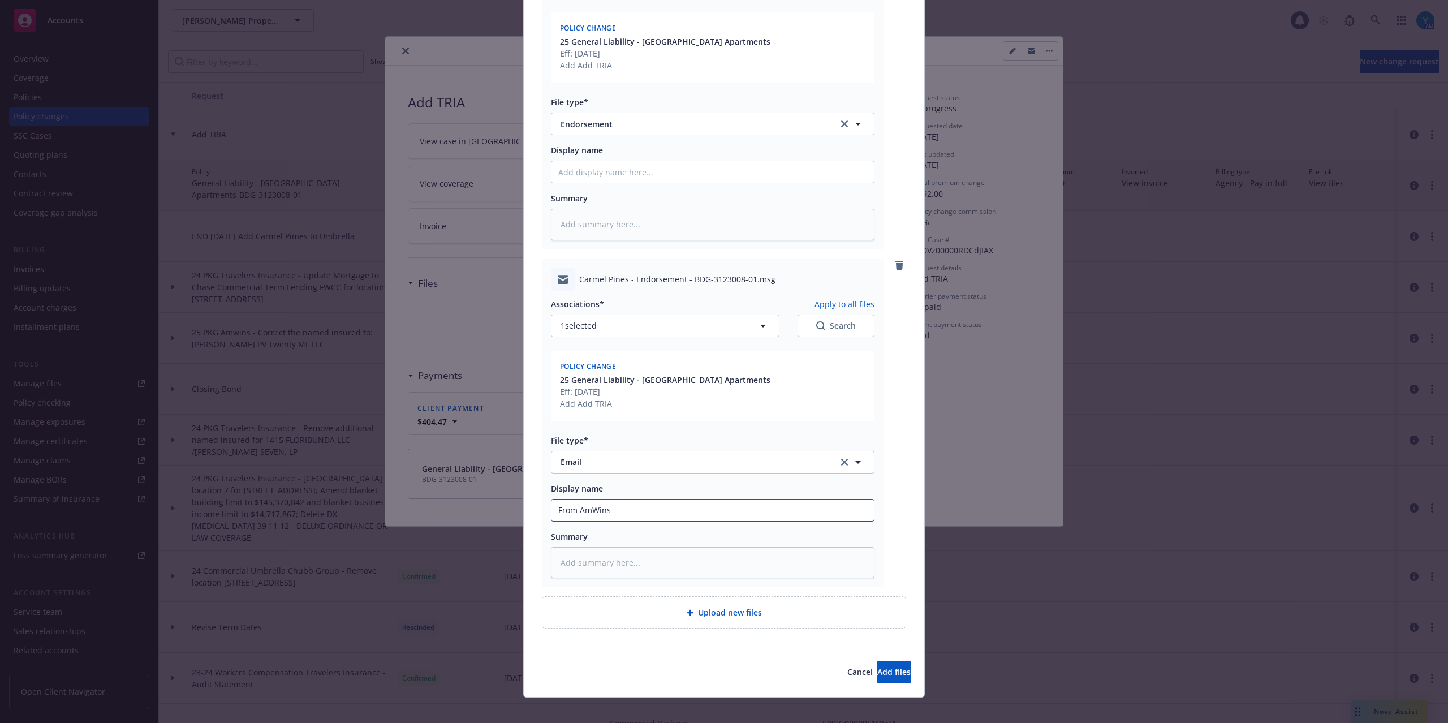
type textarea "x"
type input "From AmWins:"
type textarea "x"
type input "From AmWins:"
type textarea "x"
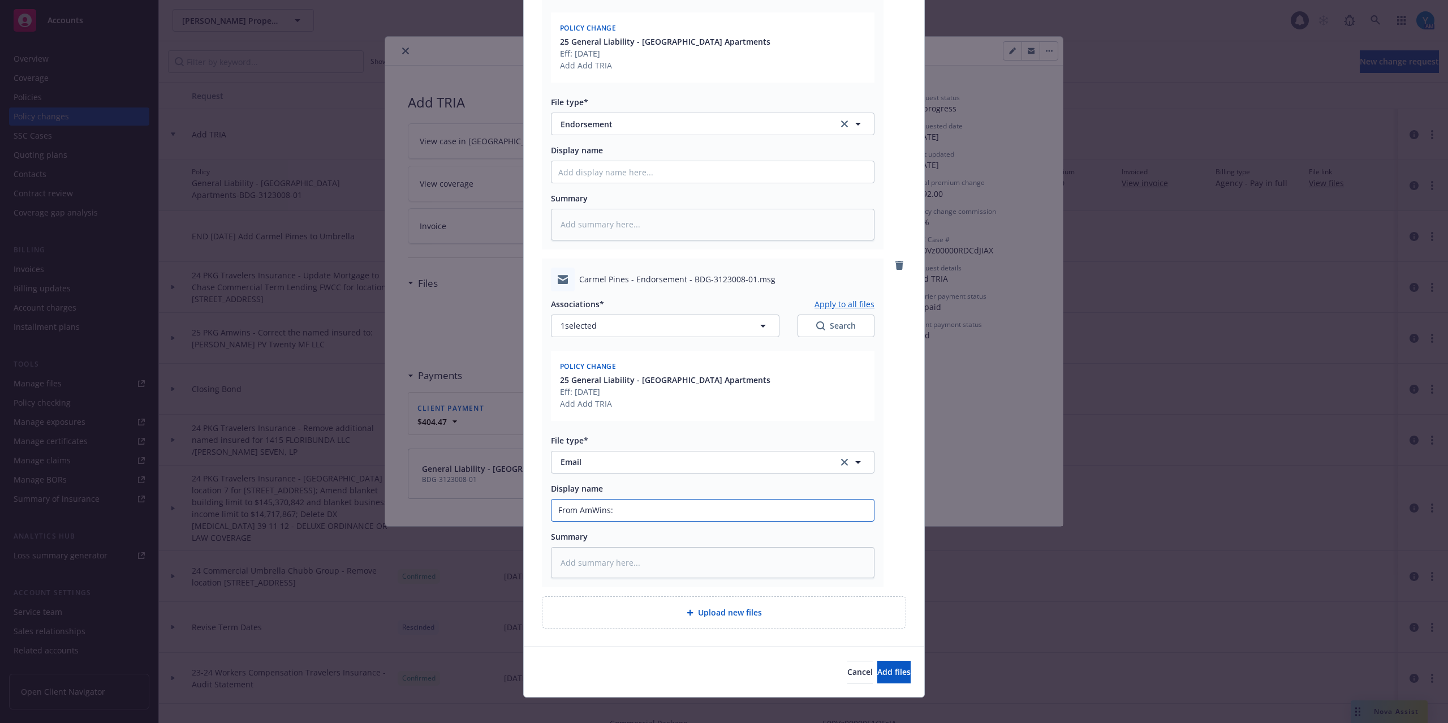
type input "From AmWins: e"
type textarea "x"
type input "From AmWins: en"
type textarea "x"
type input "From AmWins: end"
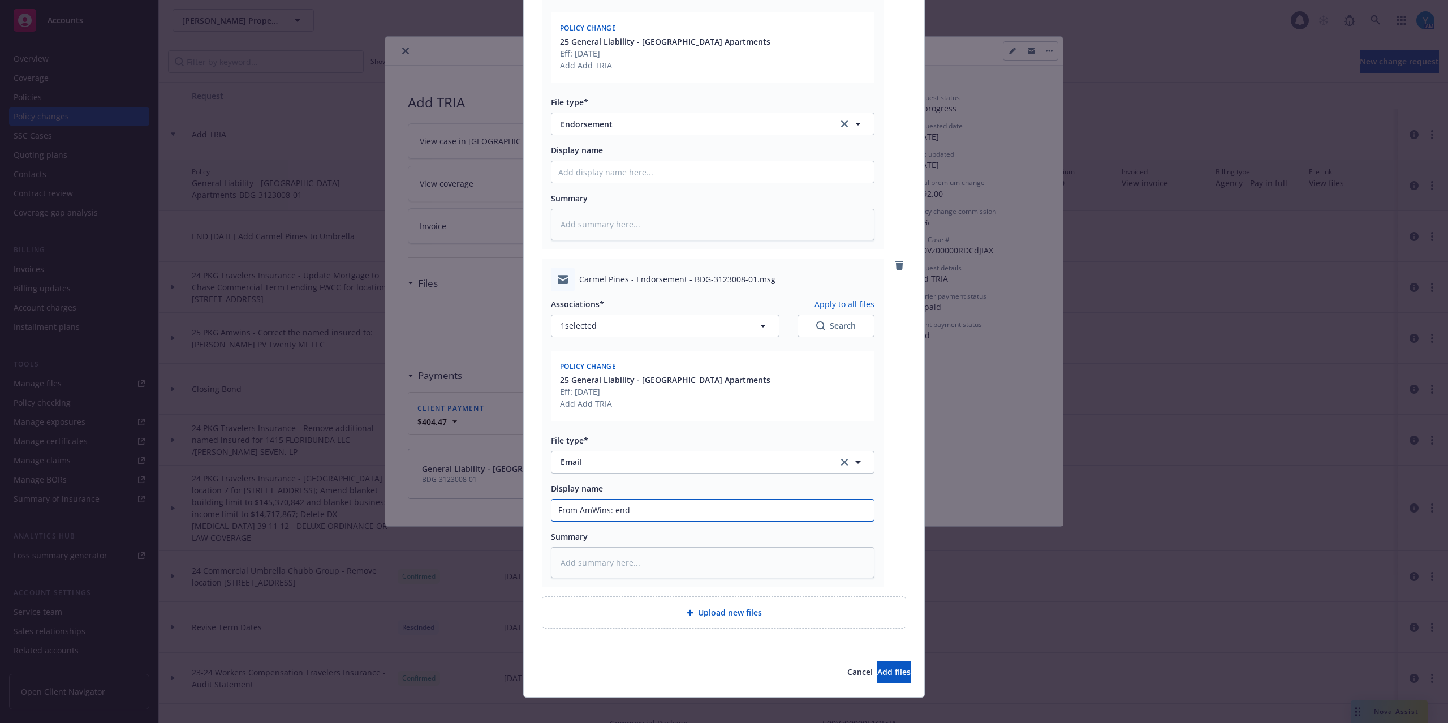
type textarea "x"
type input "From AmWins: endo"
type textarea "x"
type input "From AmWins: endo"
type textarea "x"
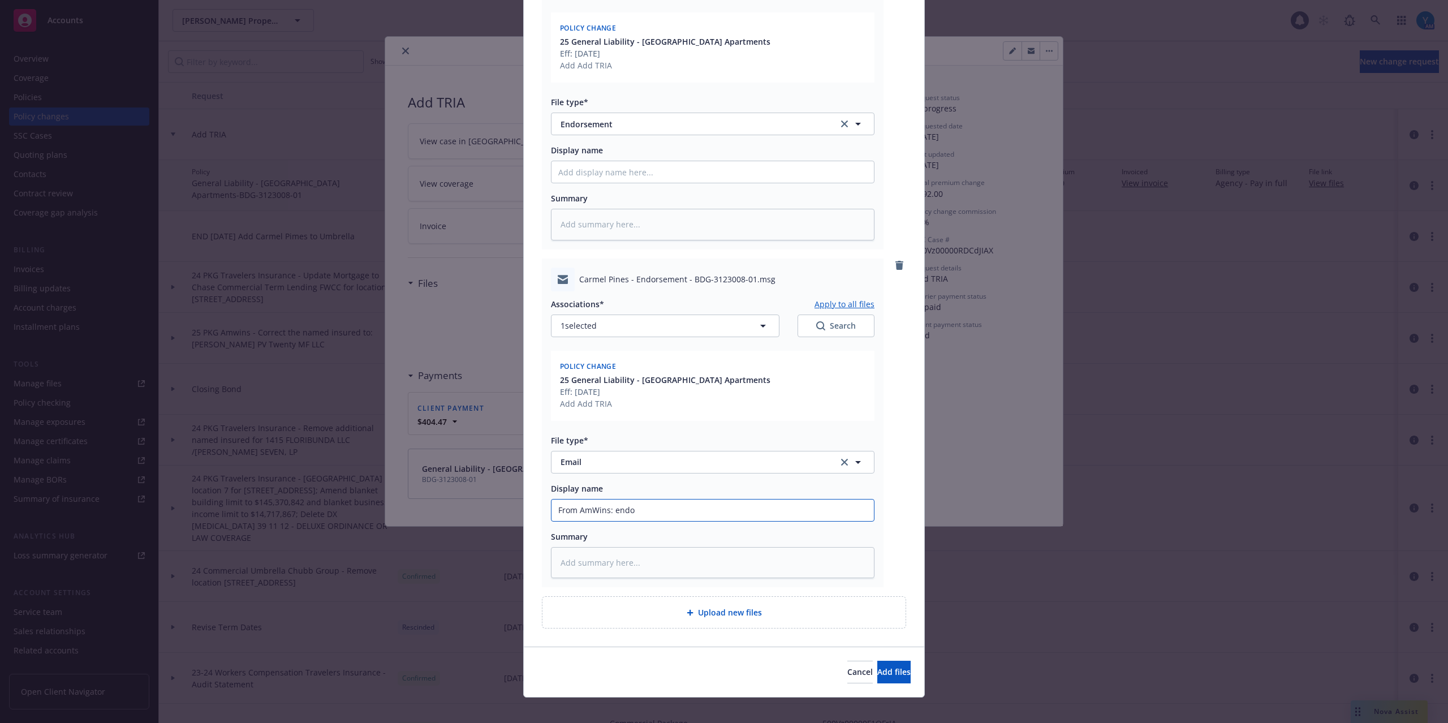
type input "From AmWins: end"
type textarea "x"
type input "From AmWins: en"
type textarea "x"
type input "From AmWins: e"
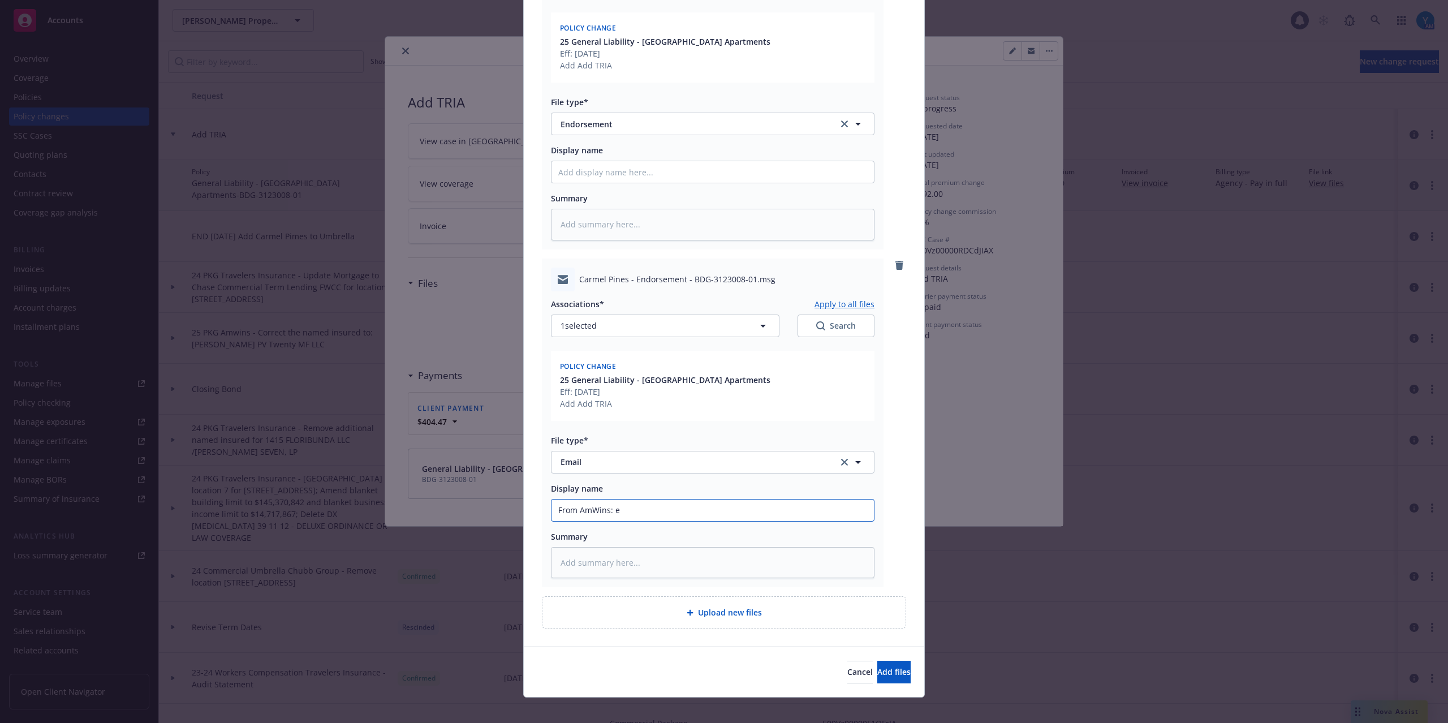
type textarea "x"
type input "From AmWins:"
type textarea "x"
type input "From AmWins: E"
type textarea "x"
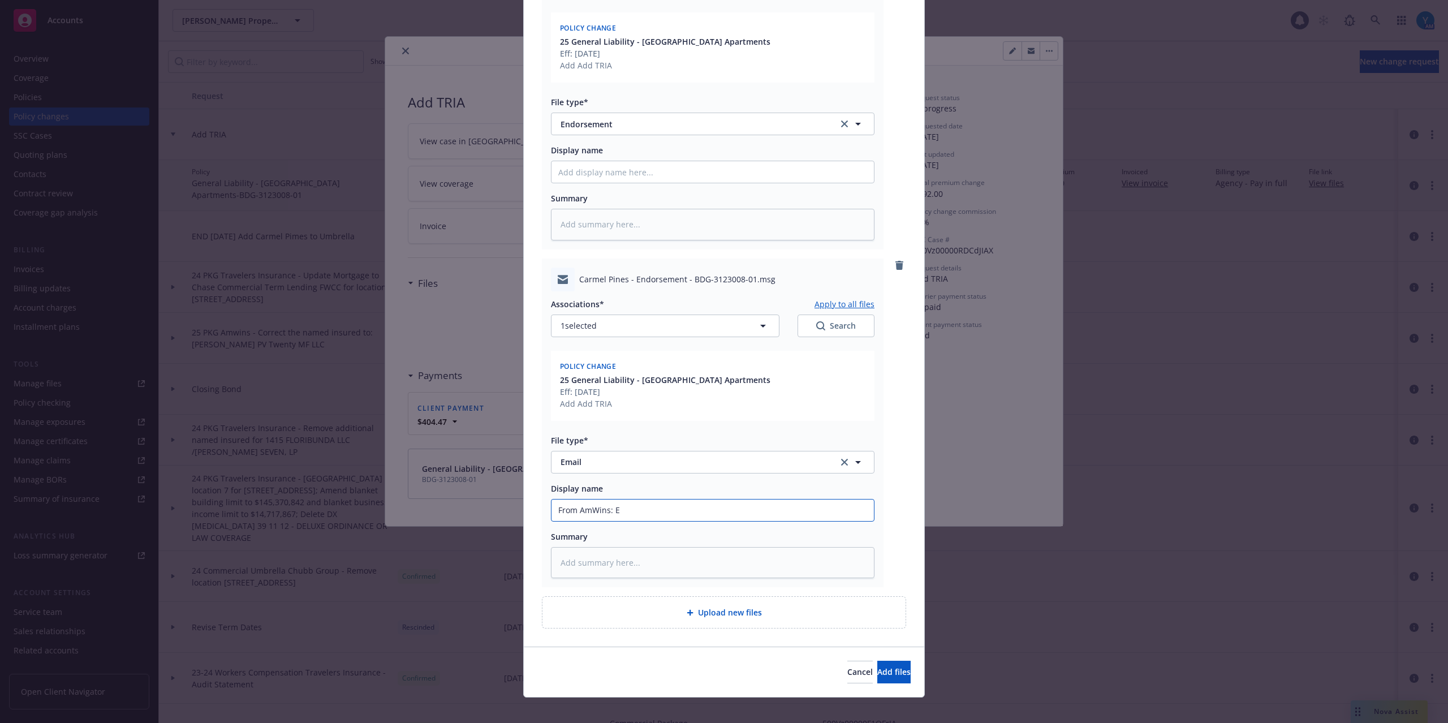
type input "From AmWins: En"
type textarea "x"
type input "From AmWins: End"
type textarea "x"
type input "From AmWins: Endt"
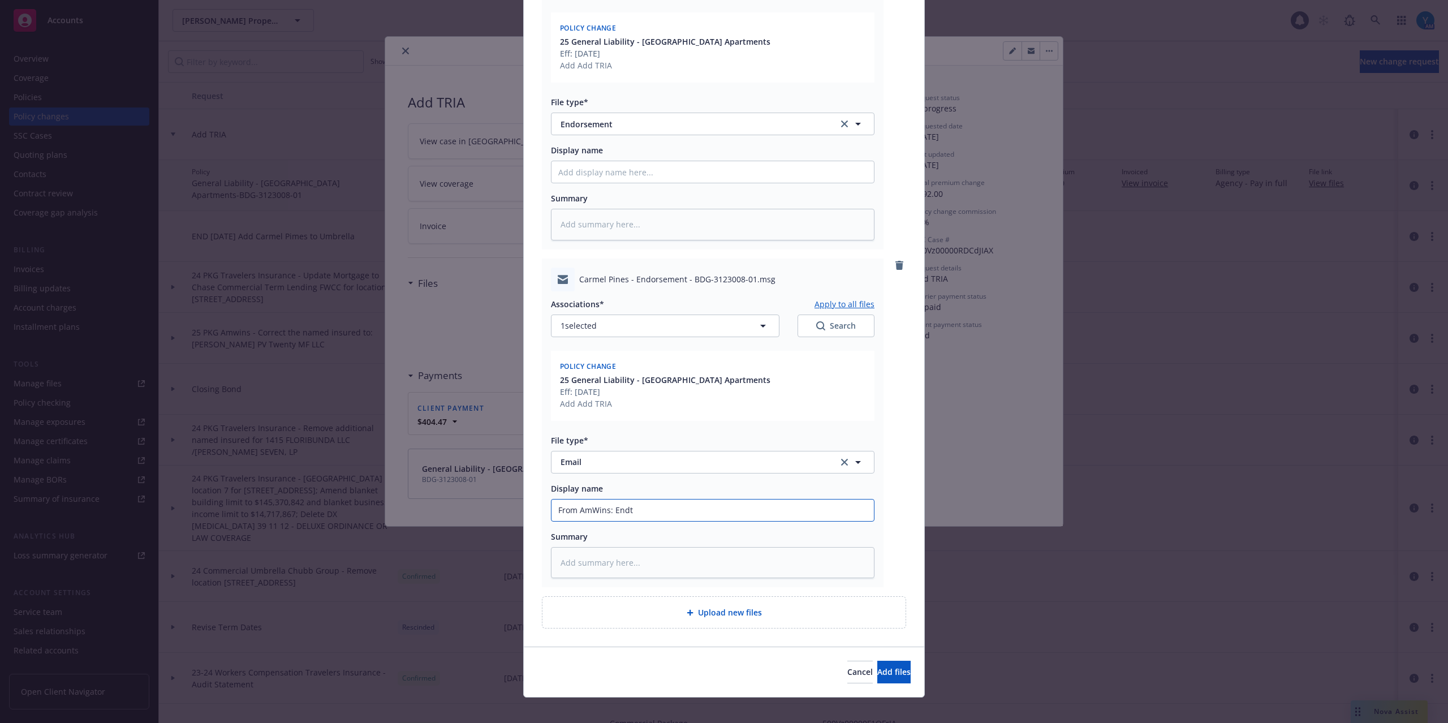
type textarea "x"
type input "From AmWins: Endt"
type textarea "x"
type input "From AmWins: Endt an"
type textarea "x"
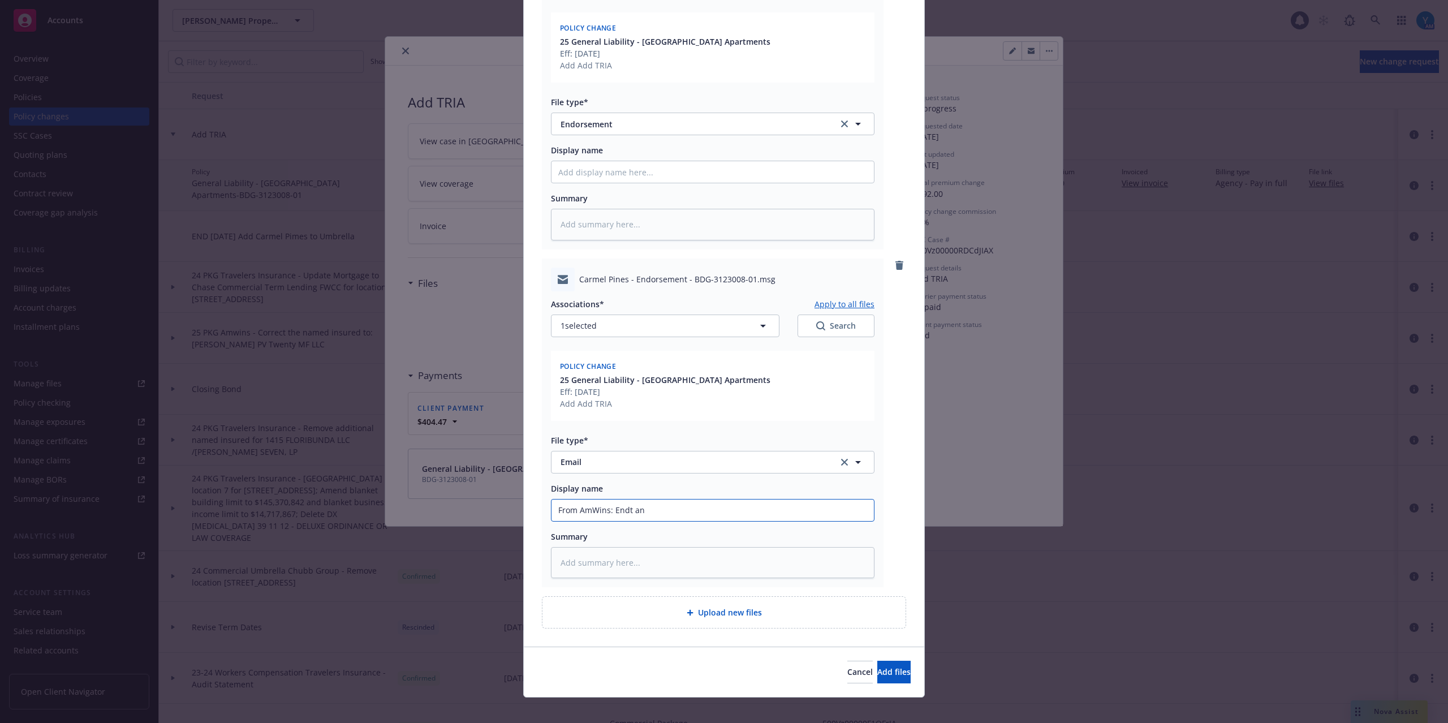
type input "From AmWins: Endt and"
type textarea "x"
type input "From AmWins: Endt and"
type textarea "x"
type input "From AmWins: Endt and i"
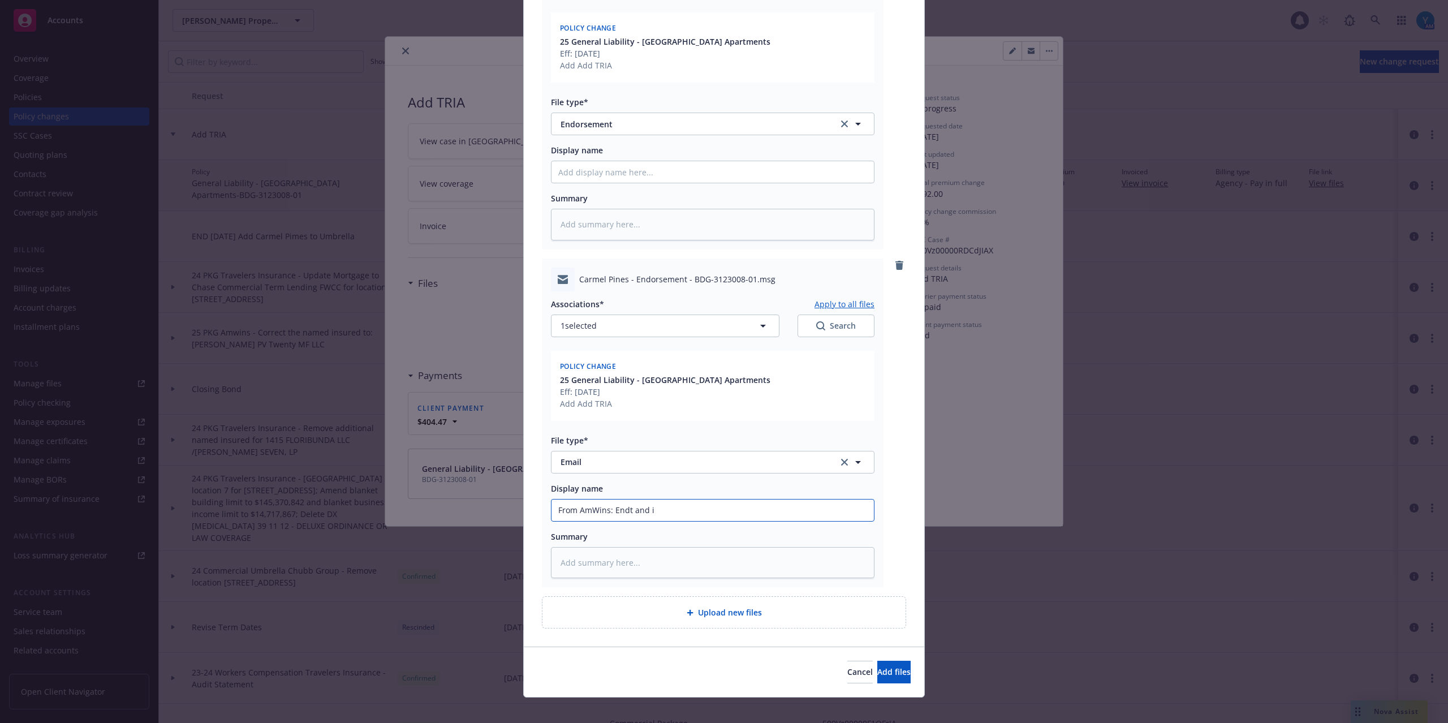
type textarea "x"
type input "From AmWins: Endt and inv"
type textarea "x"
type input "From AmWins: Endt and invo"
type textarea "x"
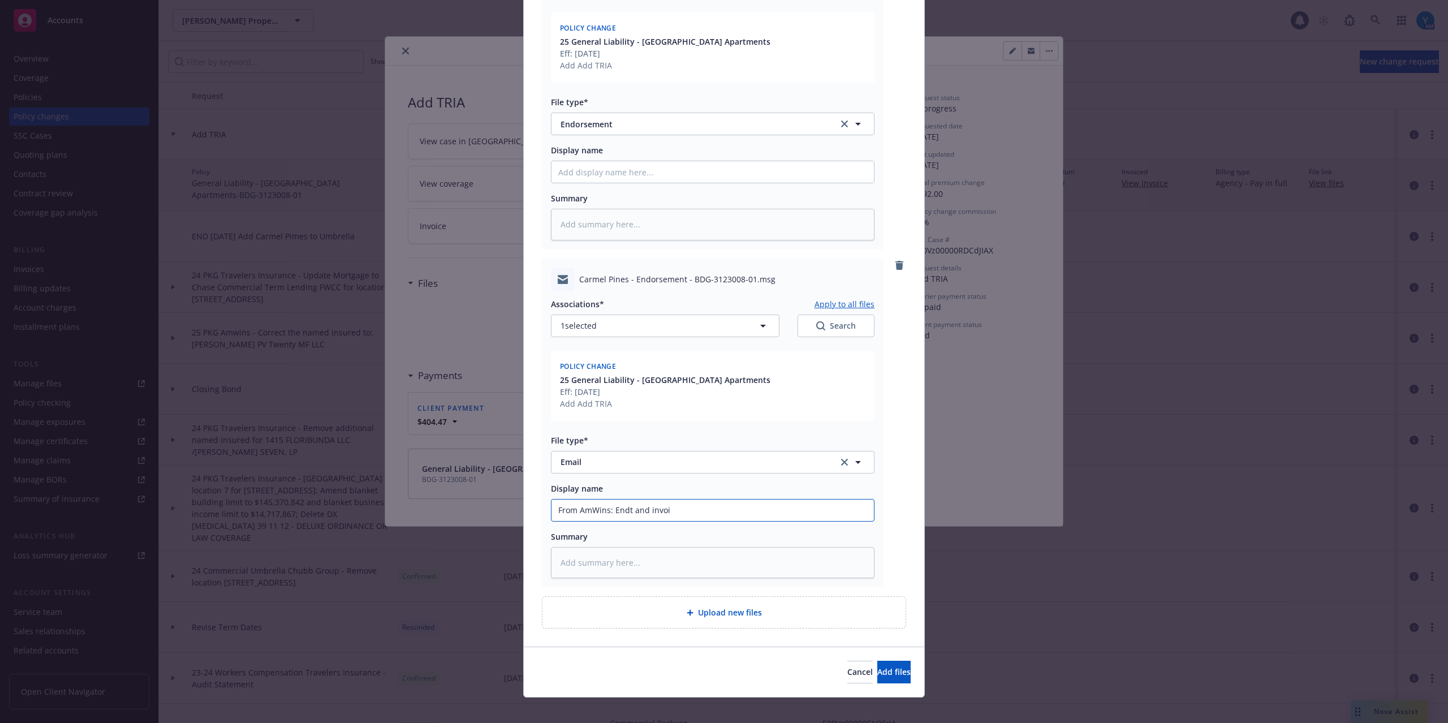
type input "From AmWins: Endt and invoic"
type textarea "x"
type input "From AmWins: Endt and invoice"
type textarea "x"
type input "From AmWins: Endt and invoice r"
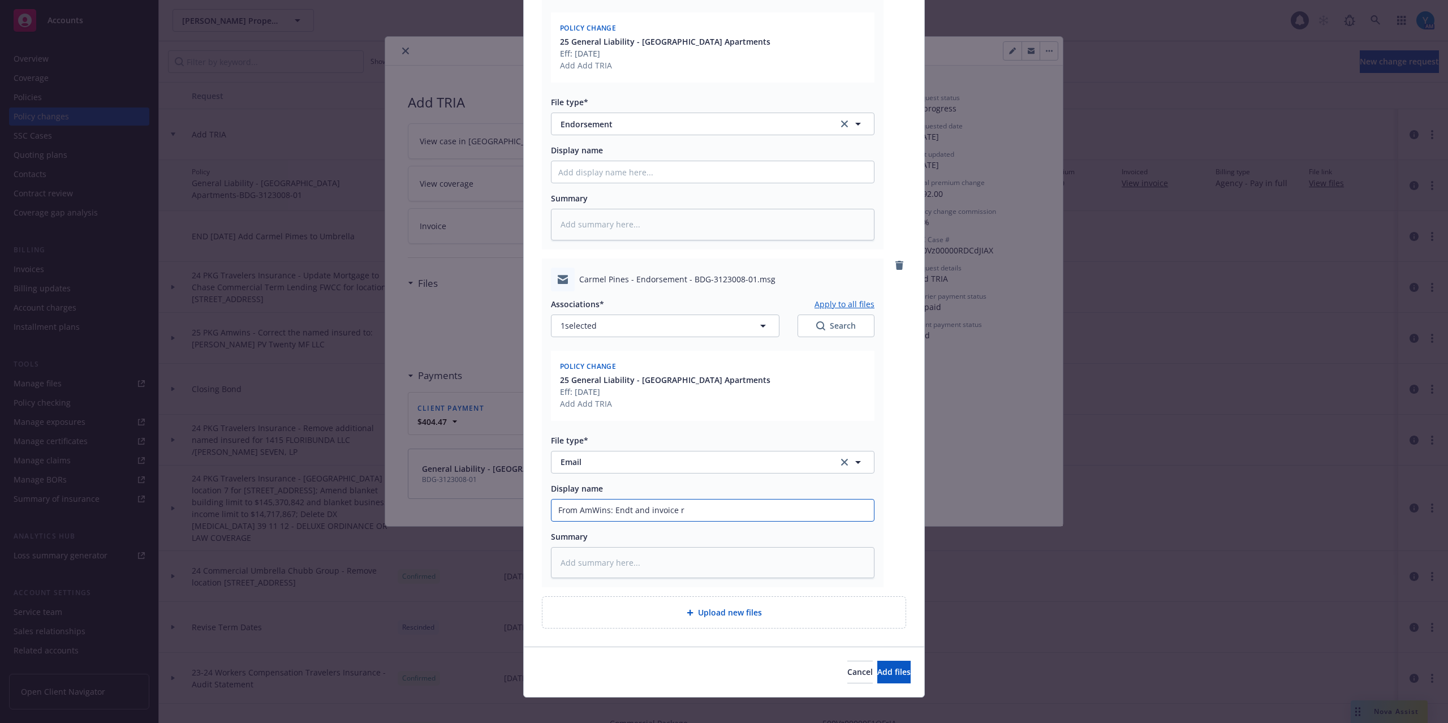
type textarea "x"
type input "From AmWins: Endt and invoice re"
type textarea "x"
type input "From AmWins: Endt and invoice rec'"
type textarea "x"
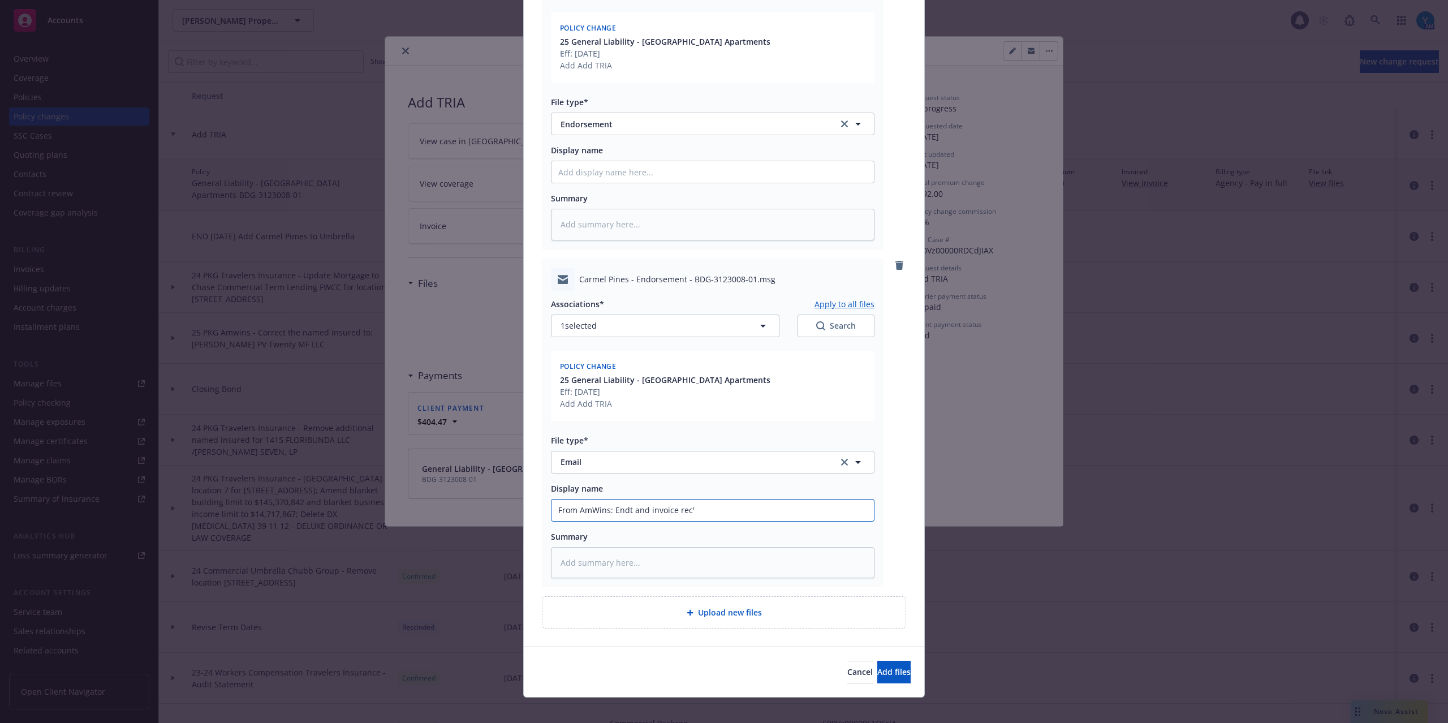
type input "From AmWins: Endt and invoice rec'd"
type textarea "x"
type input "From AmWins: Endt and invoice rec'd"
click at [852, 648] on div "Cancel Add files" at bounding box center [724, 672] width 401 height 50
click at [878, 661] on button "Add files" at bounding box center [894, 672] width 33 height 23
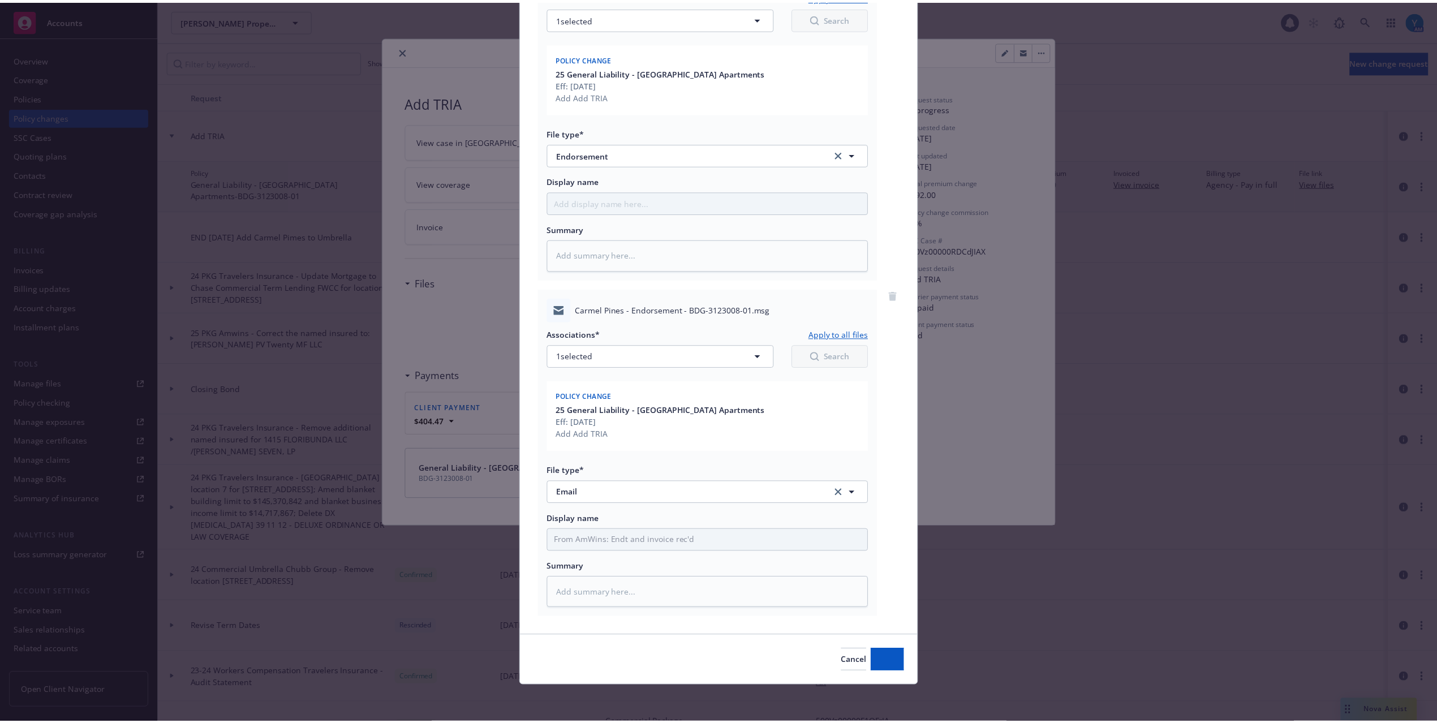
scroll to position [521, 0]
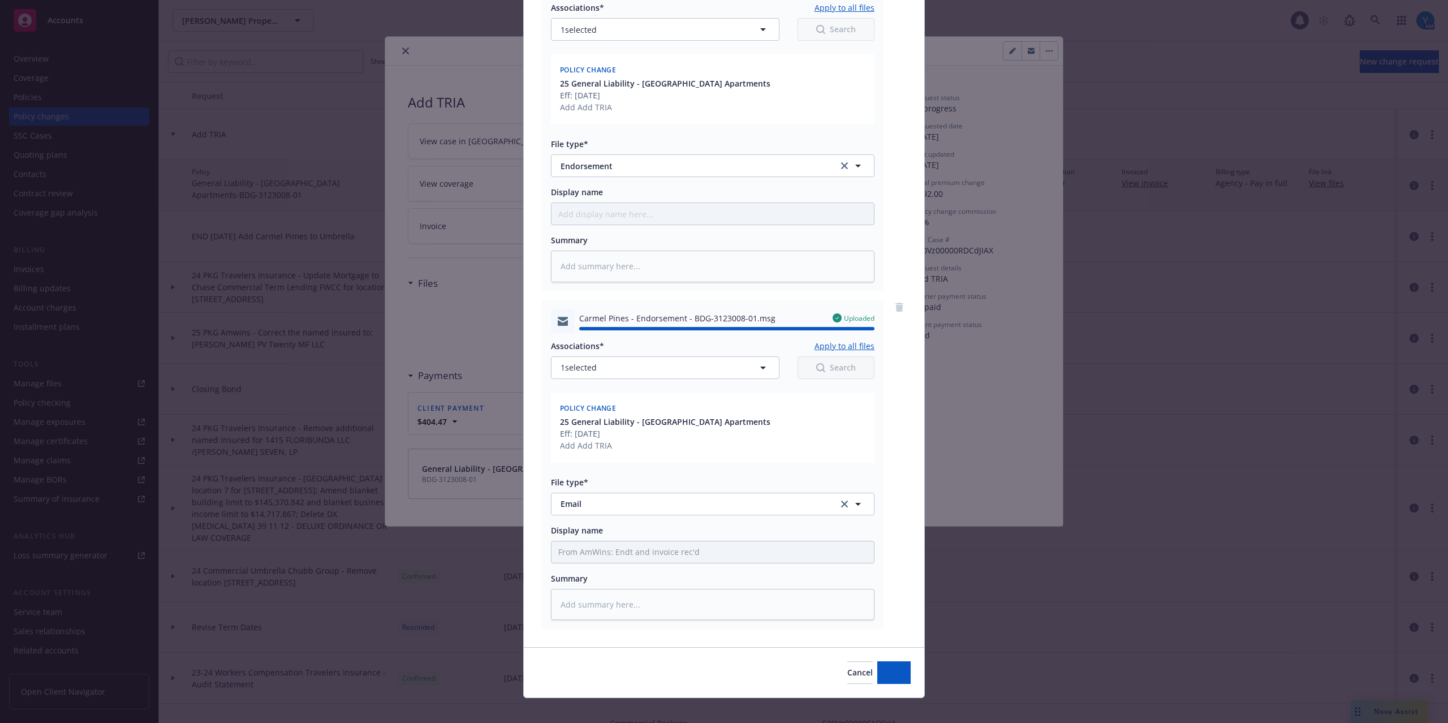
type textarea "x"
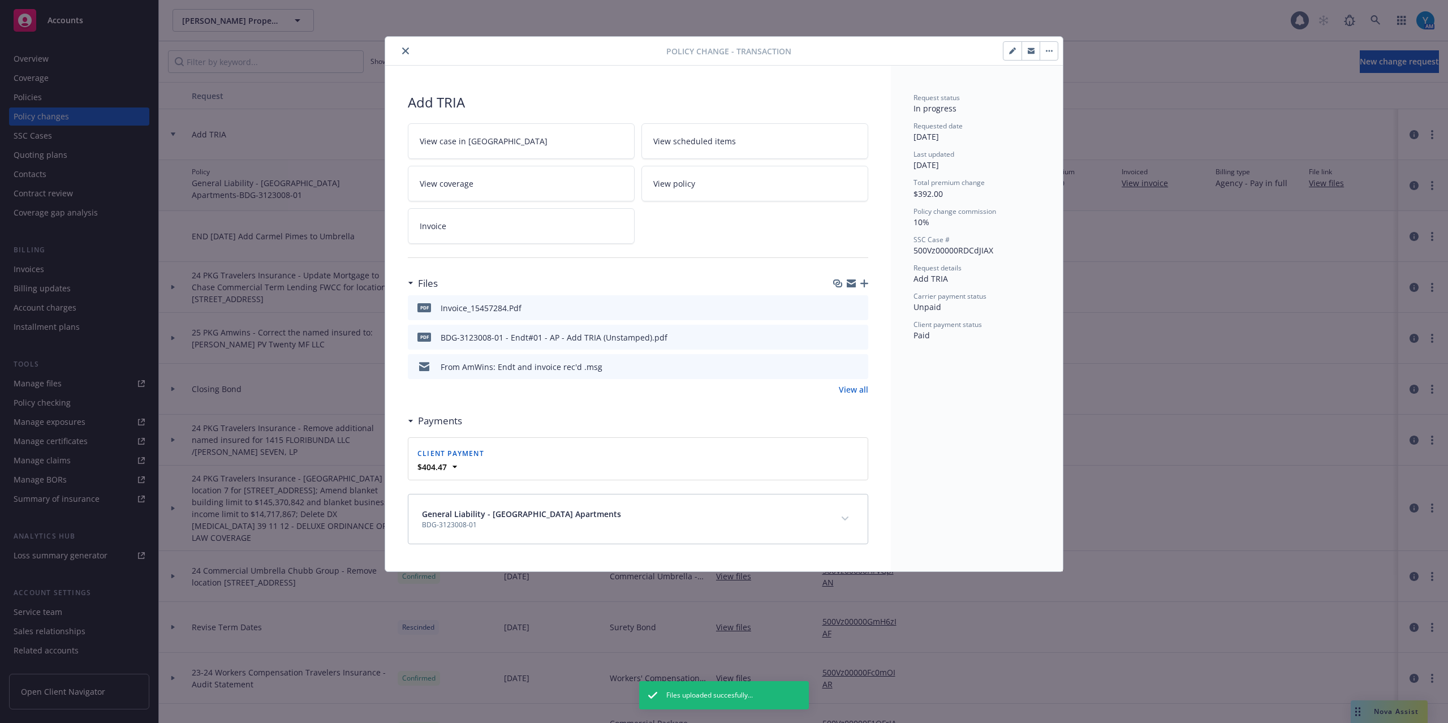
click at [1053, 51] on button "button" at bounding box center [1049, 51] width 18 height 18
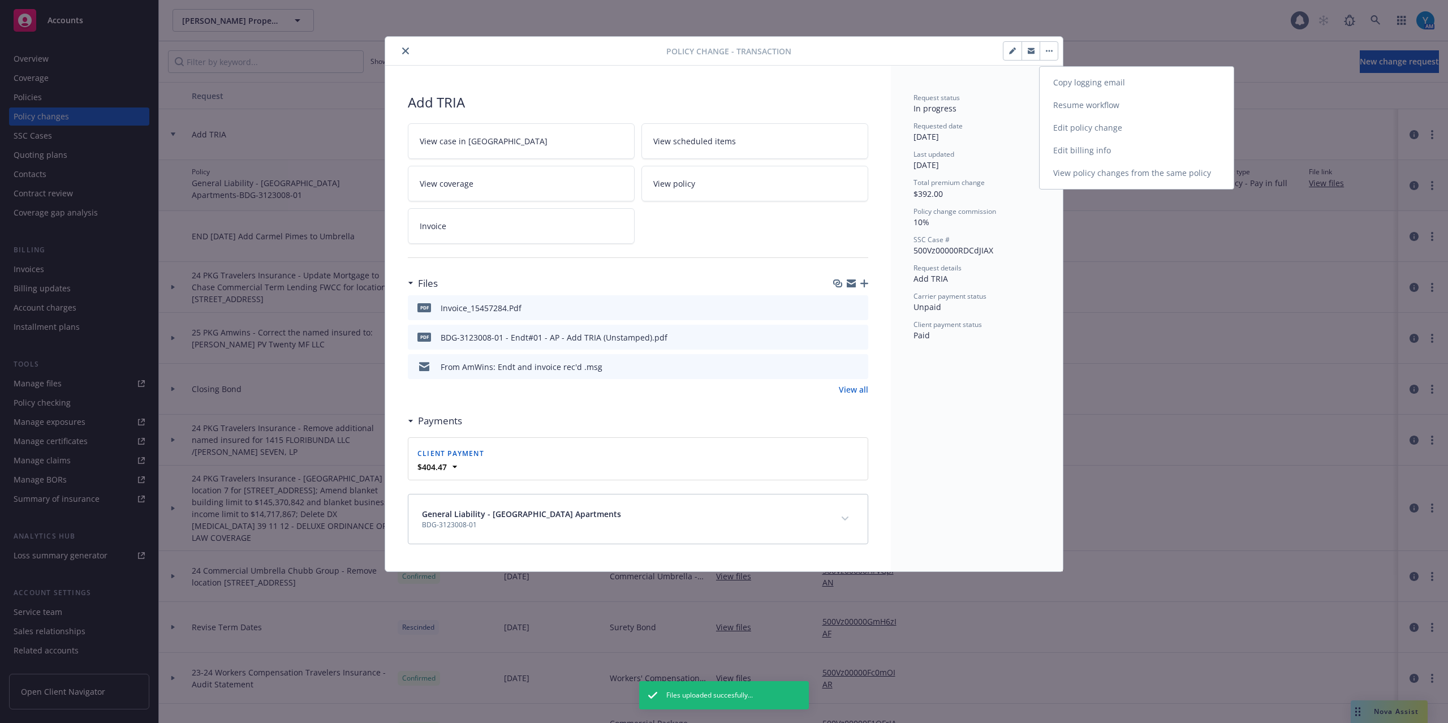
click at [1091, 126] on link "Edit policy change" at bounding box center [1137, 128] width 194 height 23
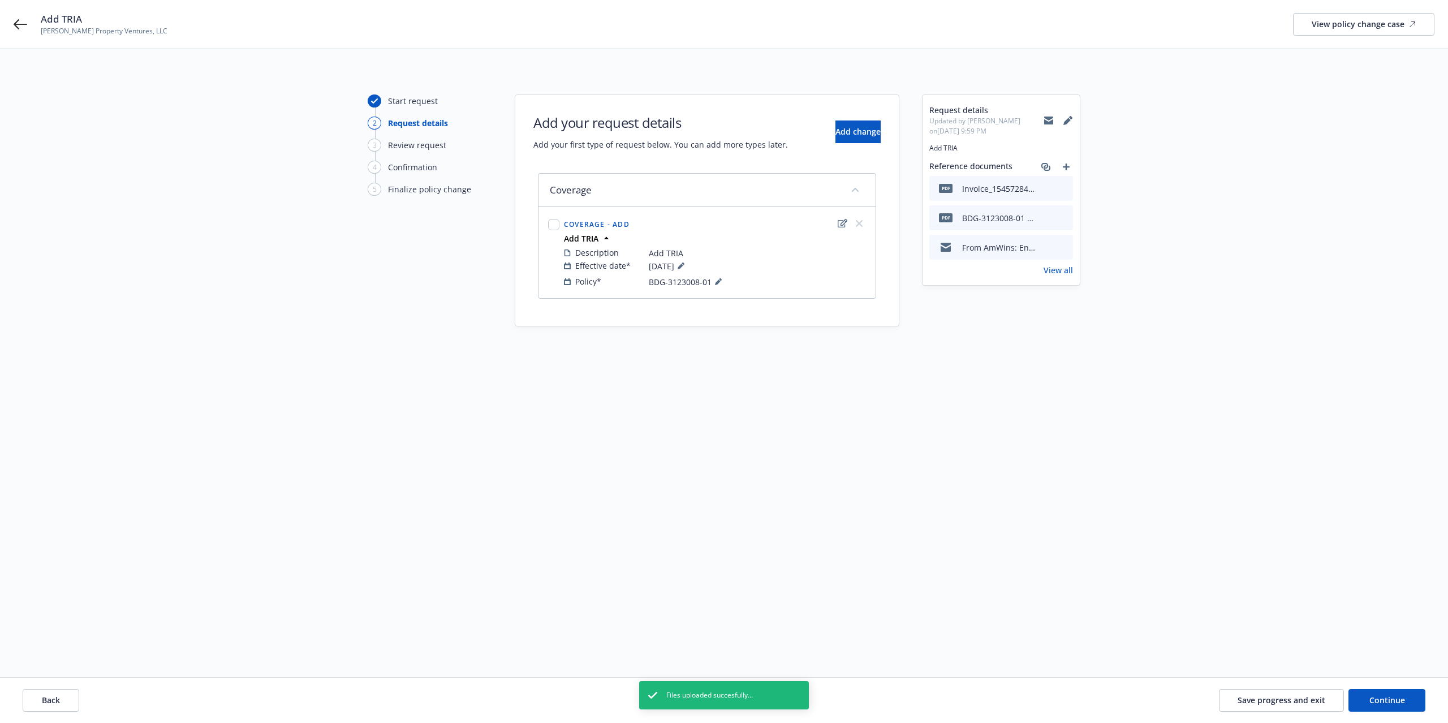
click at [17, 15] on div "Add TRIA Windy Hill Property Ventures, LLC View policy change case" at bounding box center [724, 24] width 1448 height 49
click at [14, 23] on icon at bounding box center [21, 25] width 14 height 14
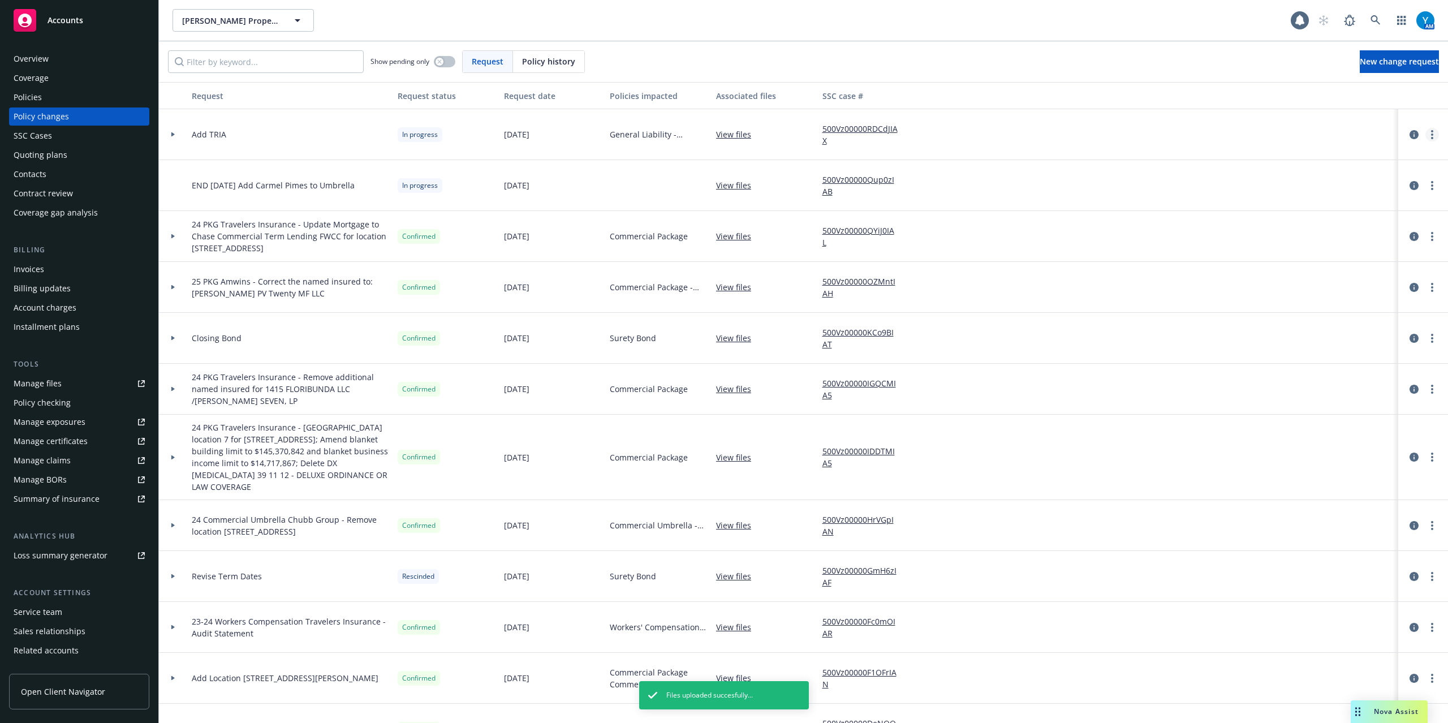
click at [1431, 132] on icon "more" at bounding box center [1432, 134] width 2 height 9
click at [1298, 225] on link "Resume workflow" at bounding box center [1330, 226] width 194 height 23
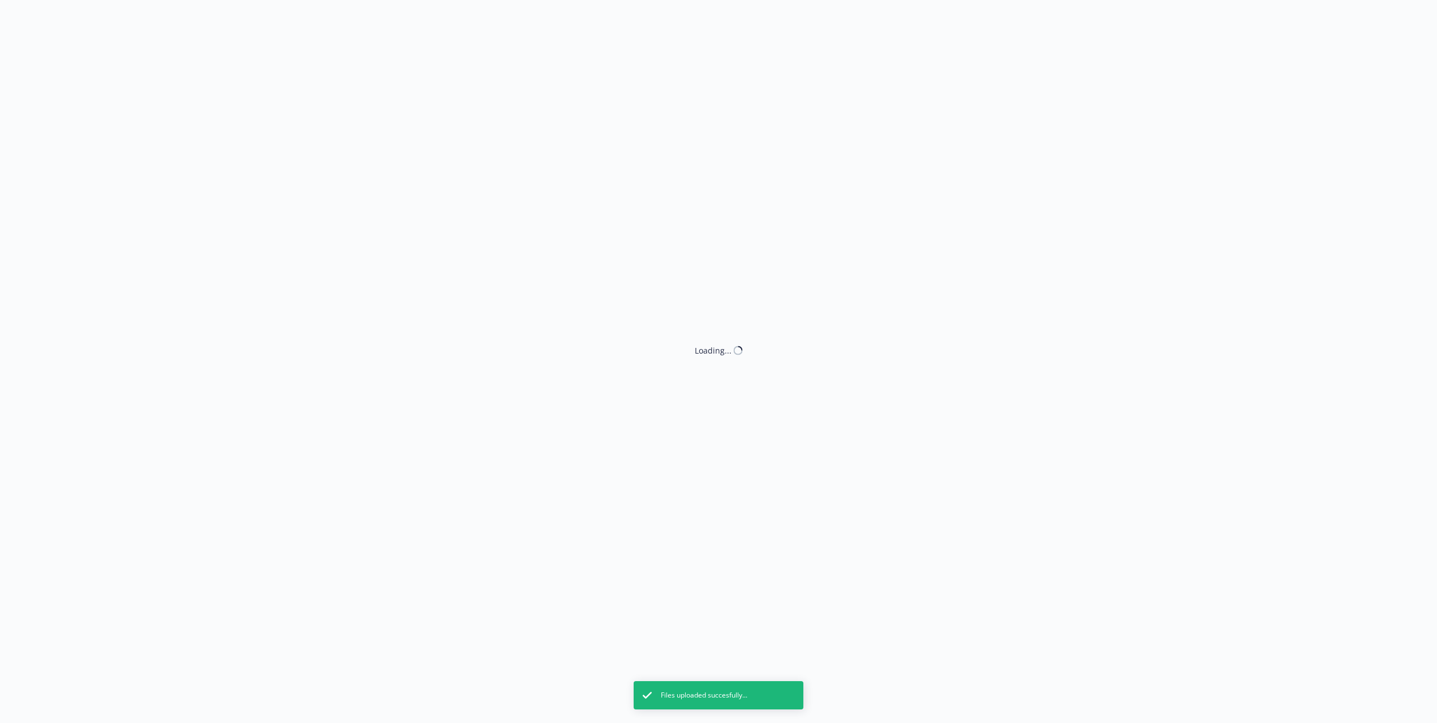
select select "ACCEPTED"
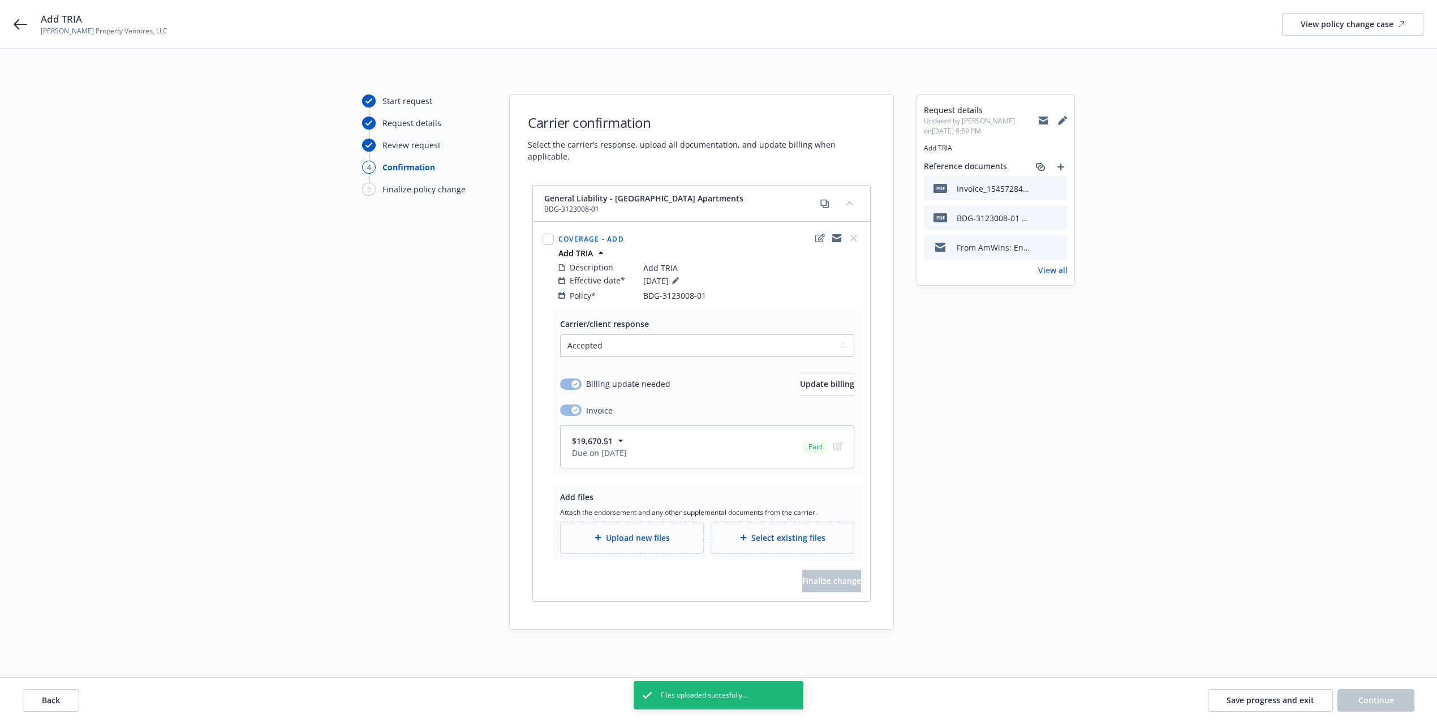
click at [797, 537] on div "Select existing files" at bounding box center [782, 537] width 143 height 31
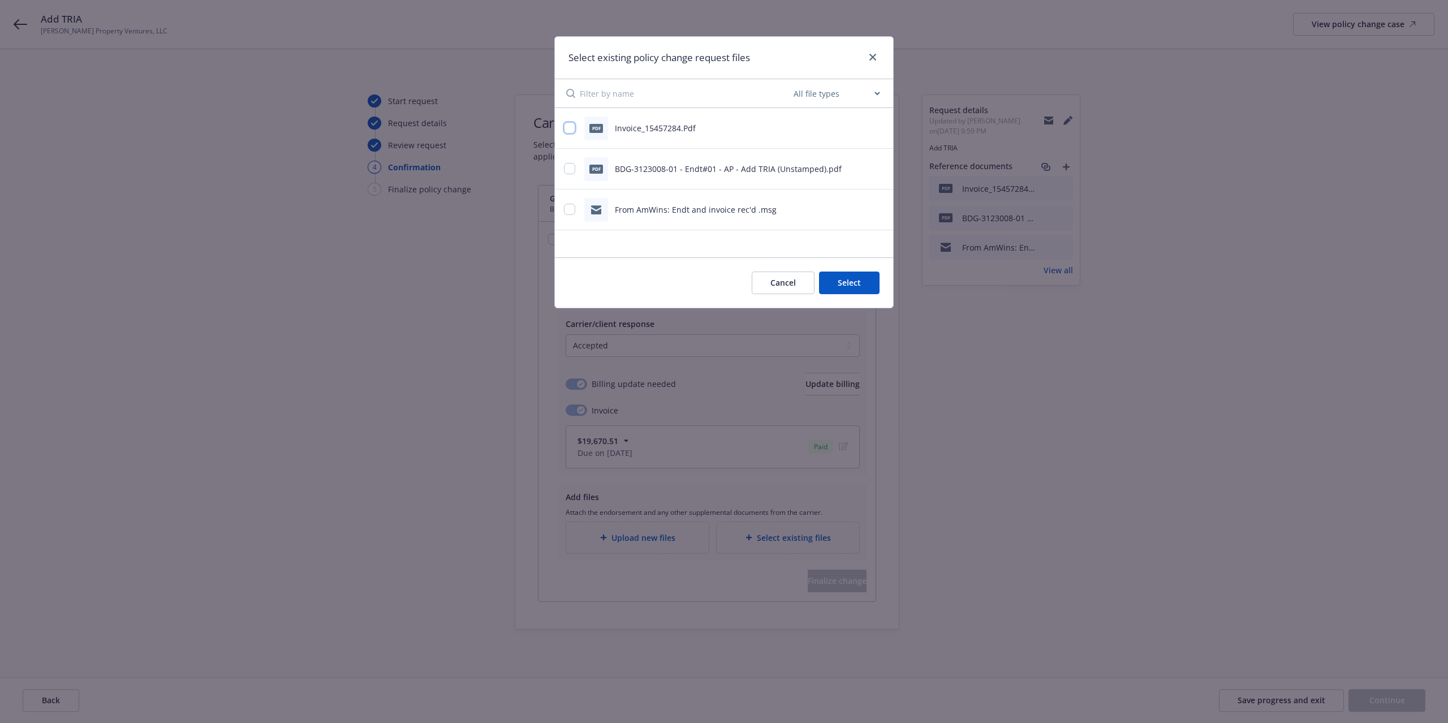
click at [571, 127] on input "checkbox" at bounding box center [569, 127] width 11 height 11
checkbox input "true"
click at [578, 163] on div "pdf BDG-3123008-01 - Endt#01 - AP - Add TRIA (Unstamped).pdf" at bounding box center [710, 169] width 292 height 24
drag, startPoint x: 571, startPoint y: 165, endPoint x: 571, endPoint y: 190, distance: 24.9
click at [571, 166] on input "checkbox" at bounding box center [569, 168] width 11 height 11
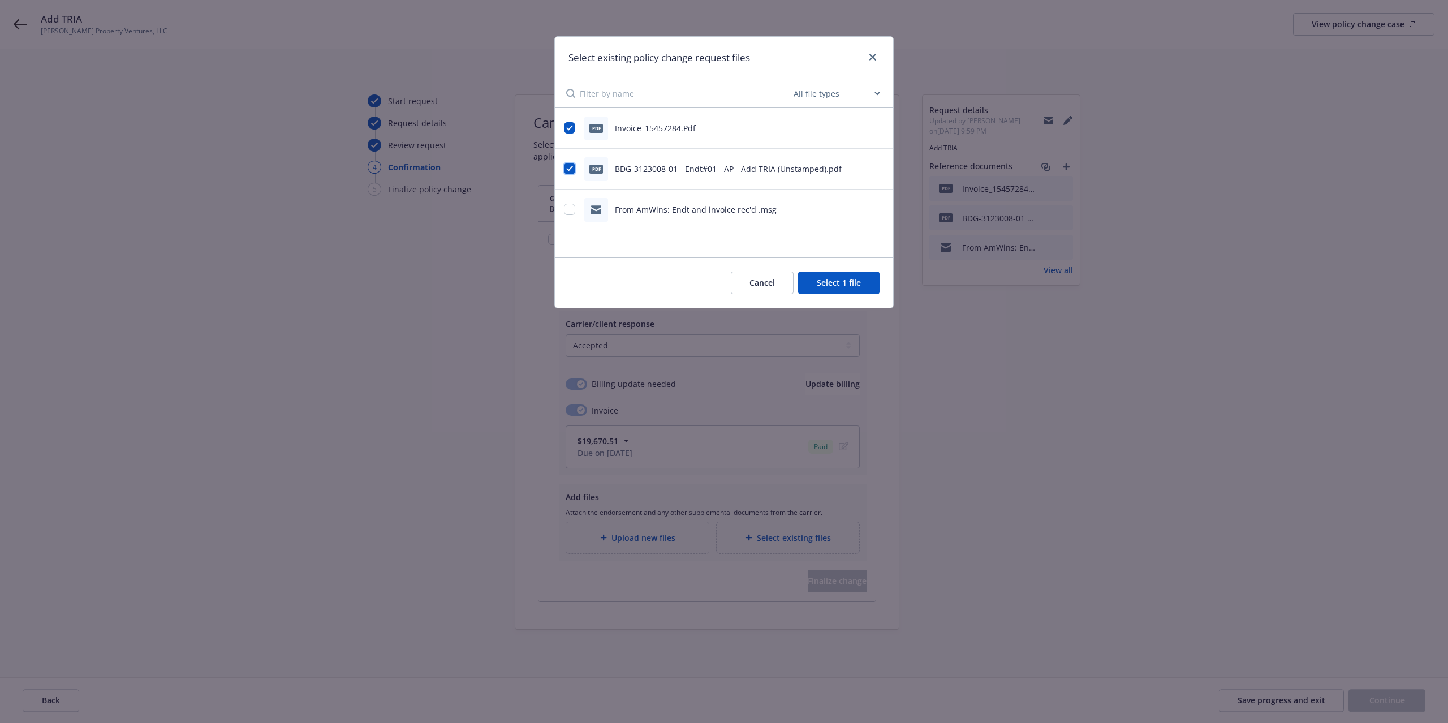
checkbox input "true"
click at [569, 204] on input "checkbox" at bounding box center [569, 209] width 11 height 11
checkbox input "true"
click at [833, 279] on button "Select 3 files" at bounding box center [836, 283] width 85 height 23
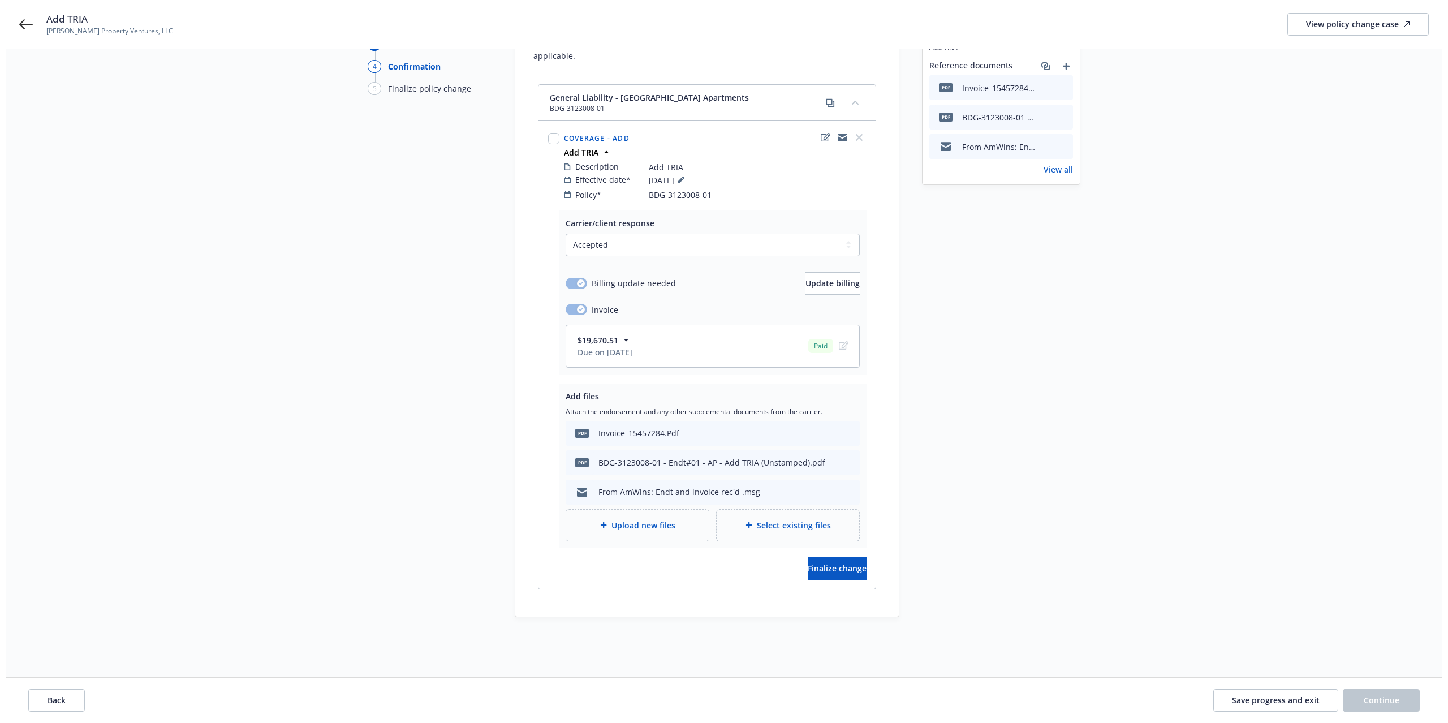
scroll to position [104, 0]
click at [825, 554] on button "Finalize change" at bounding box center [831, 565] width 59 height 23
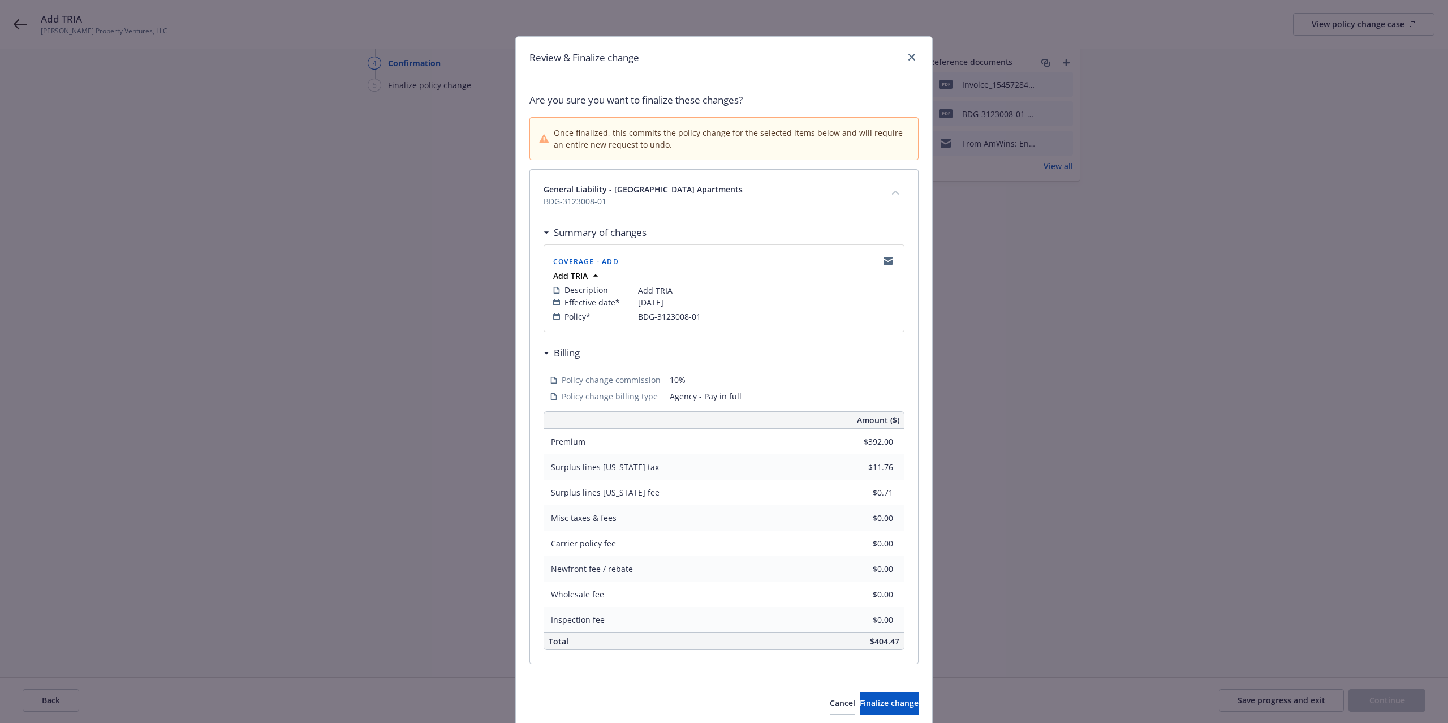
scroll to position [45, 0]
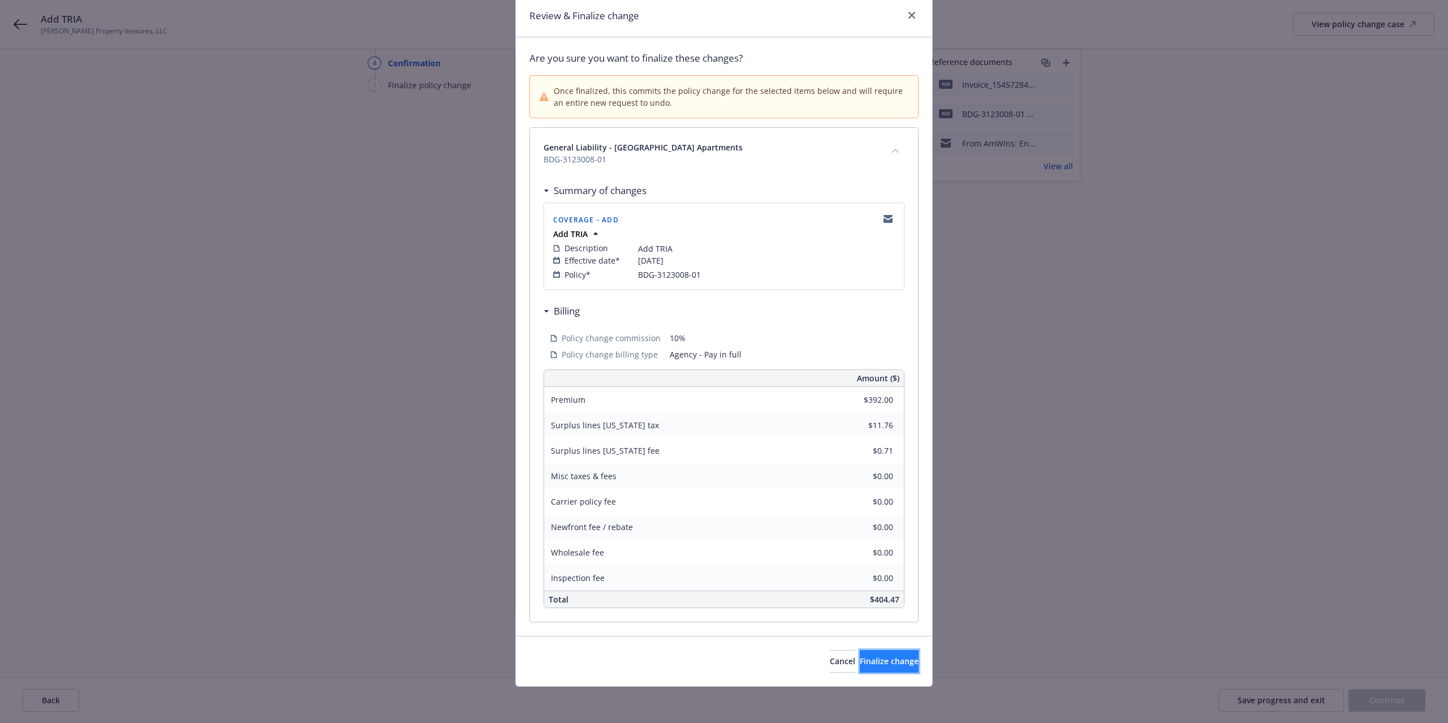
click at [888, 659] on span "Finalize change" at bounding box center [889, 661] width 59 height 11
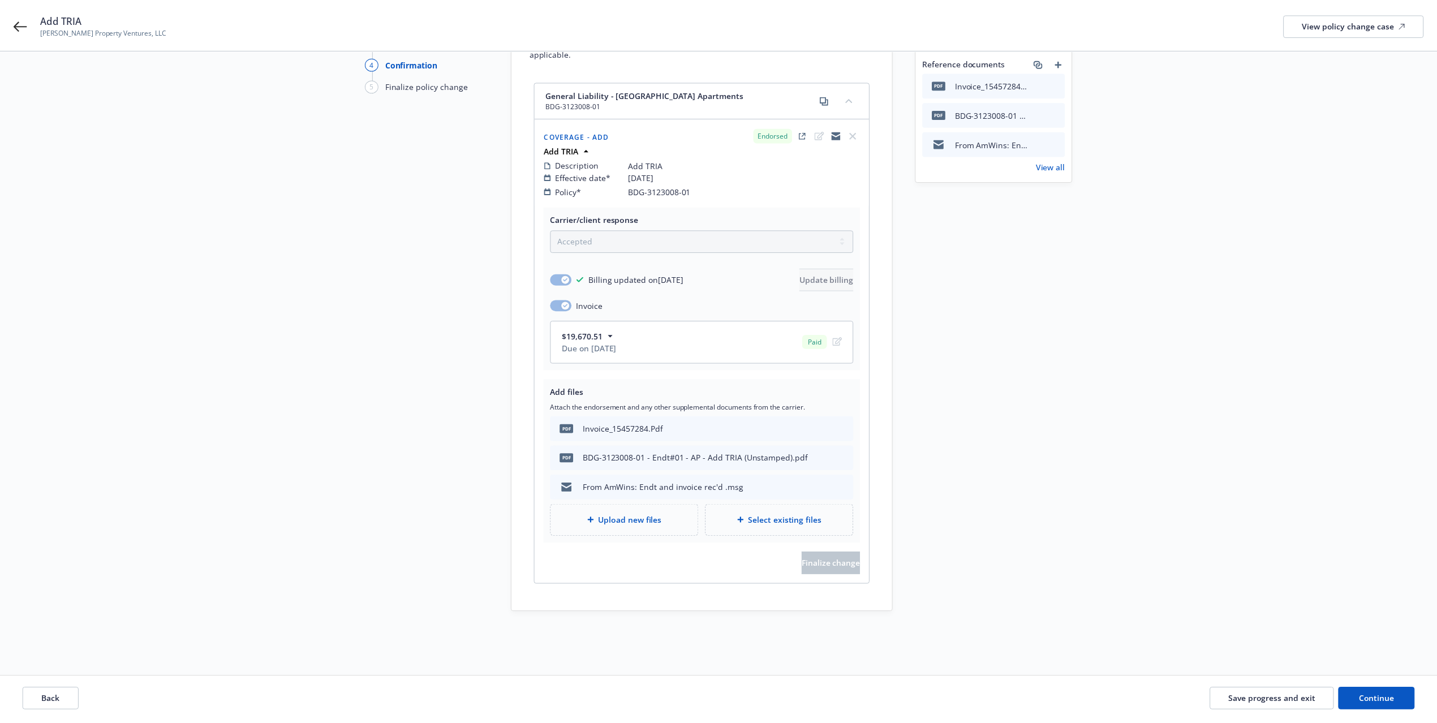
scroll to position [103, 0]
click at [1385, 698] on span "Continue" at bounding box center [1376, 700] width 36 height 11
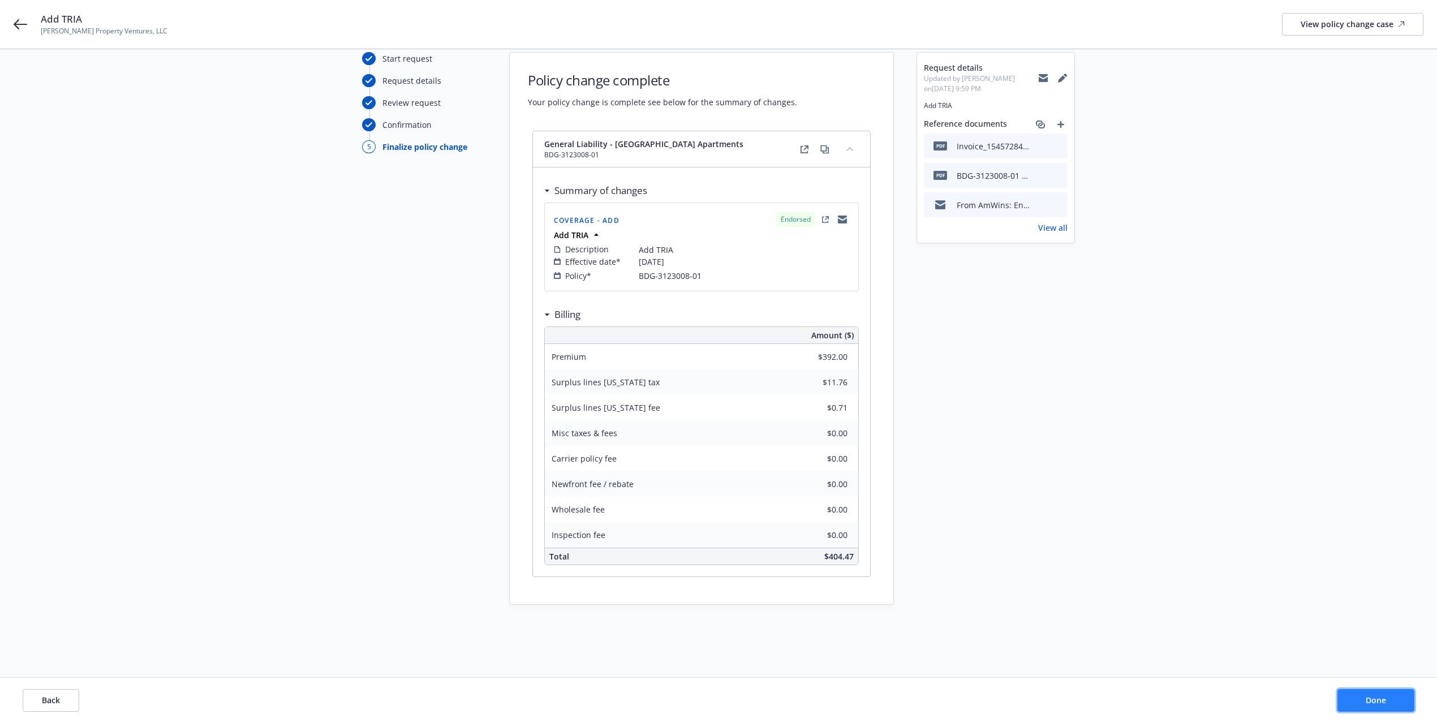
click at [1399, 694] on button "Done" at bounding box center [1376, 700] width 77 height 23
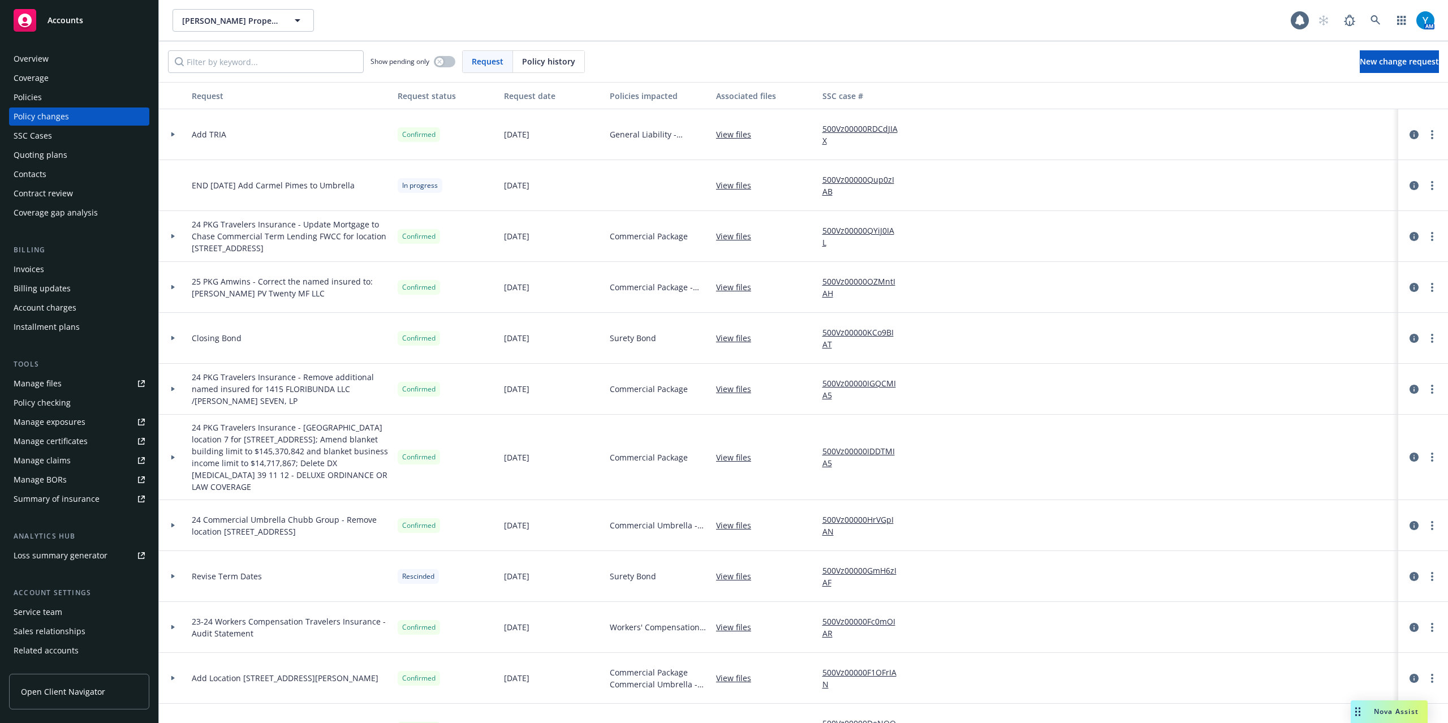
drag, startPoint x: 53, startPoint y: 261, endPoint x: 60, endPoint y: 261, distance: 6.8
click at [53, 263] on div "Invoices" at bounding box center [79, 269] width 131 height 18
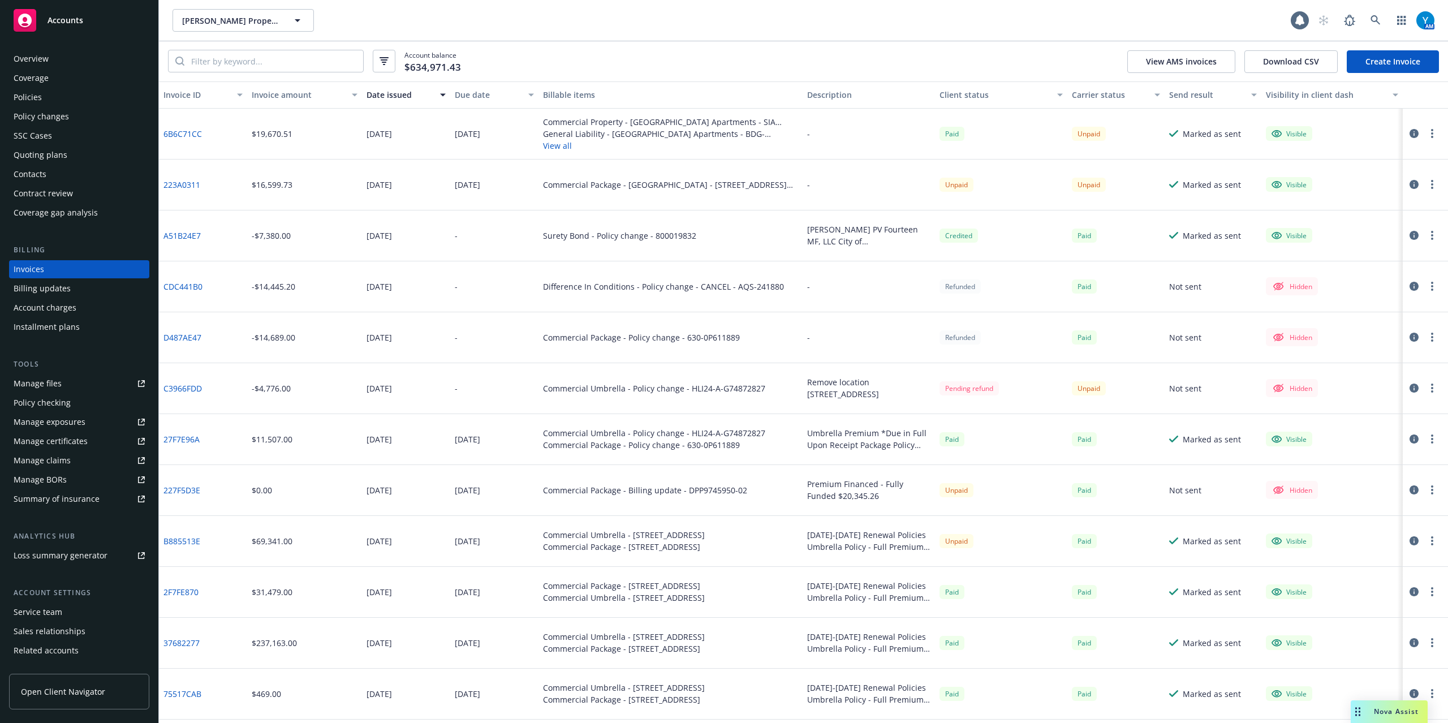
click at [1431, 130] on icon "button" at bounding box center [1432, 133] width 2 height 9
click at [1408, 132] on button "button" at bounding box center [1415, 134] width 14 height 14
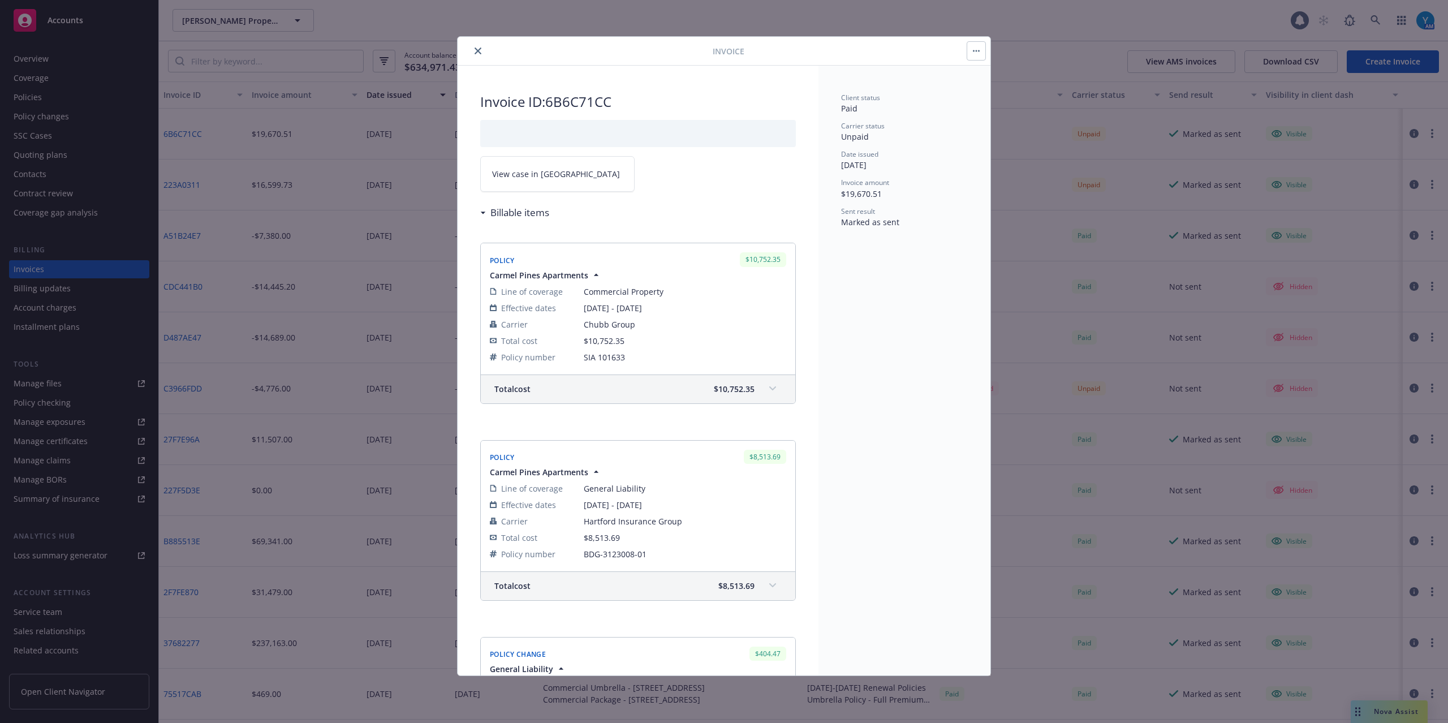
click at [522, 179] on span "View case in SSC" at bounding box center [556, 174] width 128 height 12
click at [473, 53] on button "close" at bounding box center [478, 51] width 14 height 14
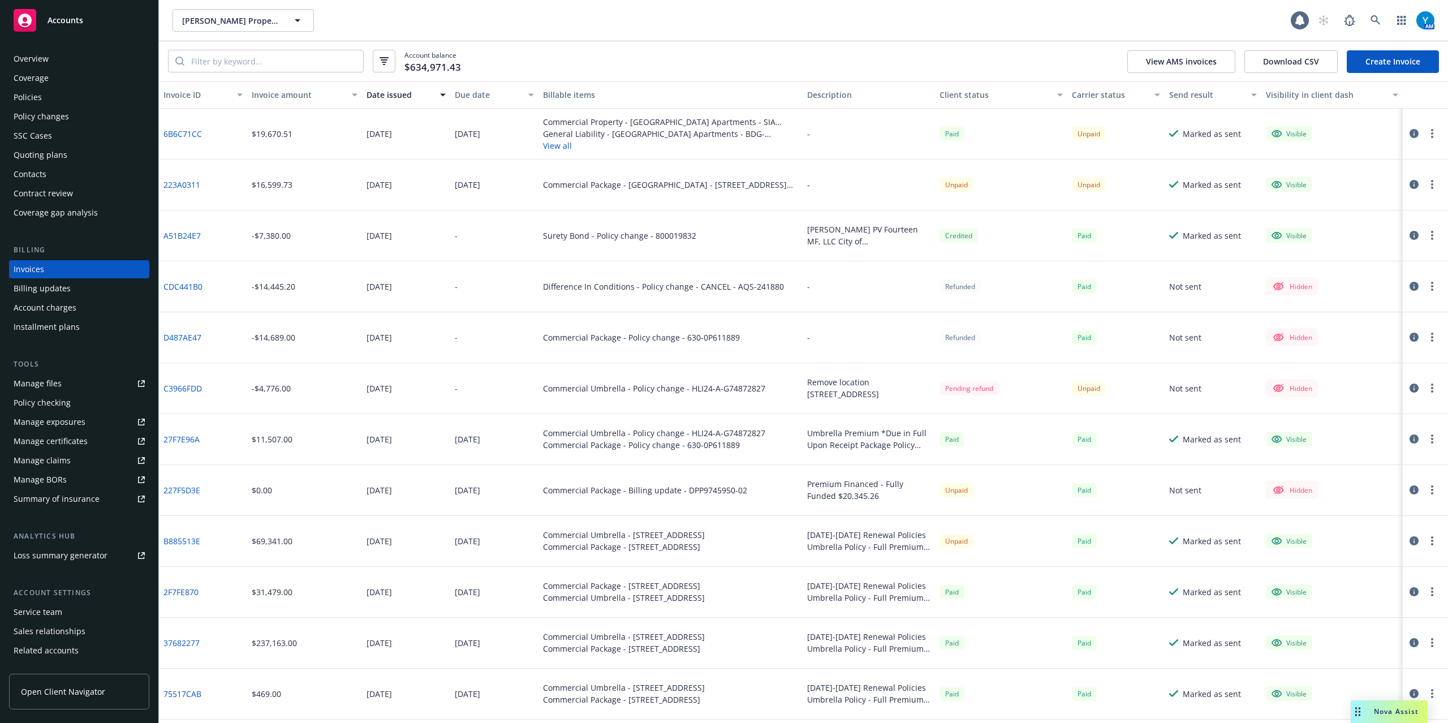
click at [28, 98] on div "Policies" at bounding box center [28, 97] width 28 height 18
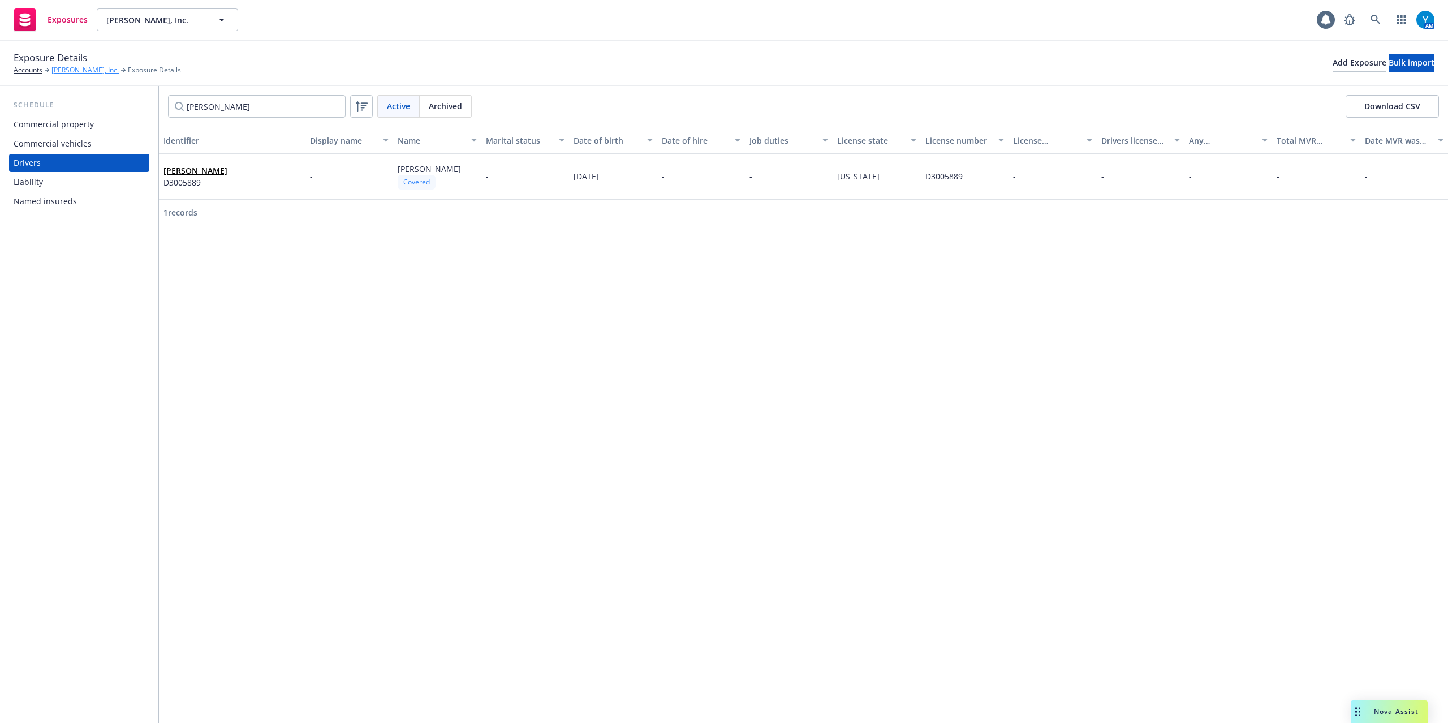
click at [64, 71] on link "[PERSON_NAME], Inc." at bounding box center [84, 70] width 67 height 10
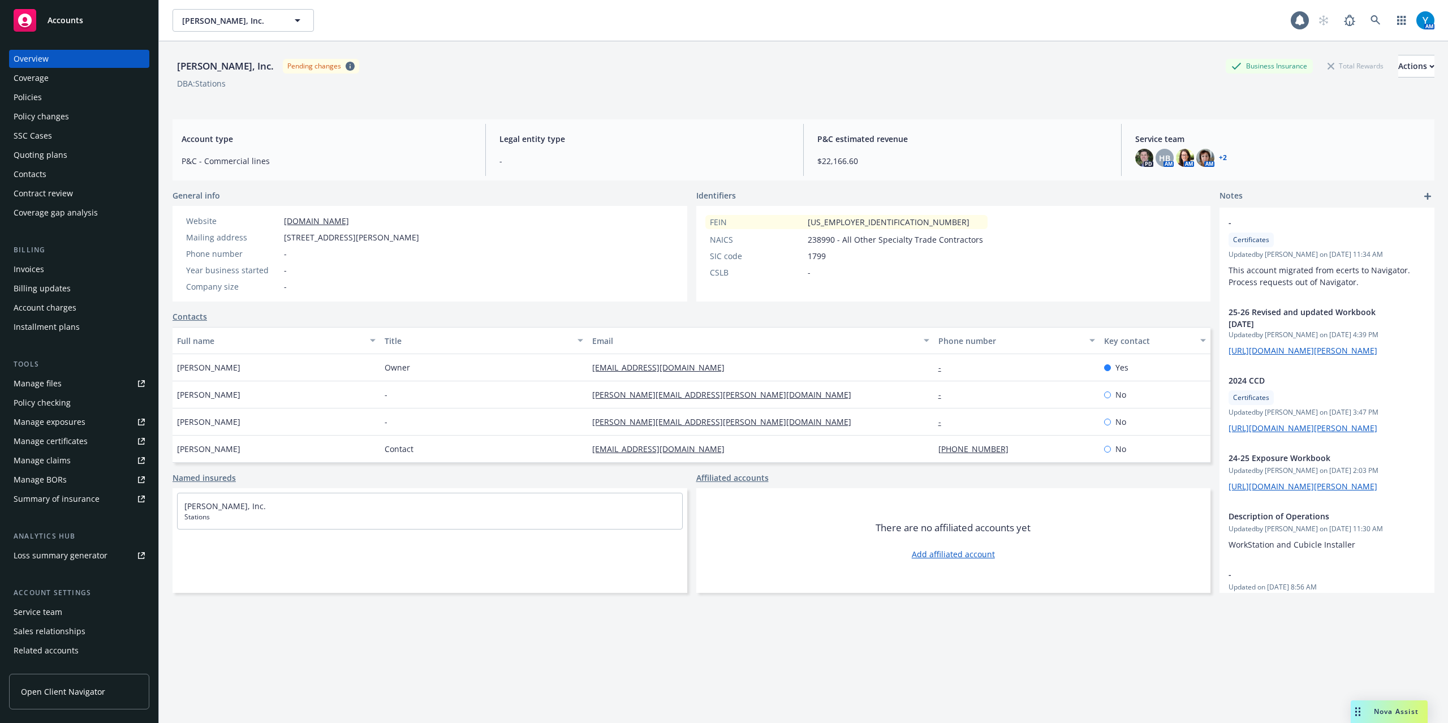
click at [87, 686] on span "Open Client Navigator" at bounding box center [63, 692] width 84 height 12
click at [50, 612] on div "Service team" at bounding box center [38, 612] width 49 height 18
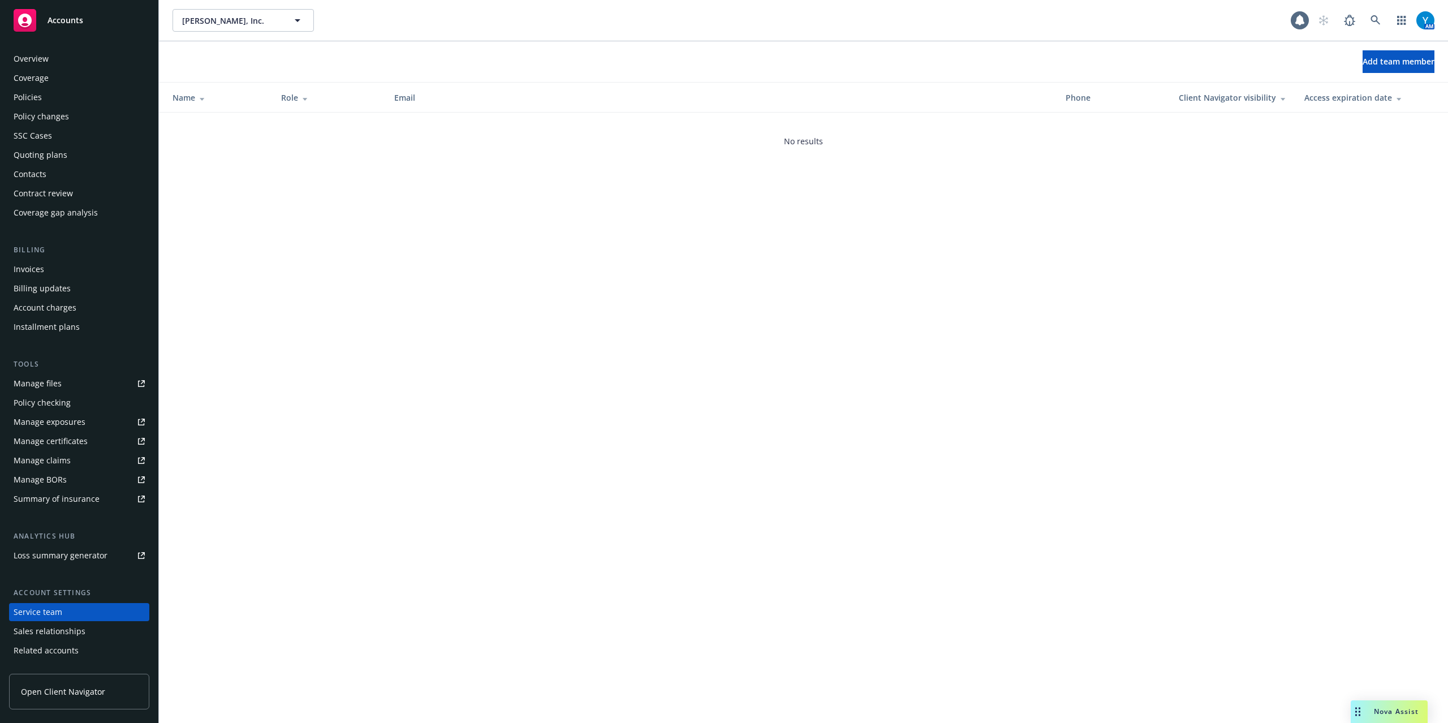
scroll to position [33, 0]
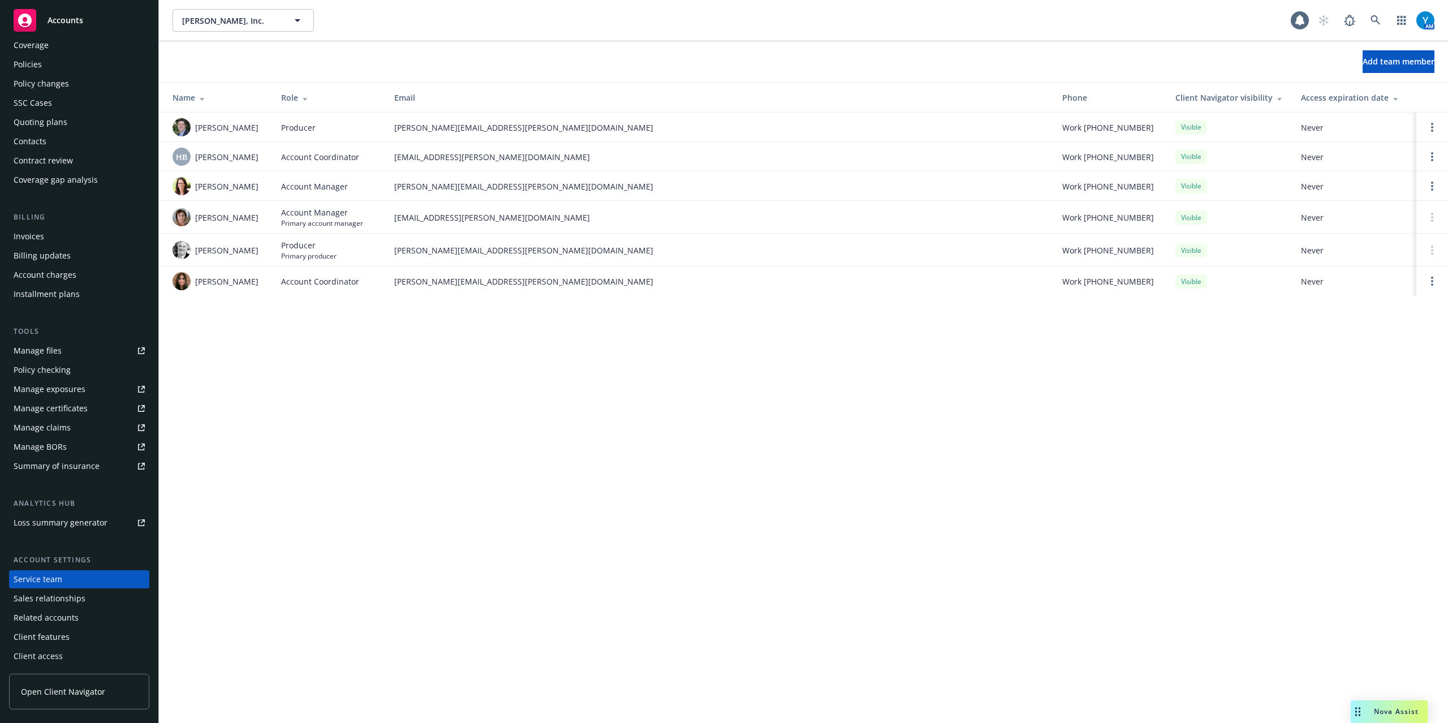
click at [35, 652] on div "Client access" at bounding box center [38, 656] width 49 height 18
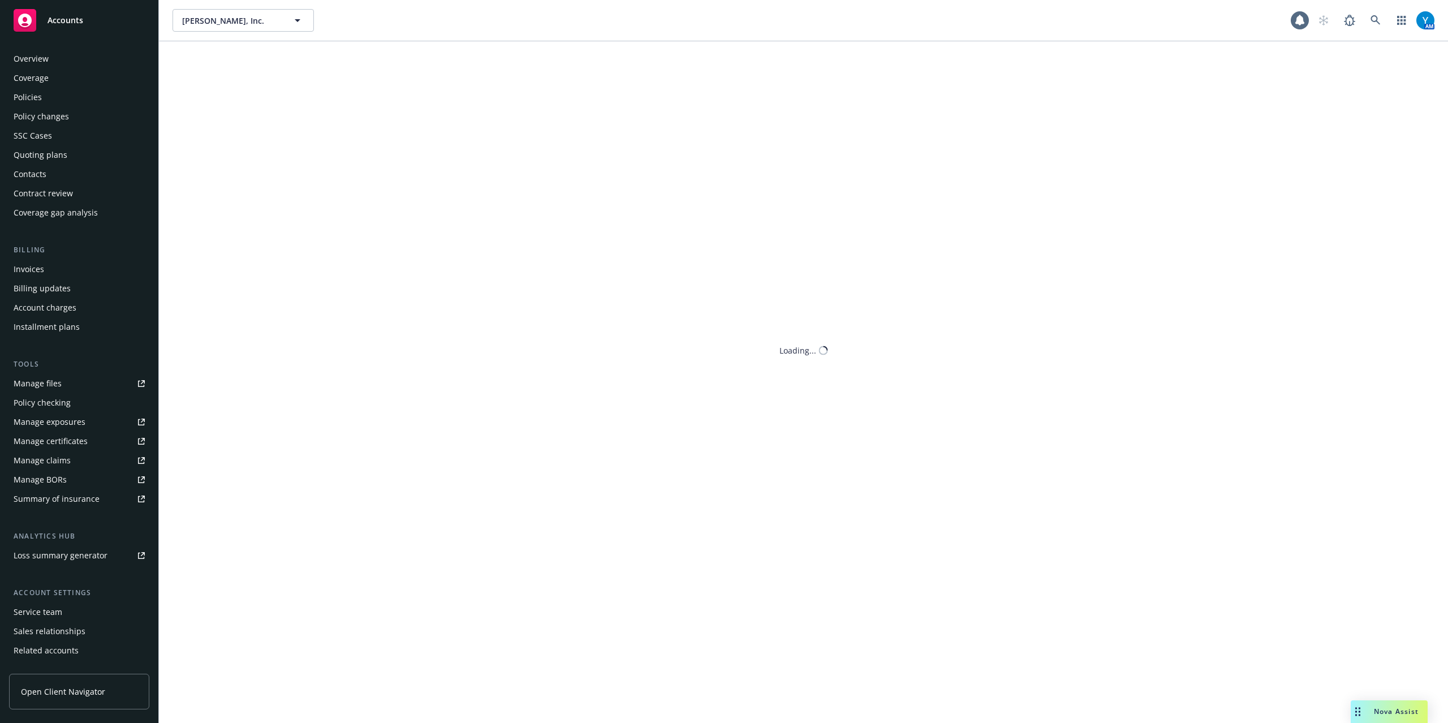
scroll to position [33, 0]
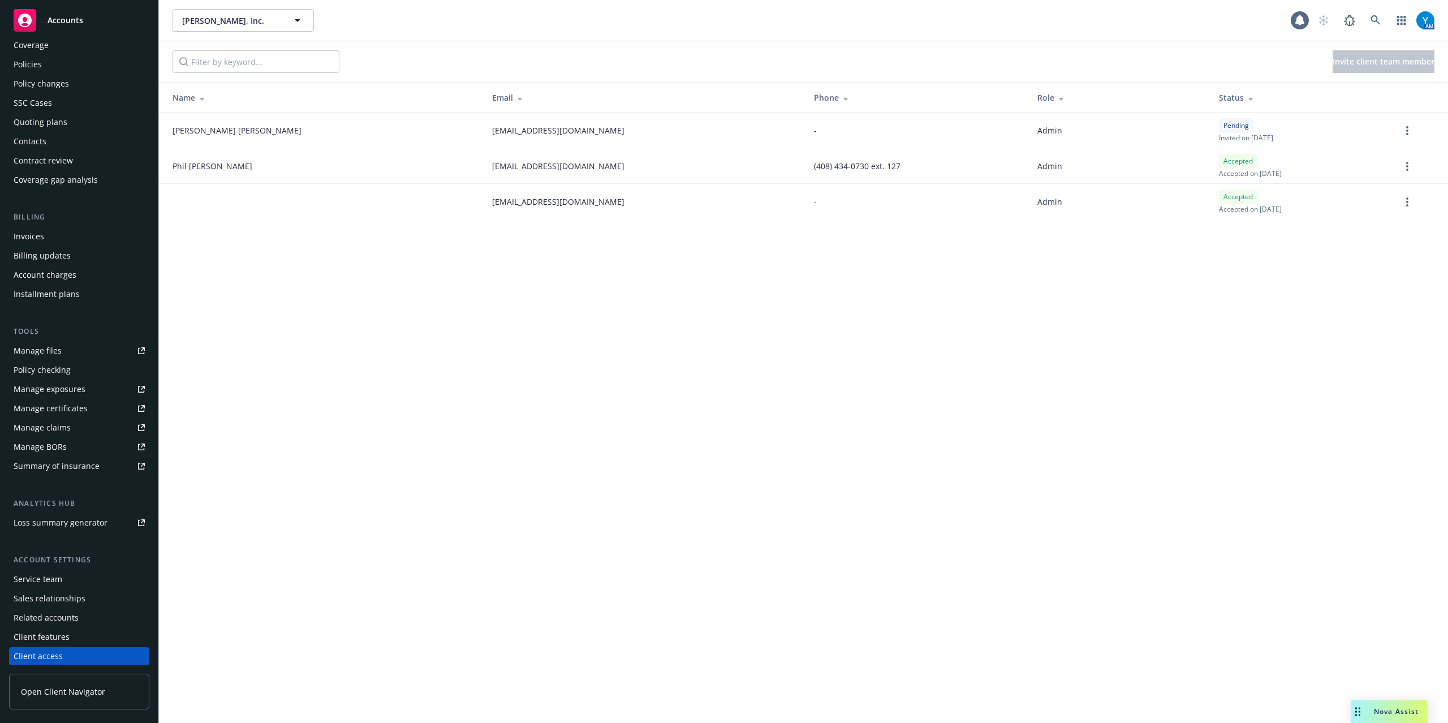
click at [45, 639] on div "Client features" at bounding box center [42, 637] width 56 height 18
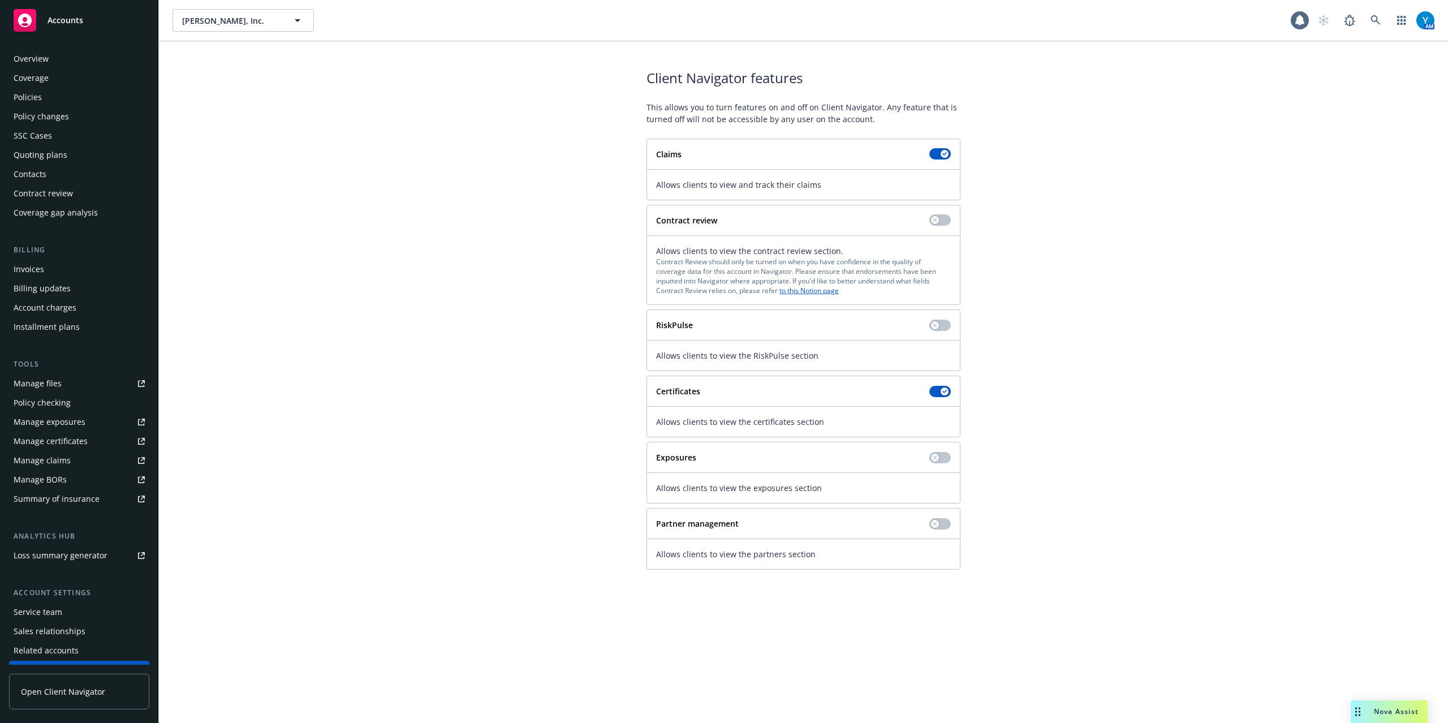
scroll to position [33, 0]
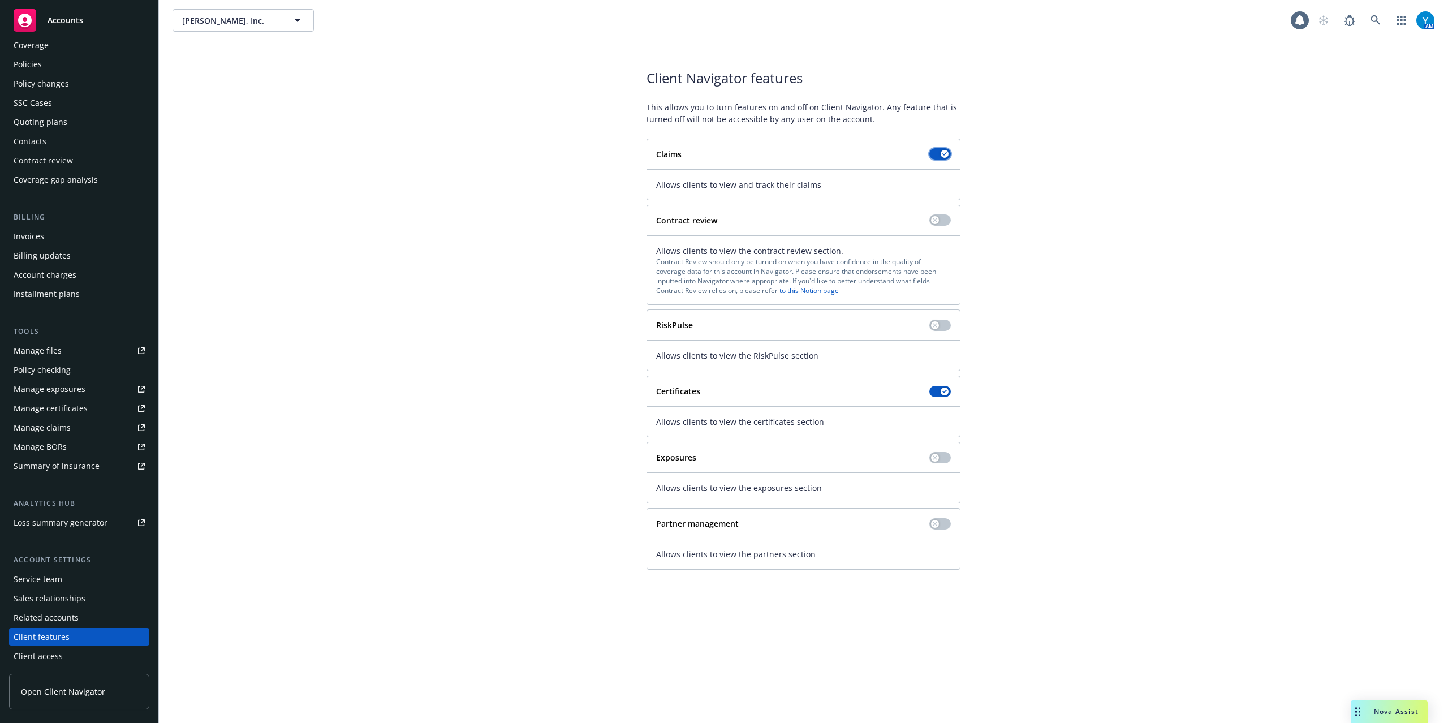
click at [939, 155] on button "button" at bounding box center [940, 153] width 21 height 11
click at [939, 461] on button "button" at bounding box center [940, 457] width 21 height 11
drag, startPoint x: 937, startPoint y: 462, endPoint x: 949, endPoint y: 530, distance: 69.4
click at [937, 461] on button "button" at bounding box center [940, 457] width 21 height 11
click at [48, 651] on div "Client access" at bounding box center [38, 656] width 49 height 18
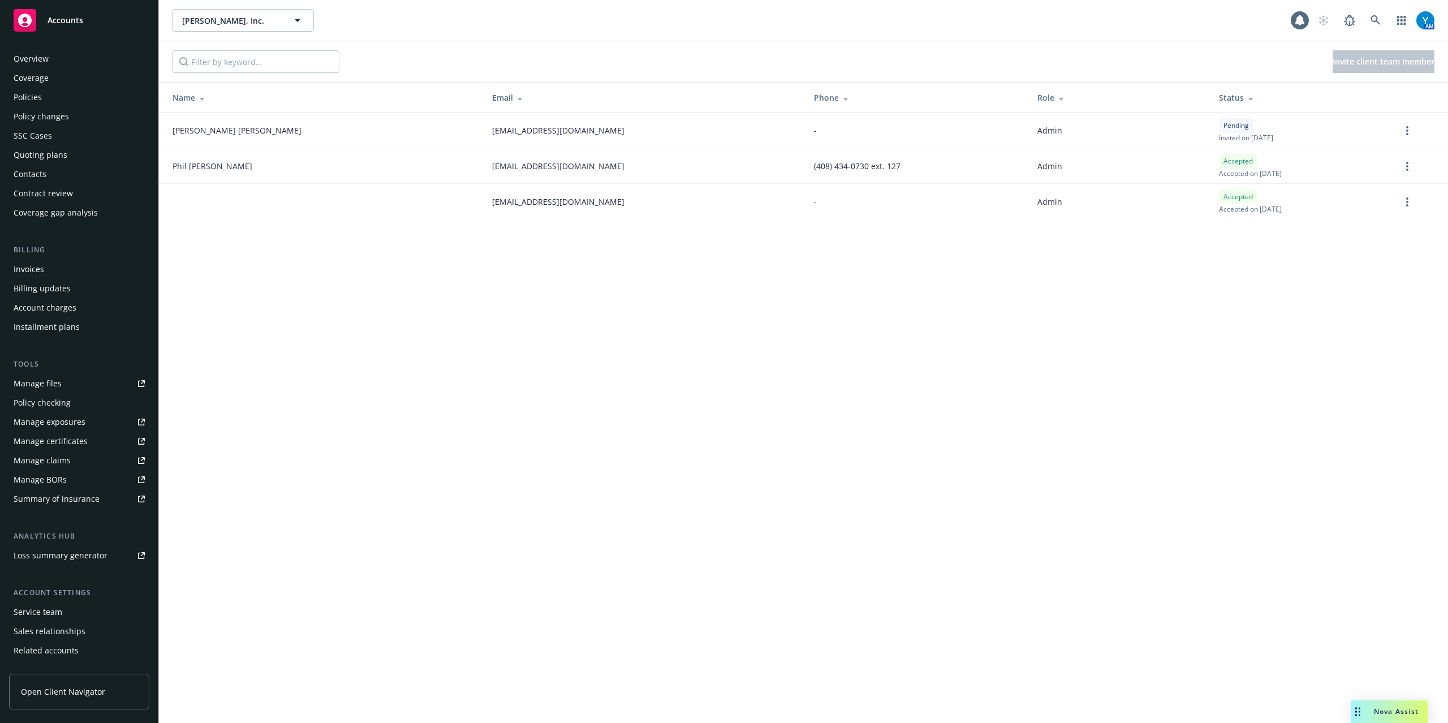
scroll to position [33, 0]
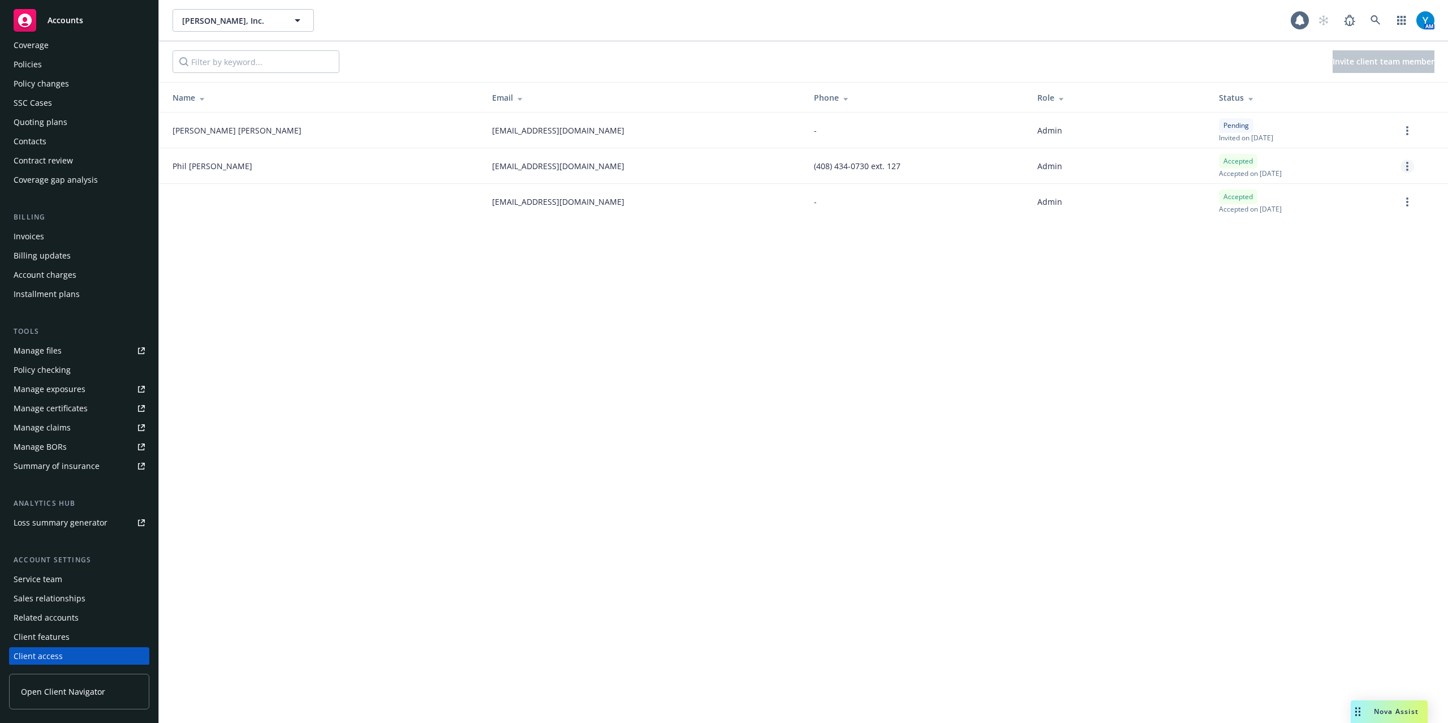
click at [1405, 163] on link "more" at bounding box center [1408, 167] width 14 height 14
click at [1336, 231] on link "Edit permissions" at bounding box center [1348, 235] width 132 height 23
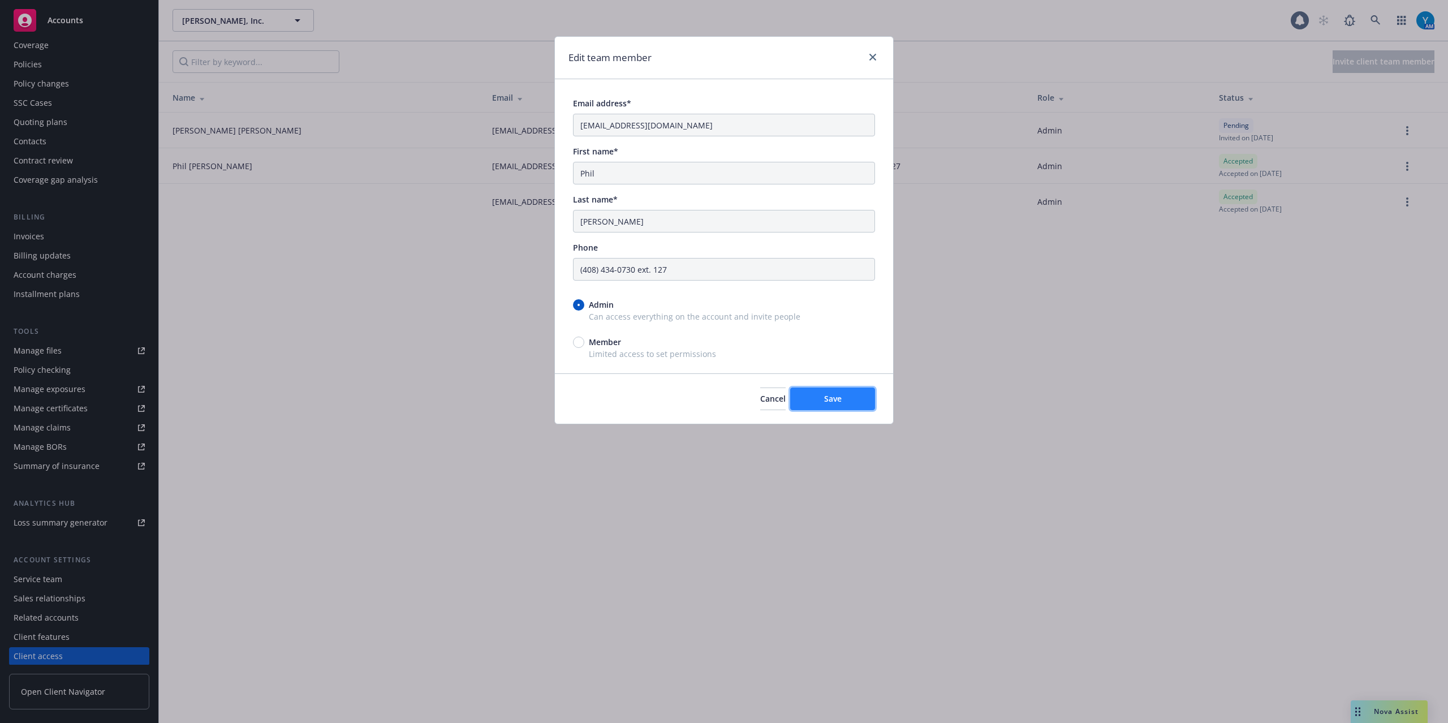
click at [820, 396] on button "Save" at bounding box center [832, 399] width 85 height 23
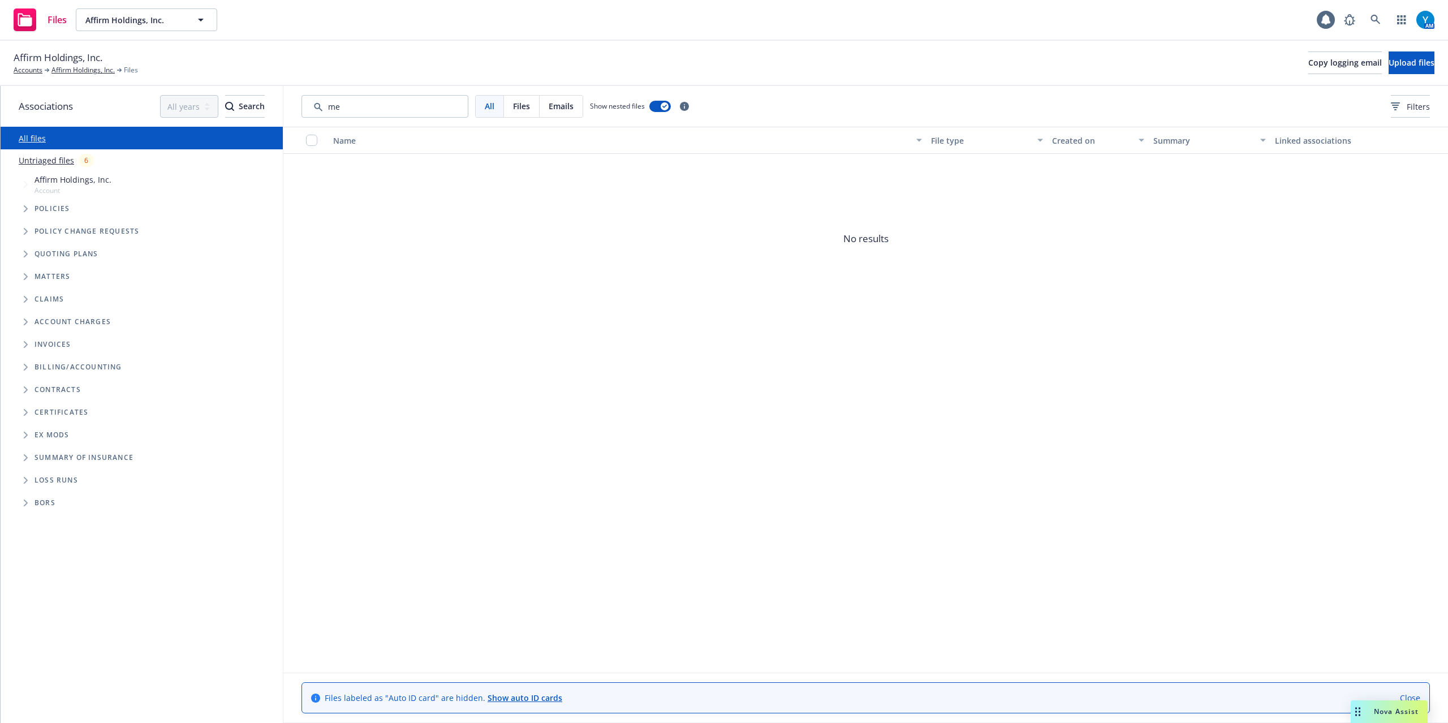
type input "m"
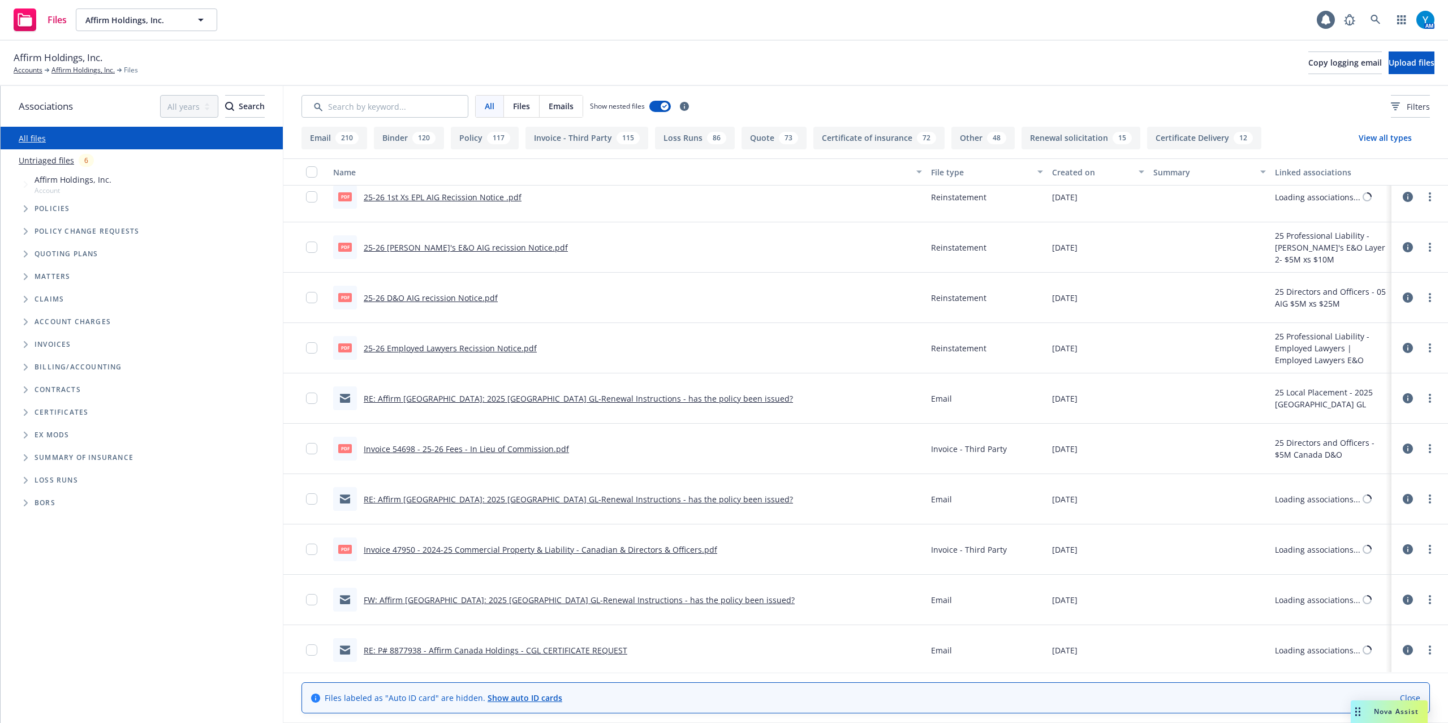
scroll to position [1282, 0]
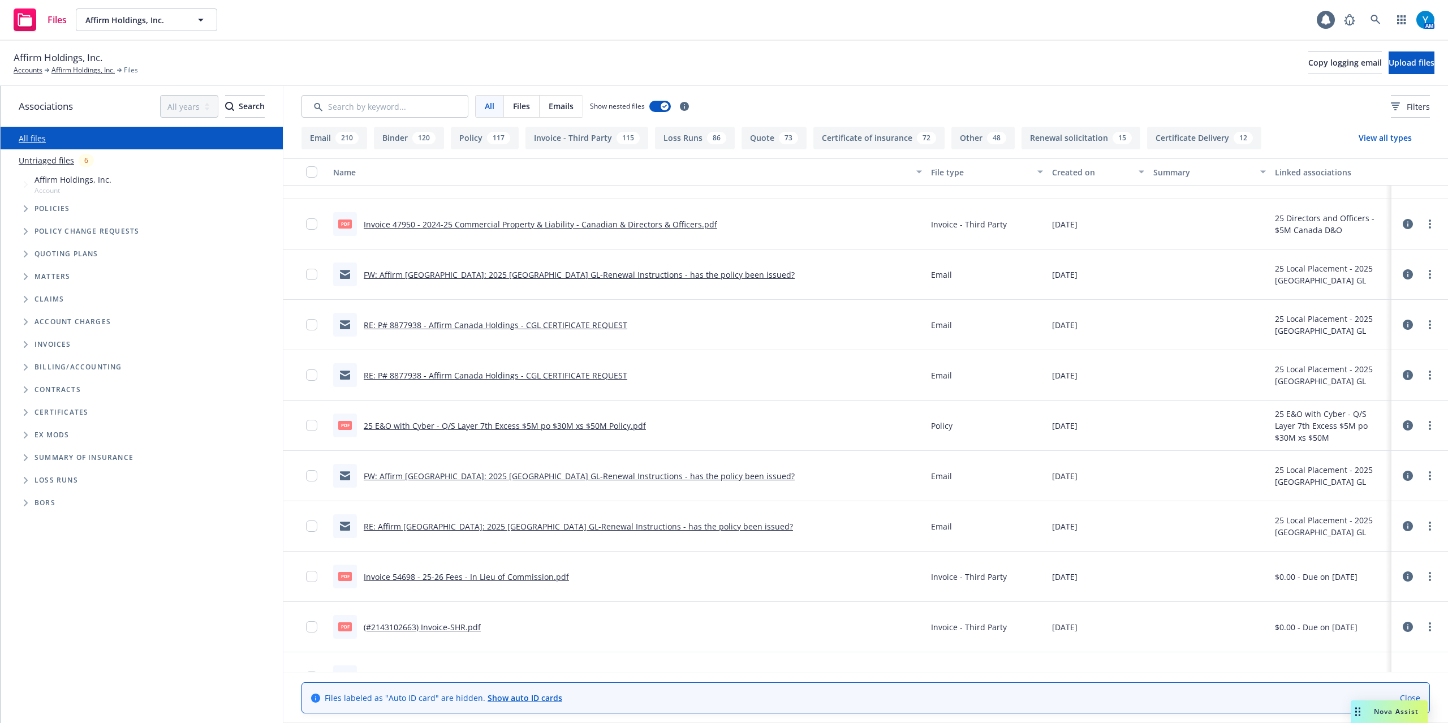
click at [451, 478] on link "FW: Affirm [GEOGRAPHIC_DATA]: 2025 [GEOGRAPHIC_DATA] GL-Renewal Instructions - …" at bounding box center [579, 476] width 431 height 11
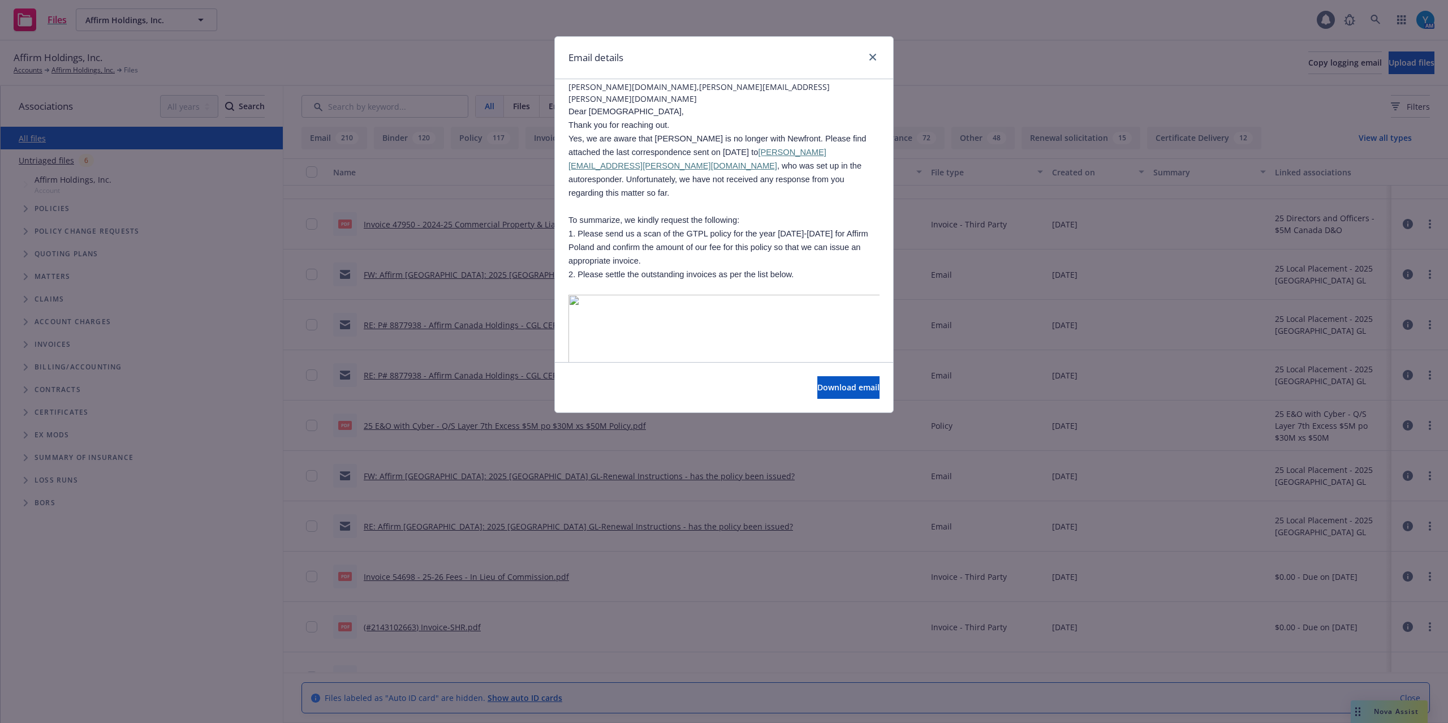
scroll to position [75, 0]
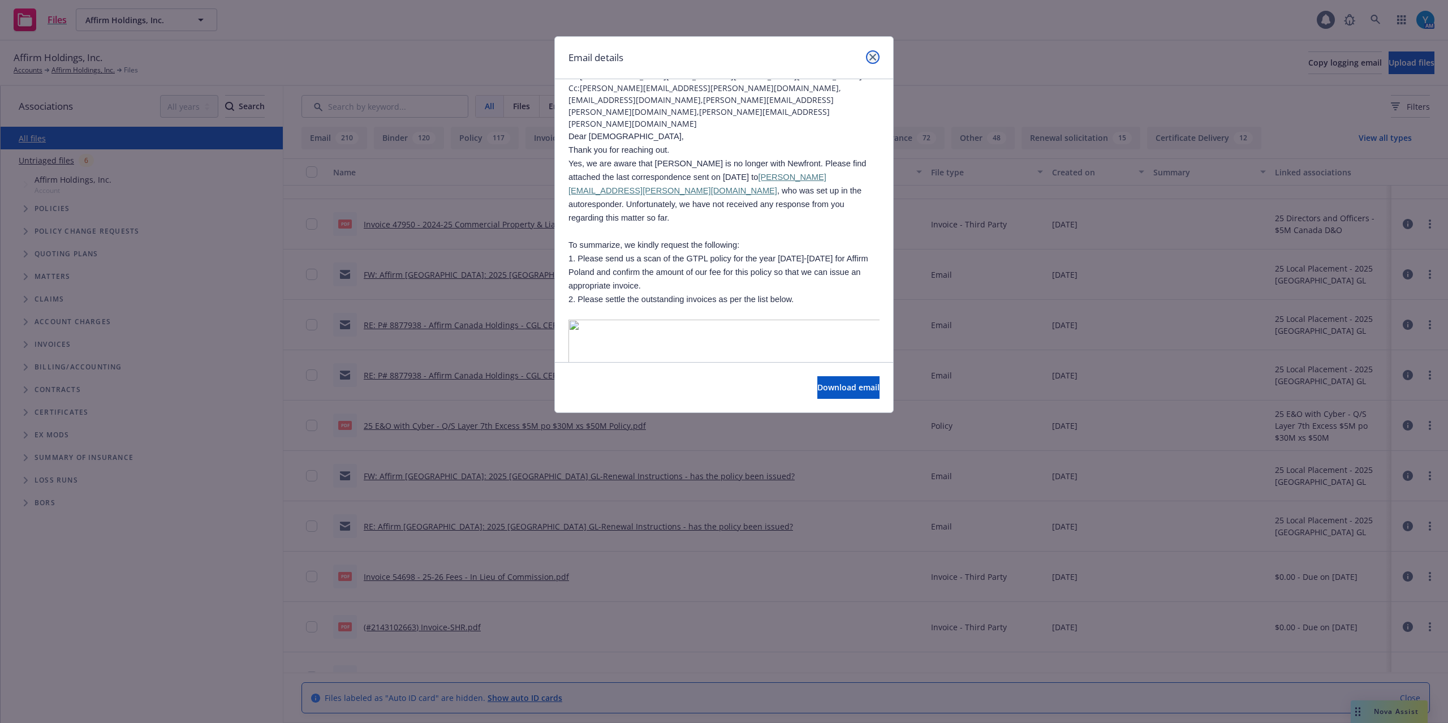
click at [870, 57] on icon "close" at bounding box center [873, 57] width 7 height 7
